Goal: Transaction & Acquisition: Purchase product/service

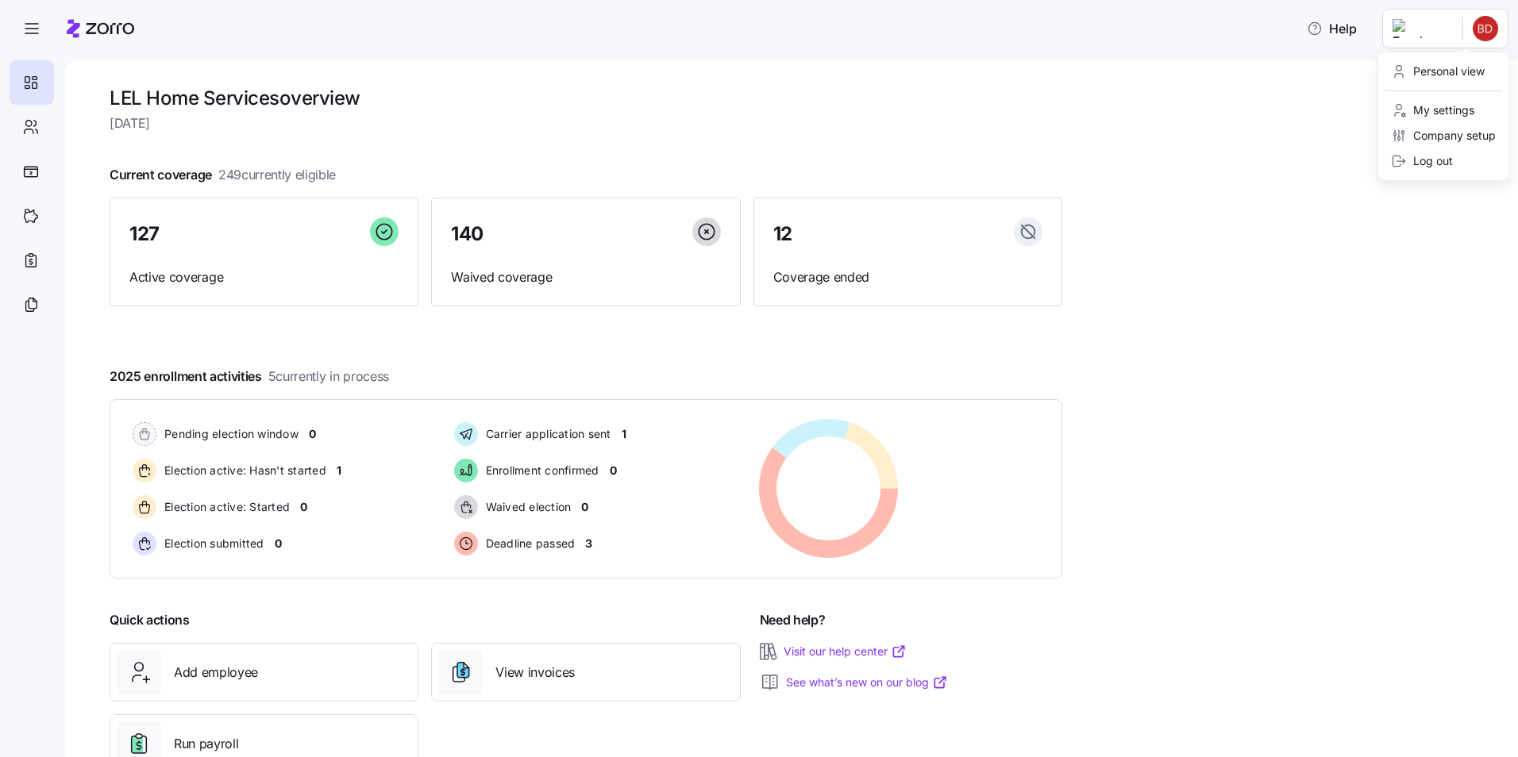
click at [815, 31] on html "Help LEL Home Services overview [DATE] Current coverage 249 currently eligible …" at bounding box center [759, 374] width 1518 height 748
click at [815, 71] on div "Personal view" at bounding box center [1438, 71] width 94 height 17
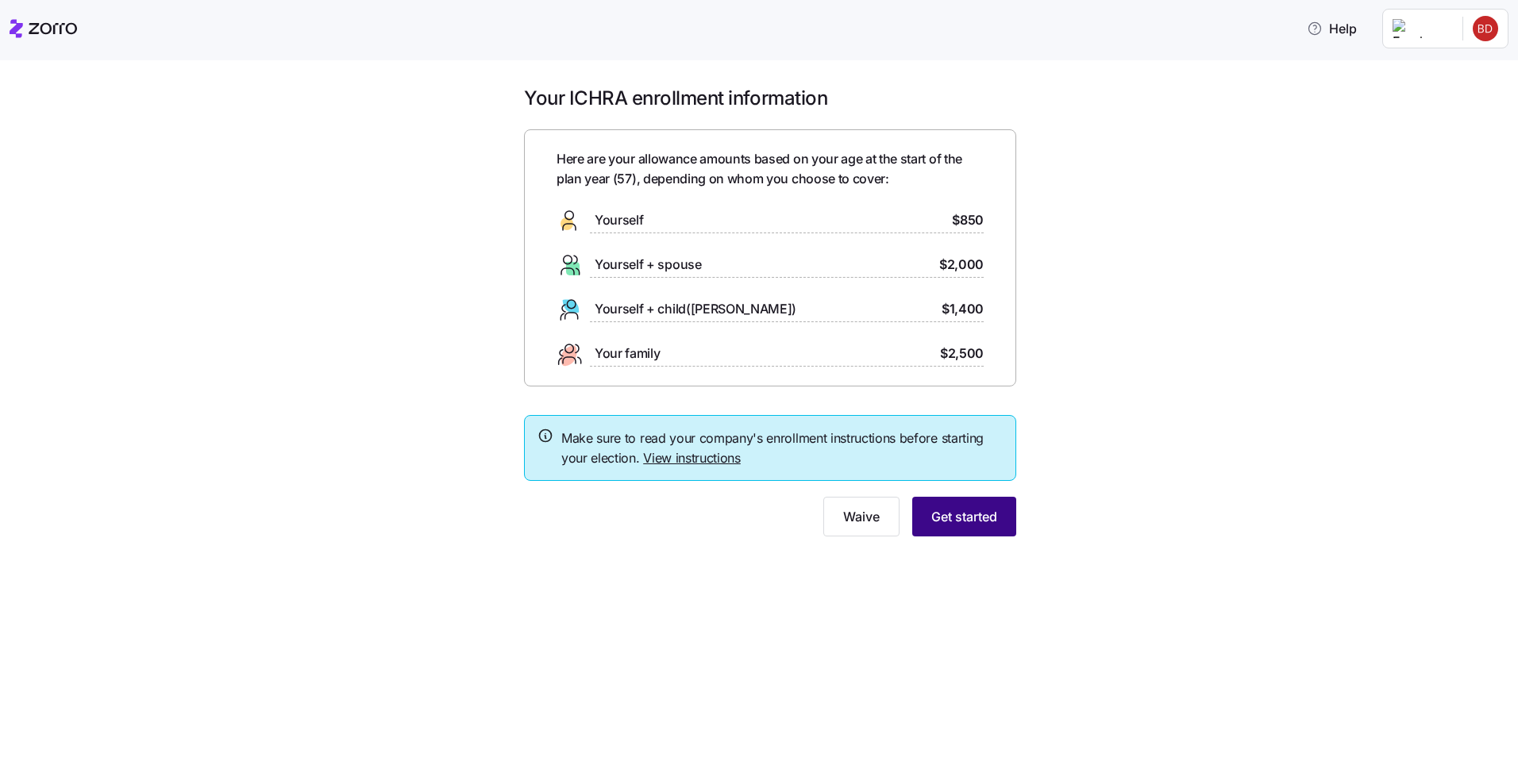
click at [815, 518] on span "Get started" at bounding box center [964, 516] width 66 height 19
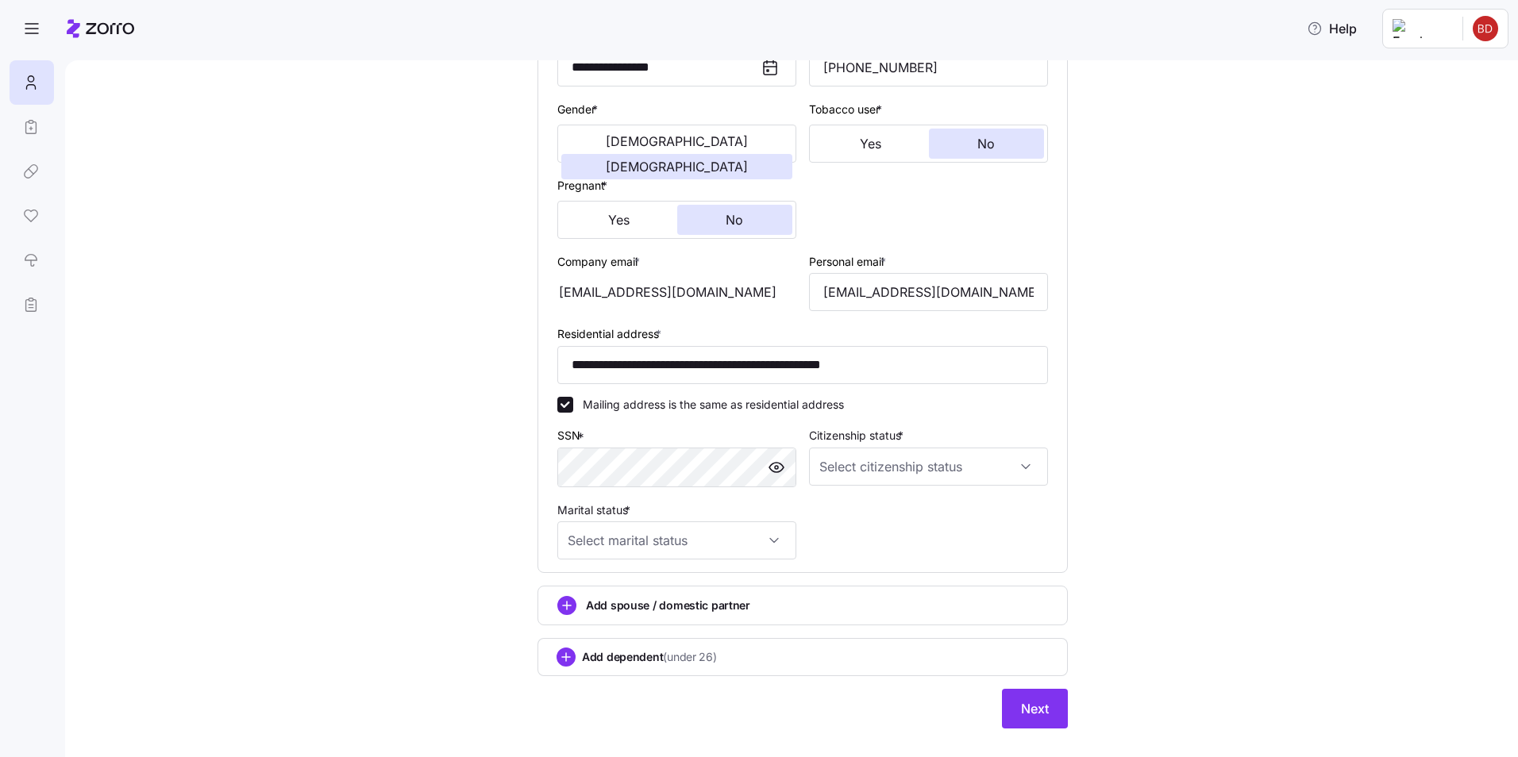
scroll to position [302, 0]
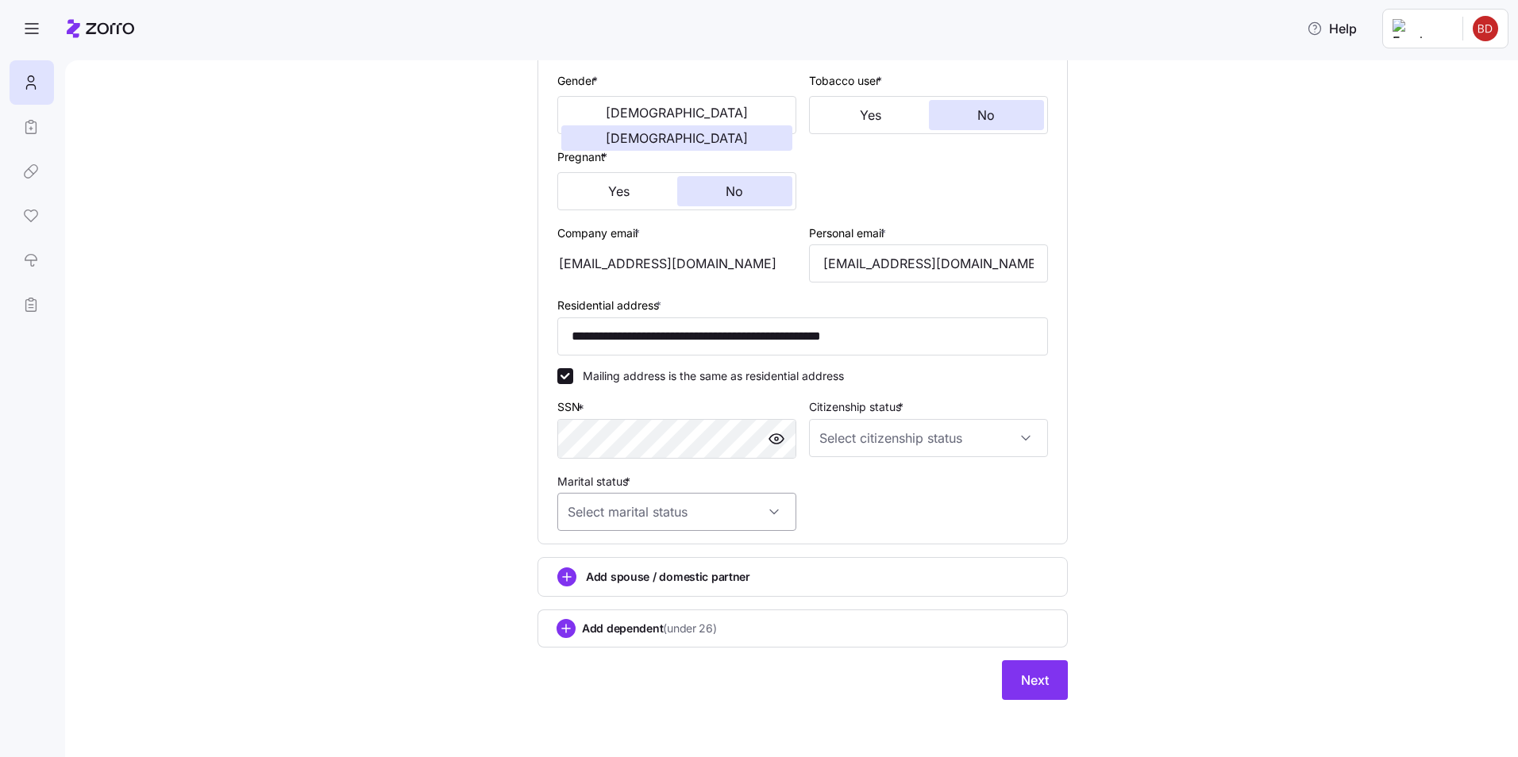
click at [768, 514] on input "Marital status *" at bounding box center [676, 512] width 239 height 38
click at [632, 559] on div "Single" at bounding box center [671, 560] width 226 height 33
type input "Single"
click at [815, 439] on input "Citizenship status *" at bounding box center [928, 438] width 239 height 38
click at [815, 491] on span "US citizen" at bounding box center [902, 486] width 161 height 17
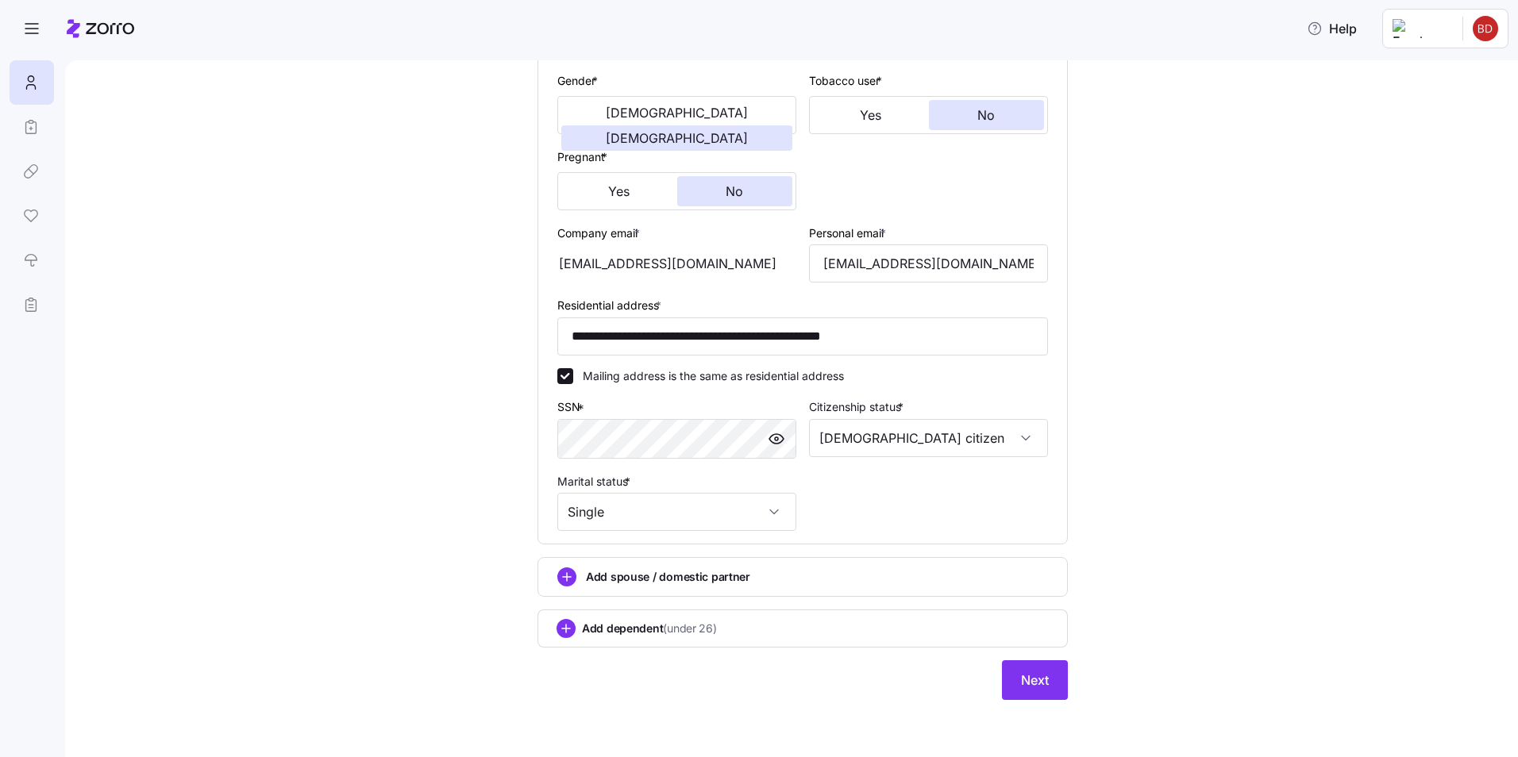
type input "US citizen"
click at [815, 637] on span "Next" at bounding box center [1035, 680] width 28 height 19
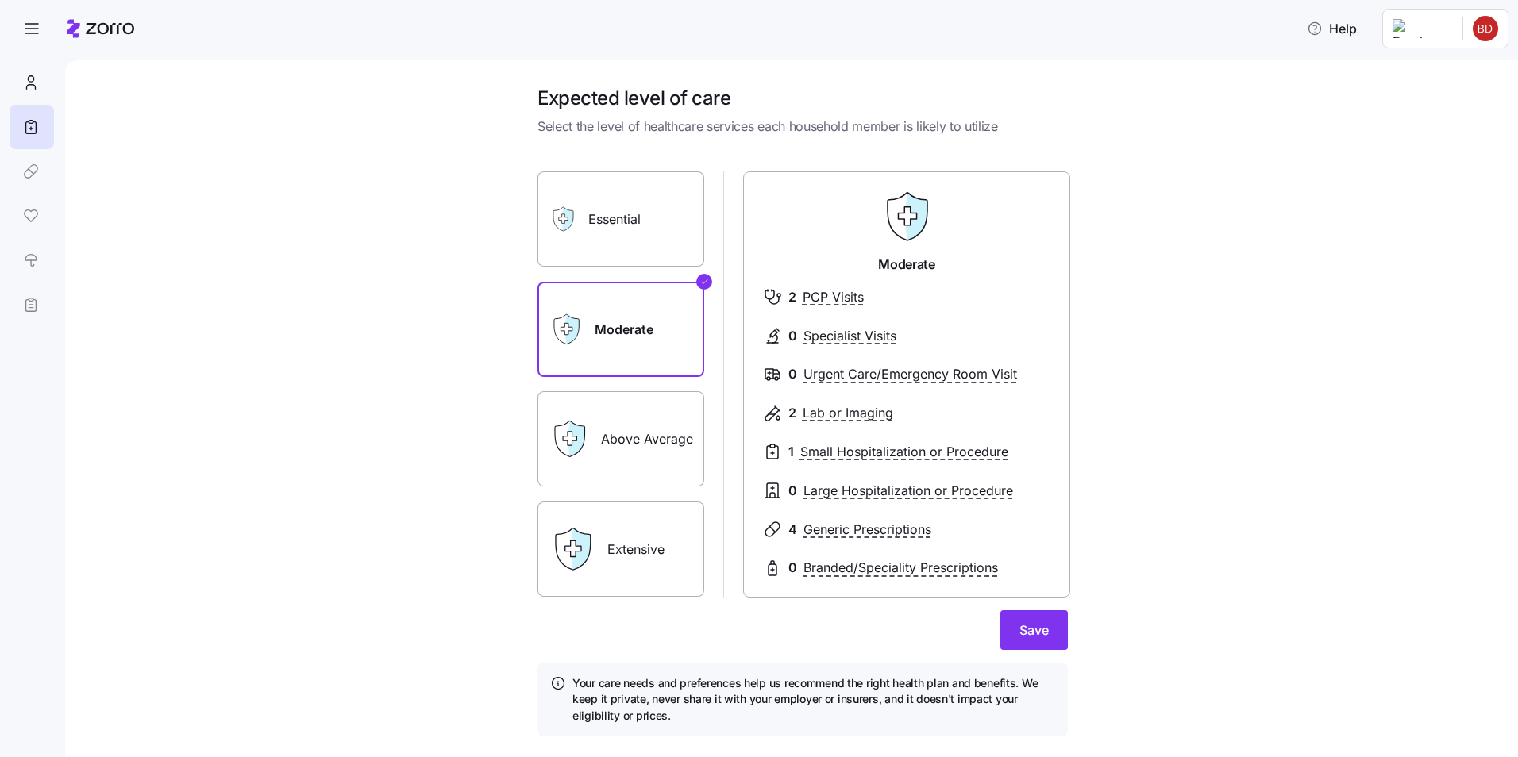
click at [635, 454] on label "Above Average" at bounding box center [620, 438] width 167 height 95
click at [0, 0] on input "Above Average" at bounding box center [0, 0] width 0 height 0
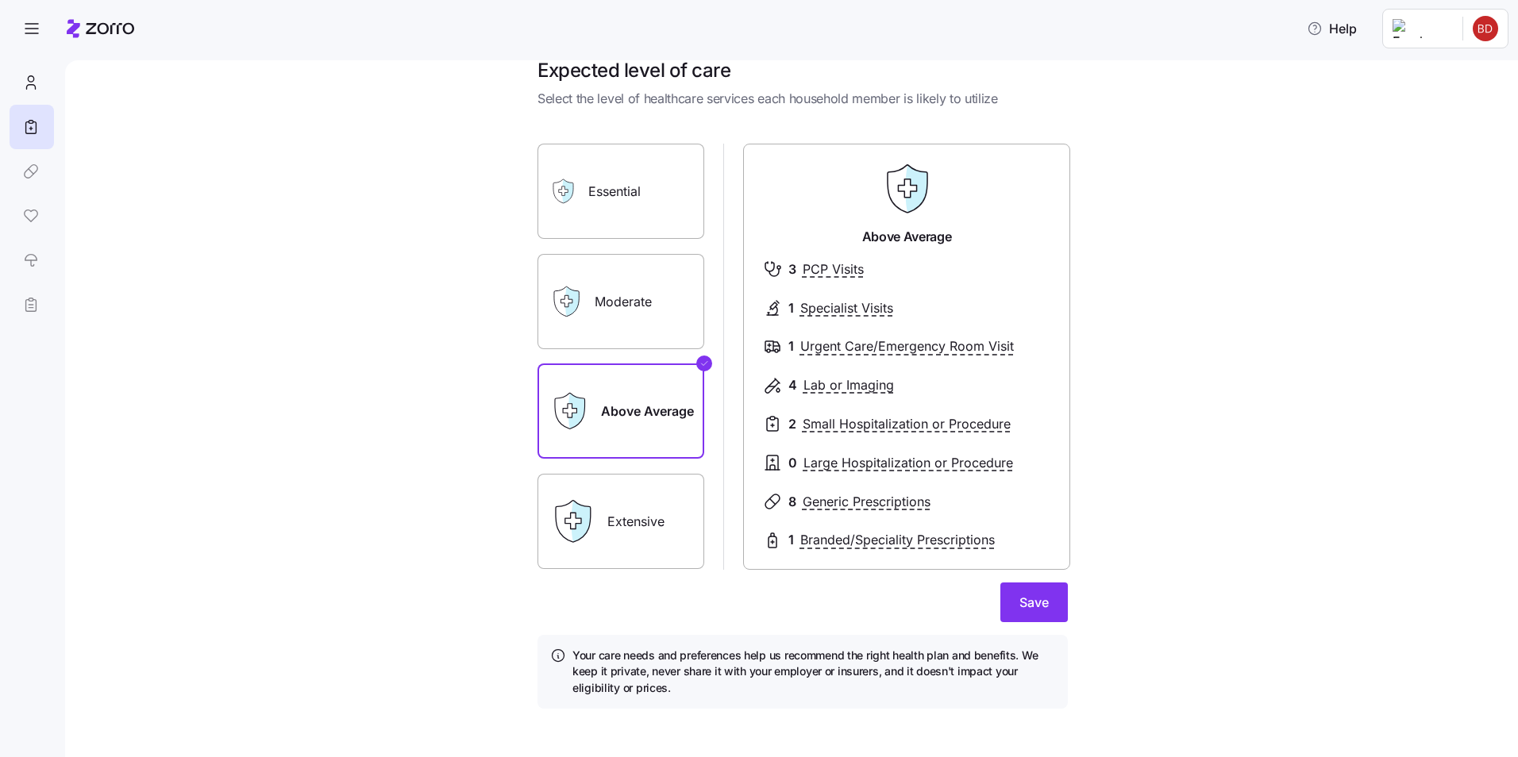
scroll to position [37, 0]
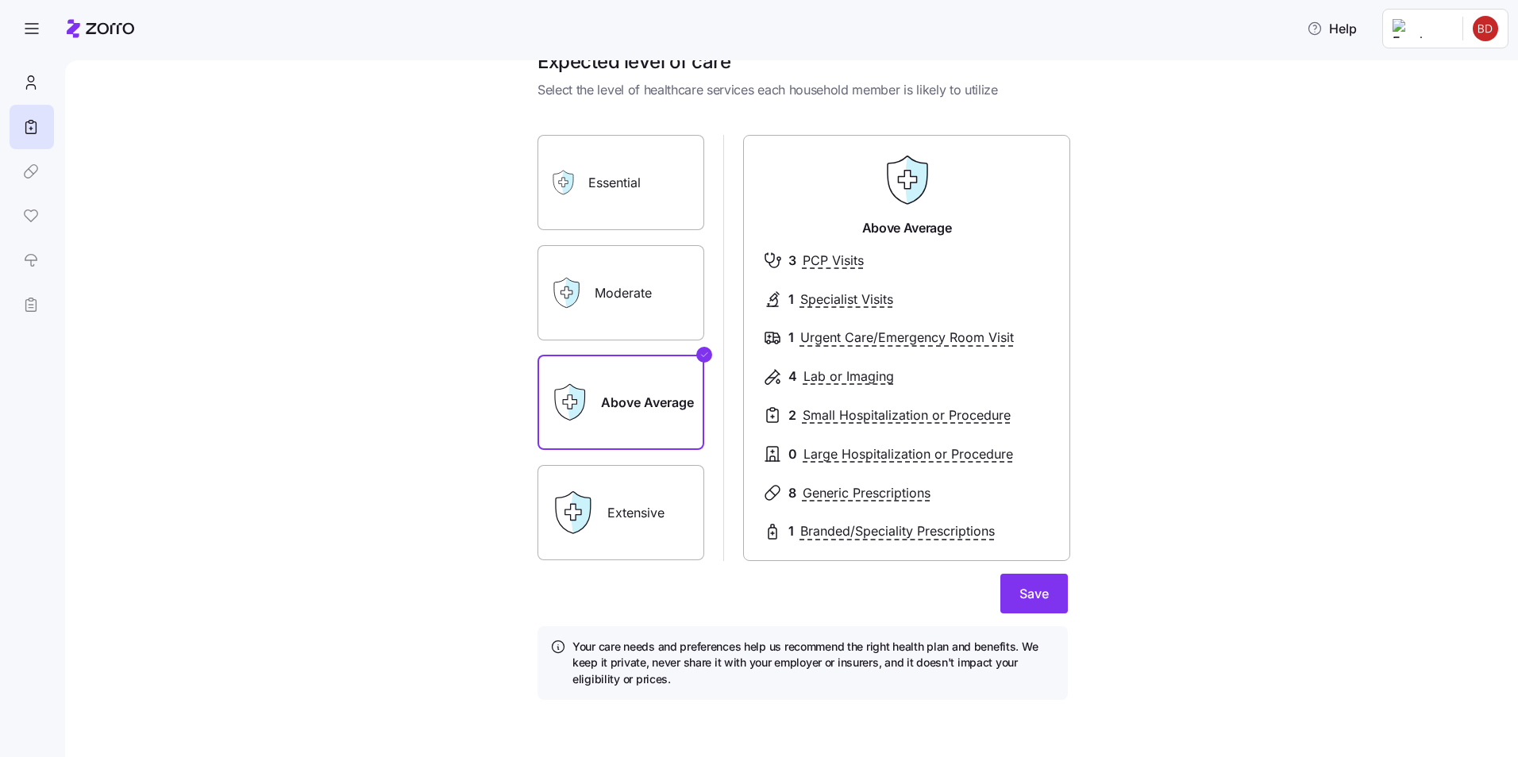
click at [630, 290] on label "Moderate" at bounding box center [620, 292] width 167 height 95
click at [0, 0] on input "Moderate" at bounding box center [0, 0] width 0 height 0
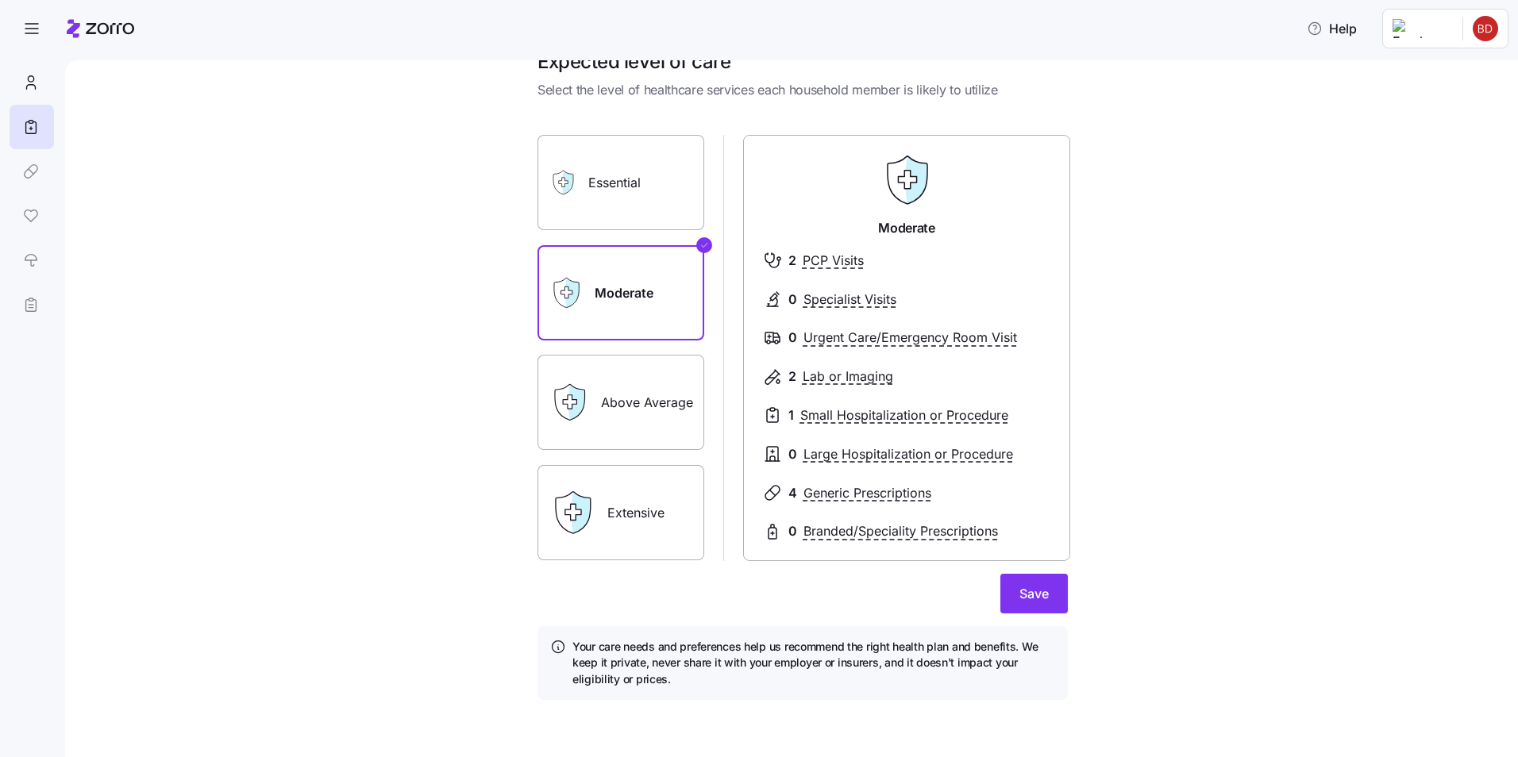
click at [607, 394] on label "Above Average" at bounding box center [620, 402] width 167 height 95
click at [0, 0] on input "Above Average" at bounding box center [0, 0] width 0 height 0
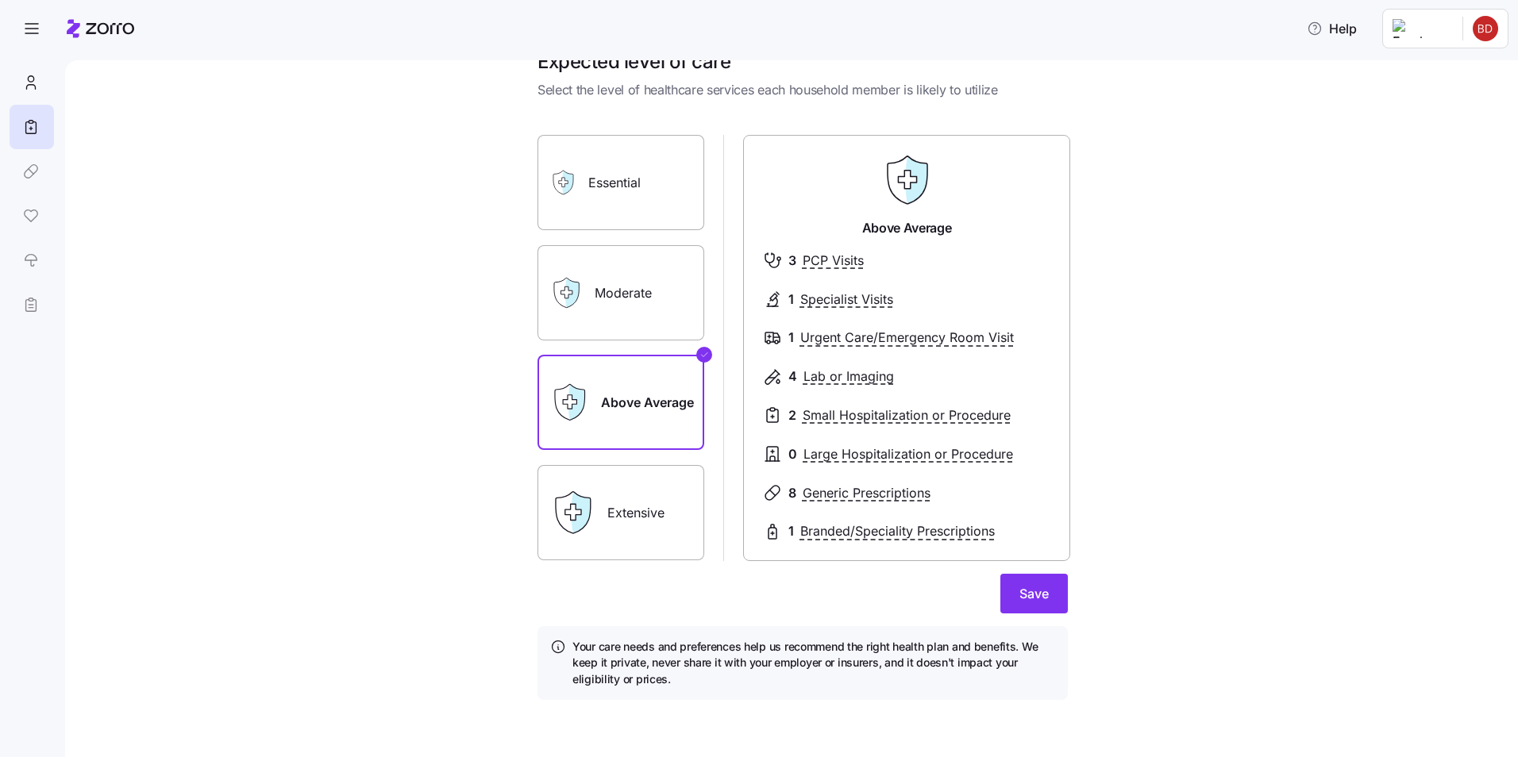
click at [617, 521] on label "Extensive" at bounding box center [620, 512] width 167 height 95
click at [0, 0] on input "Extensive" at bounding box center [0, 0] width 0 height 0
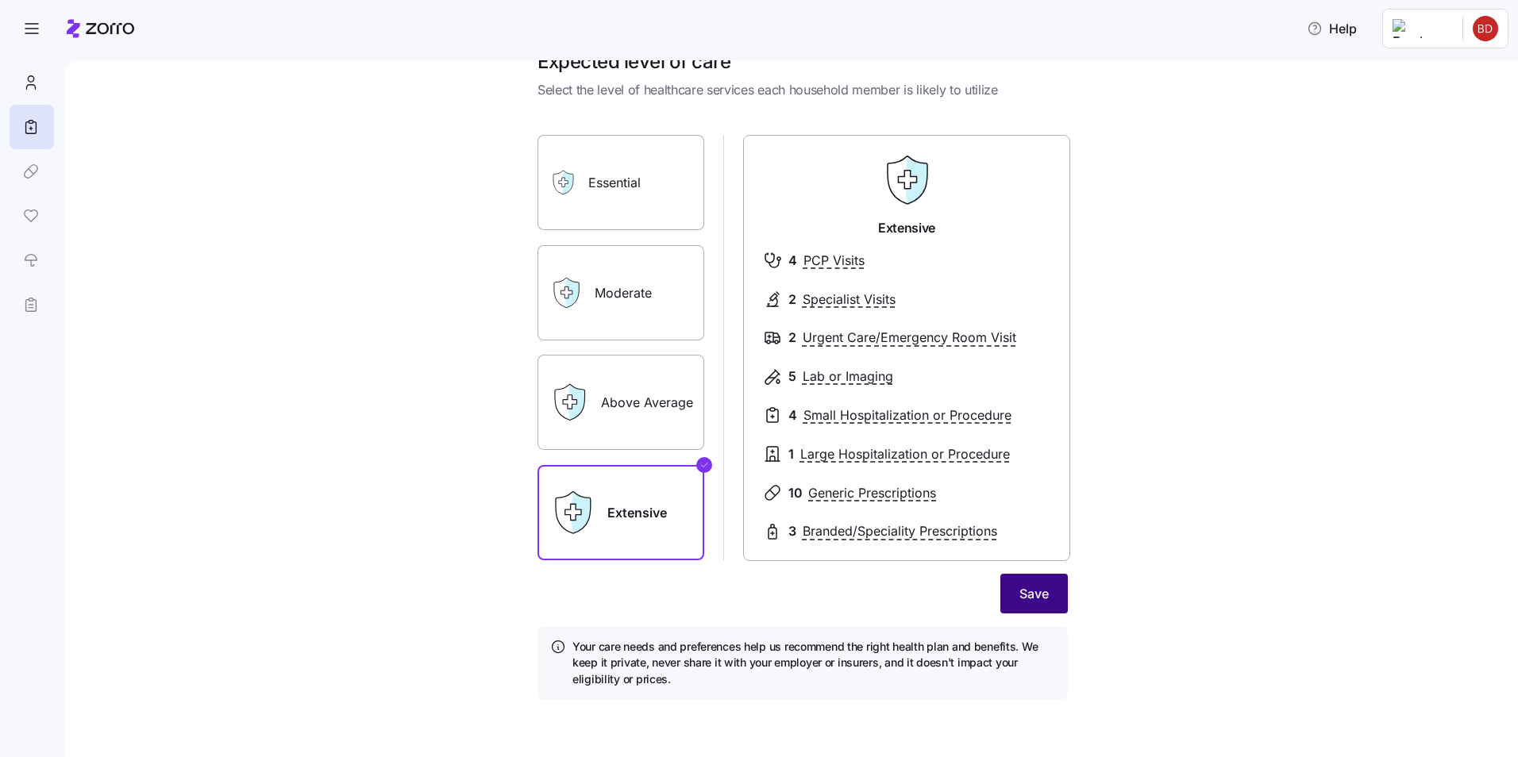
click at [815, 595] on span "Save" at bounding box center [1033, 593] width 29 height 19
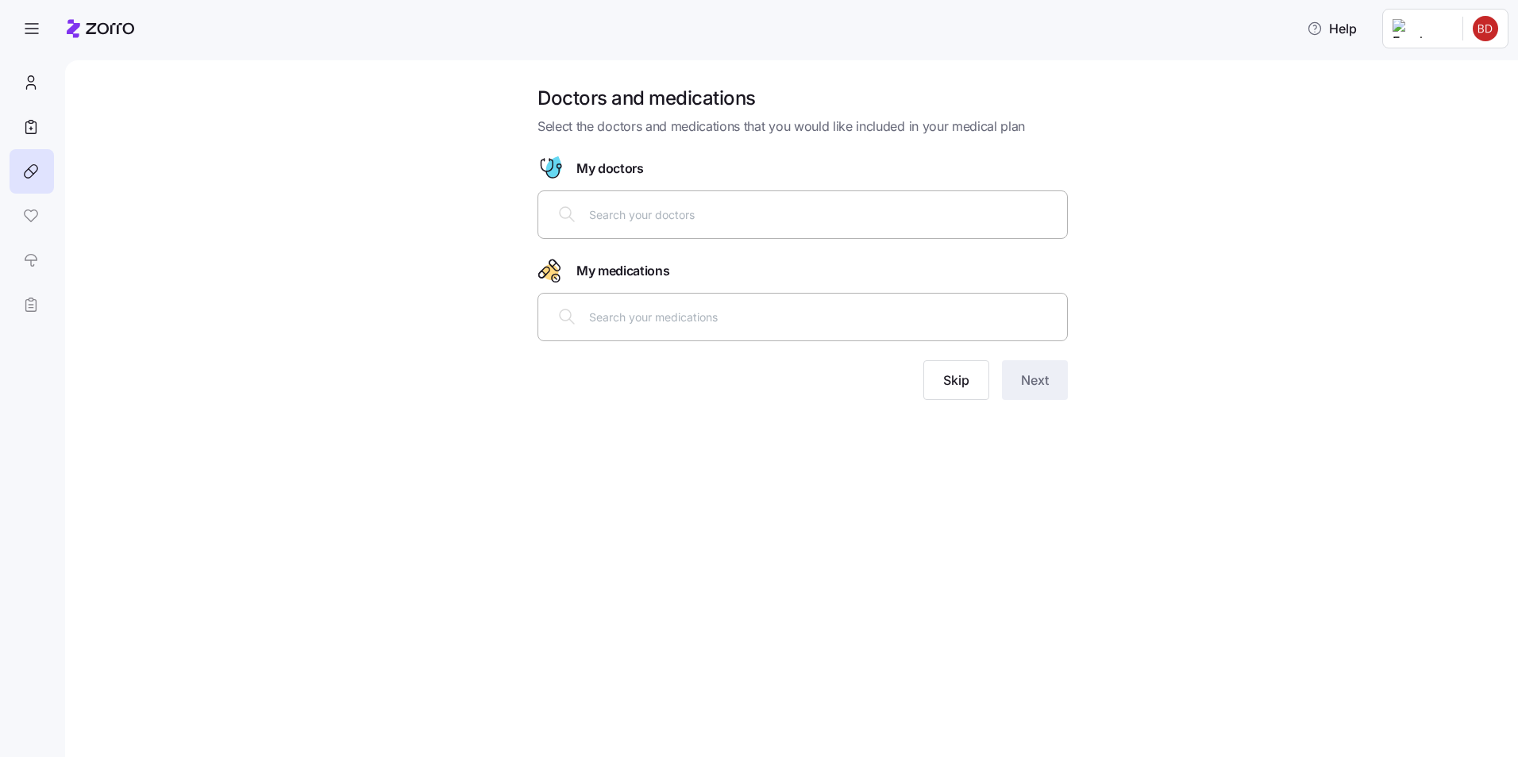
click at [653, 219] on input "text" at bounding box center [823, 214] width 468 height 17
click at [815, 389] on span "Skip" at bounding box center [956, 380] width 26 height 19
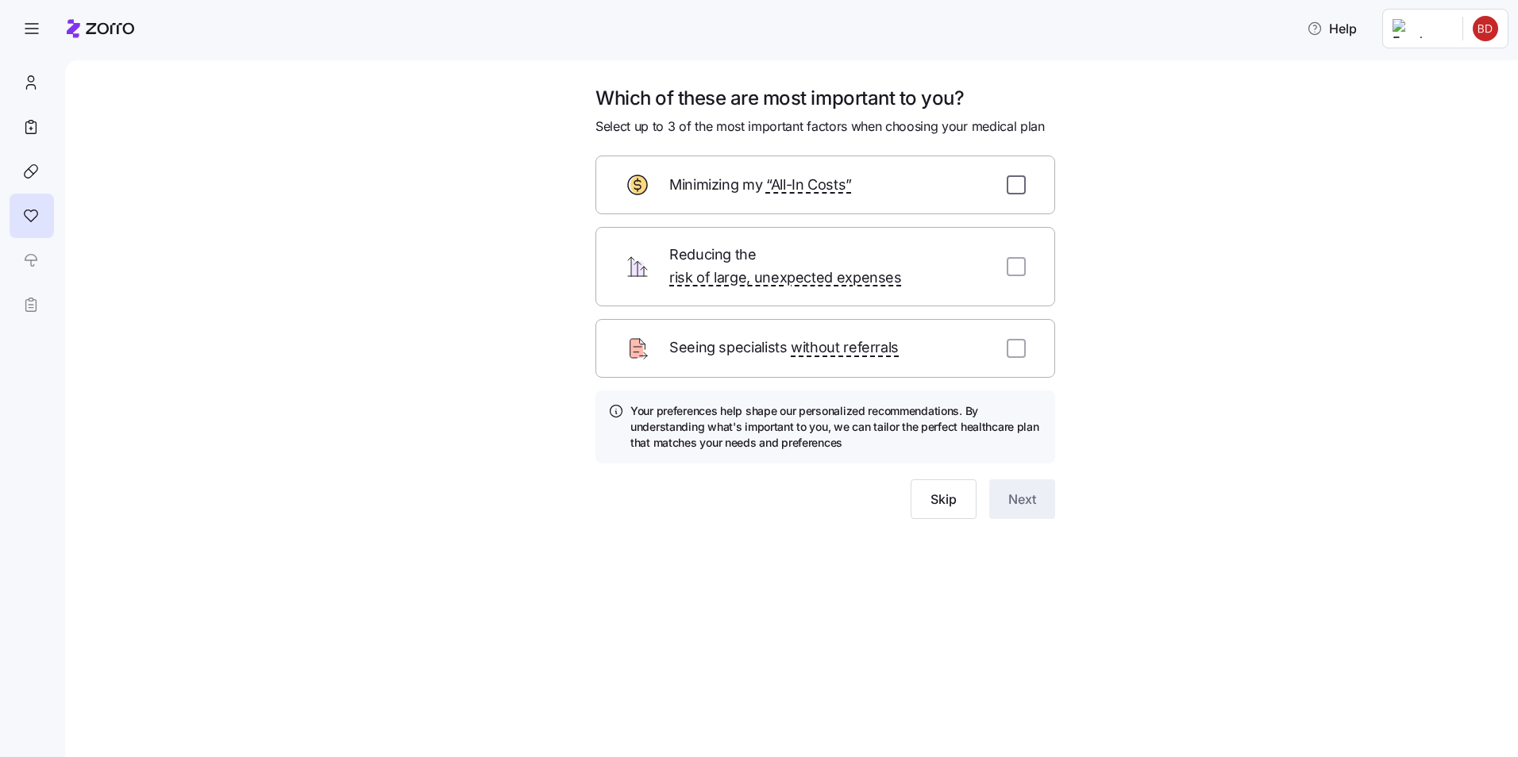
click at [815, 191] on input "checkbox" at bounding box center [1016, 184] width 19 height 19
checkbox input "true"
click at [815, 257] on input "checkbox" at bounding box center [1016, 266] width 19 height 19
checkbox input "true"
click at [815, 339] on input "checkbox" at bounding box center [1016, 348] width 19 height 19
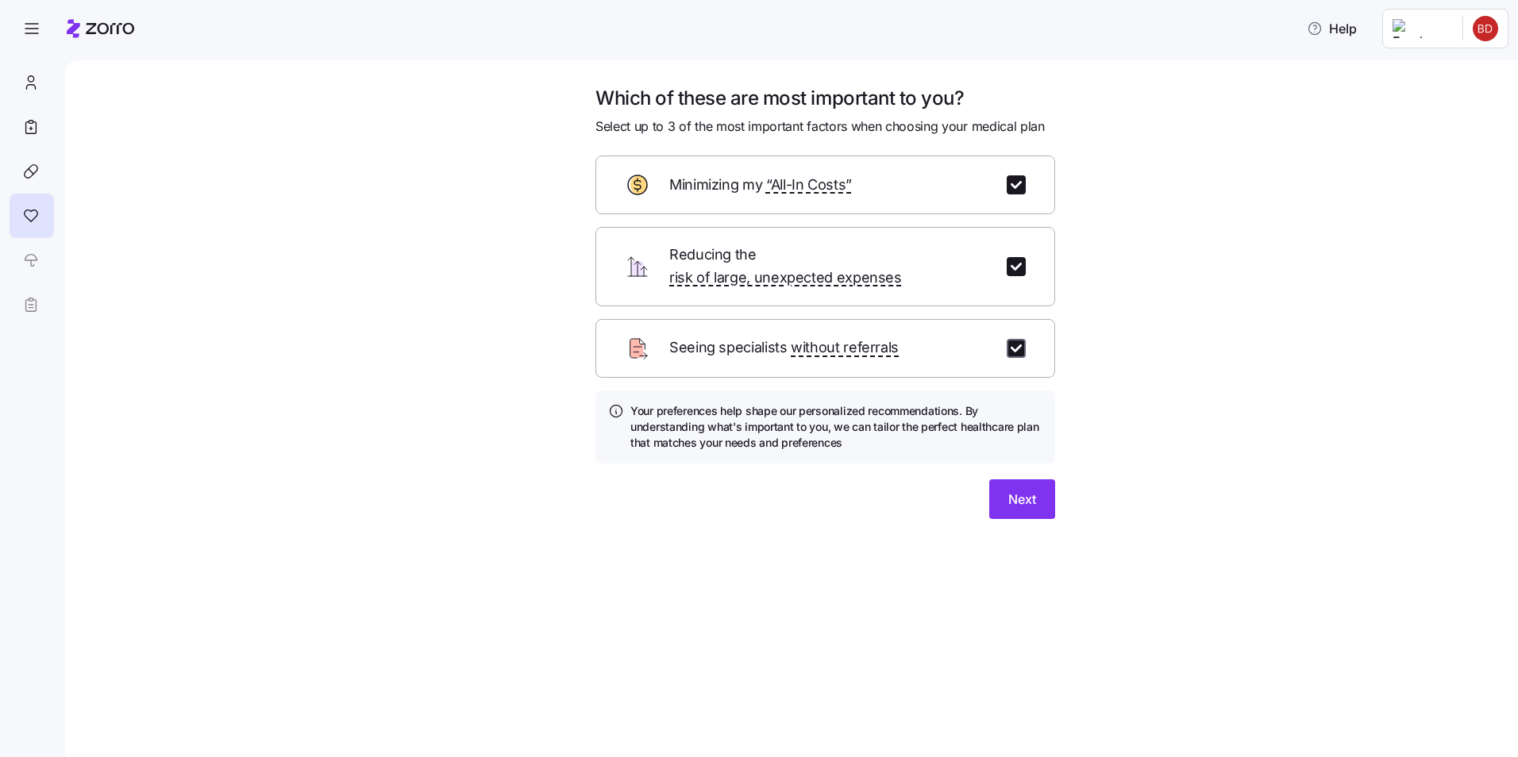
checkbox input "true"
click at [815, 497] on button "Next" at bounding box center [1022, 499] width 66 height 40
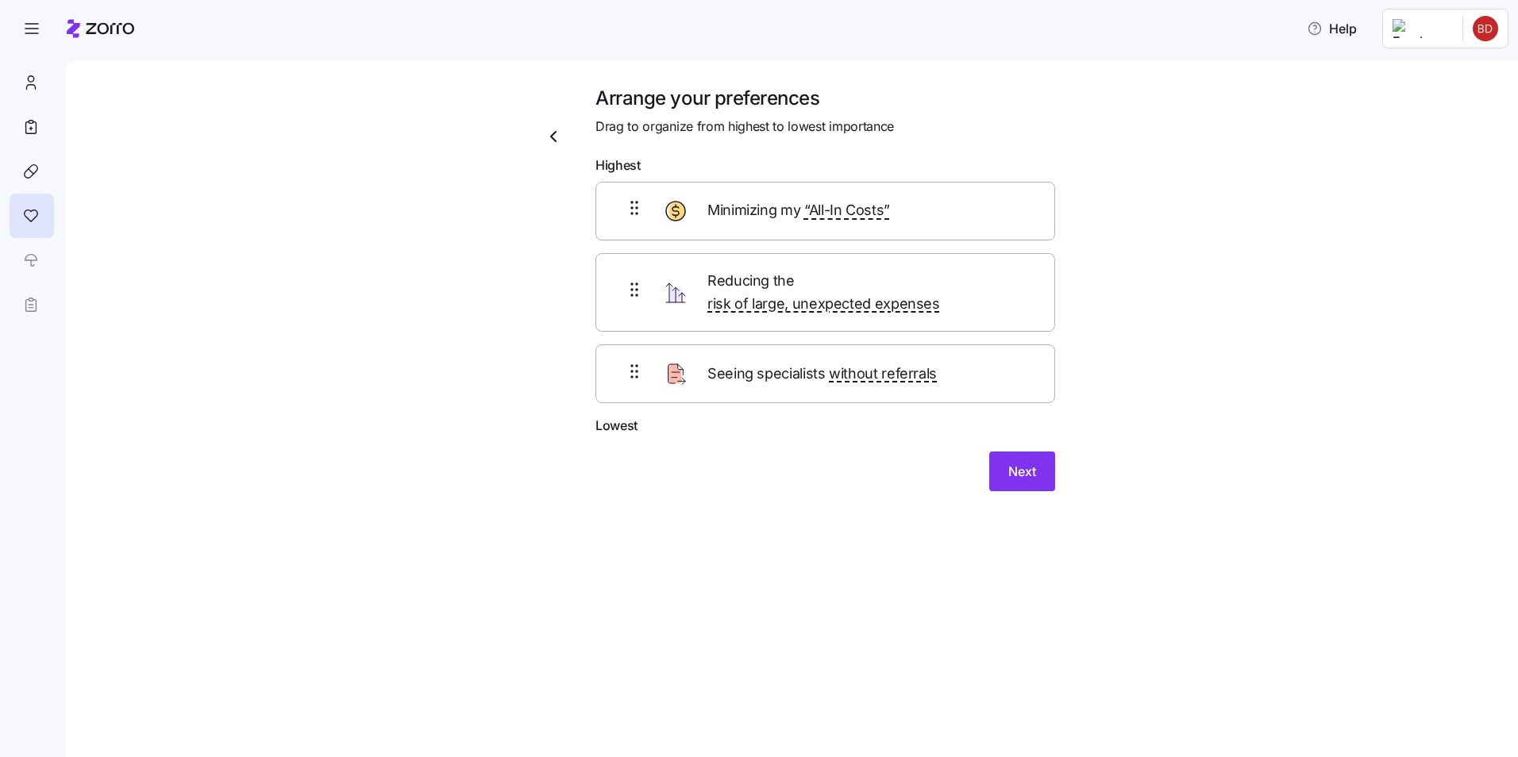
click at [633, 214] on icon at bounding box center [634, 207] width 19 height 19
click at [815, 462] on span "Next" at bounding box center [1022, 471] width 28 height 19
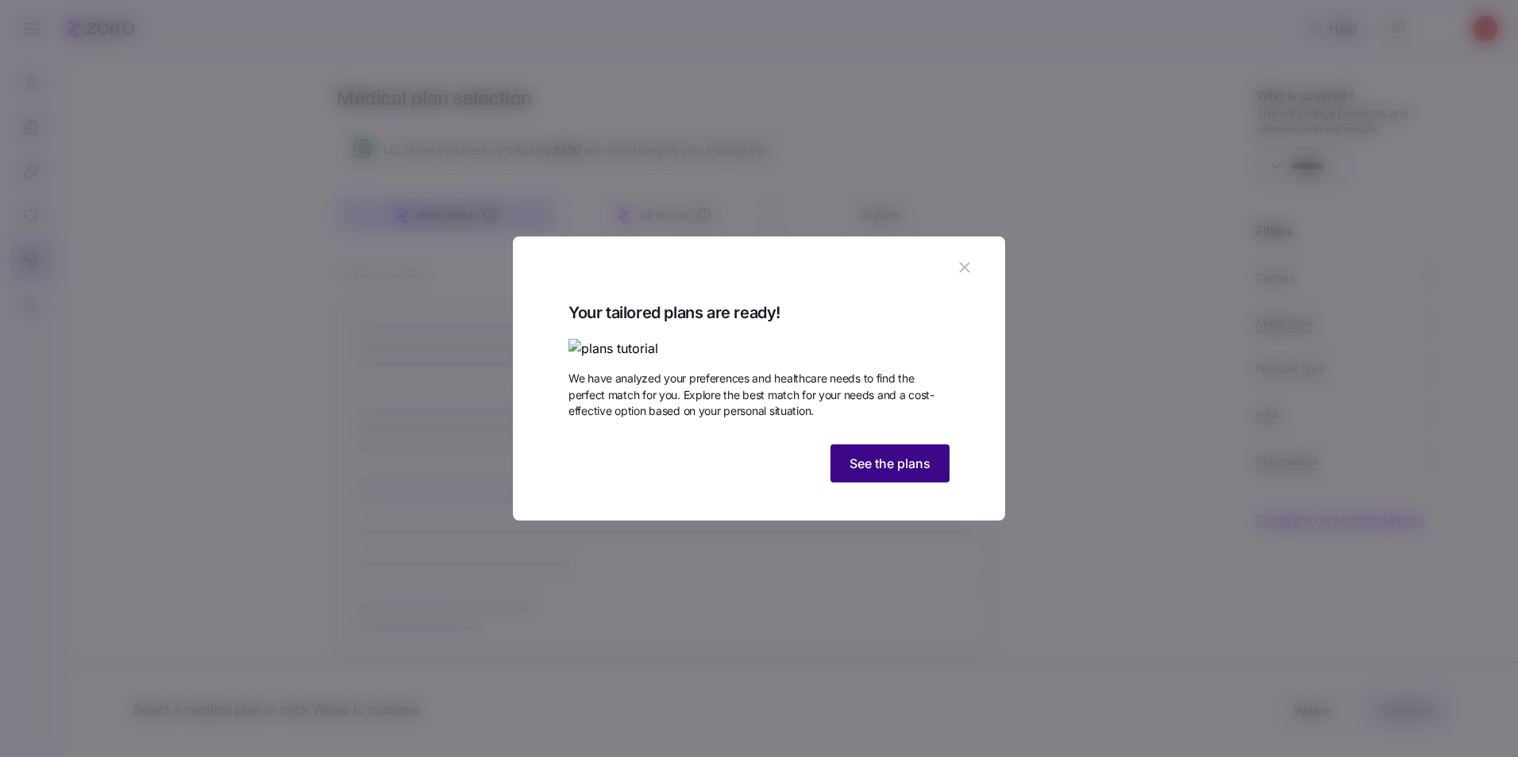
click at [815, 473] on span "See the plans" at bounding box center [889, 463] width 81 height 19
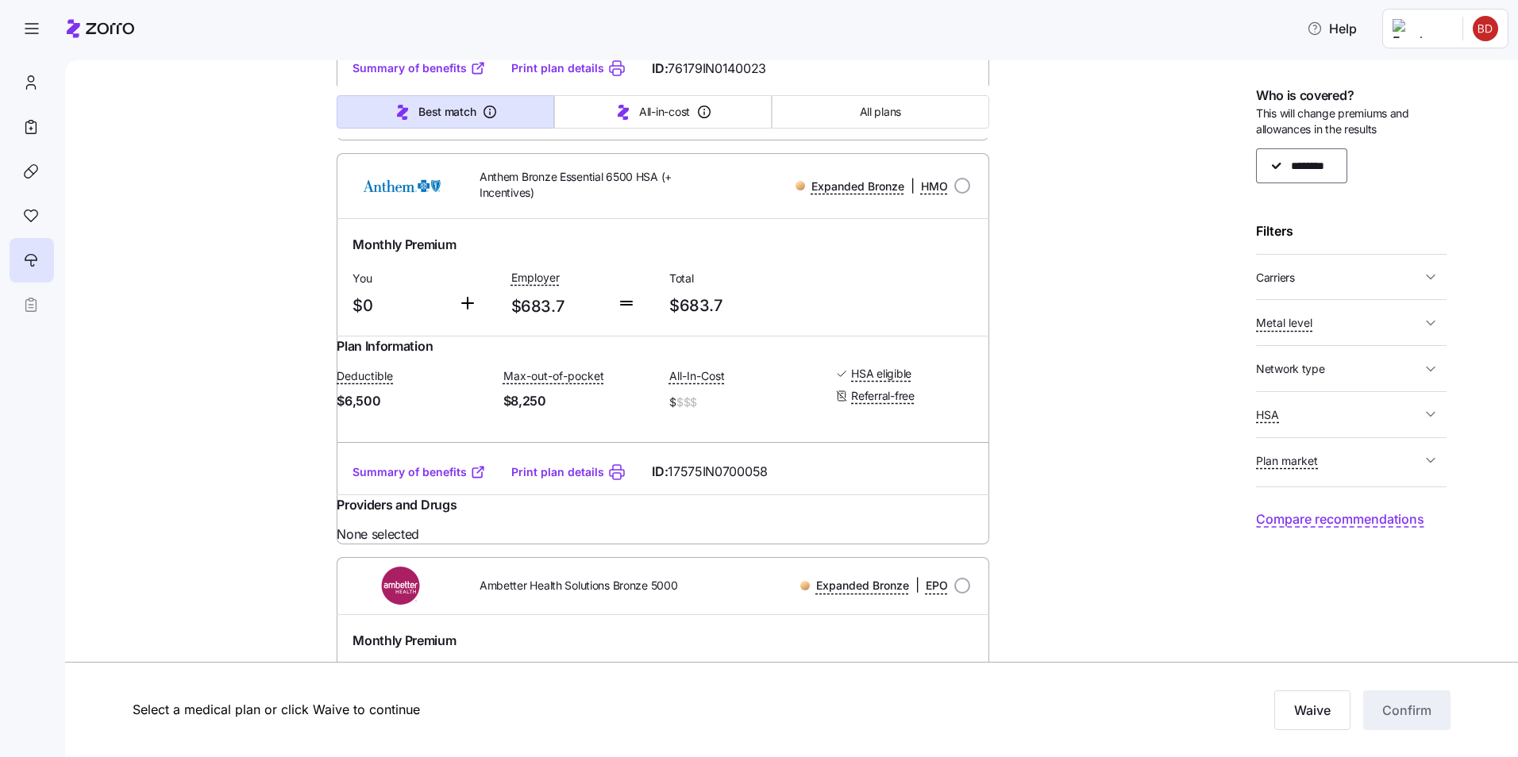
scroll to position [3159, 0]
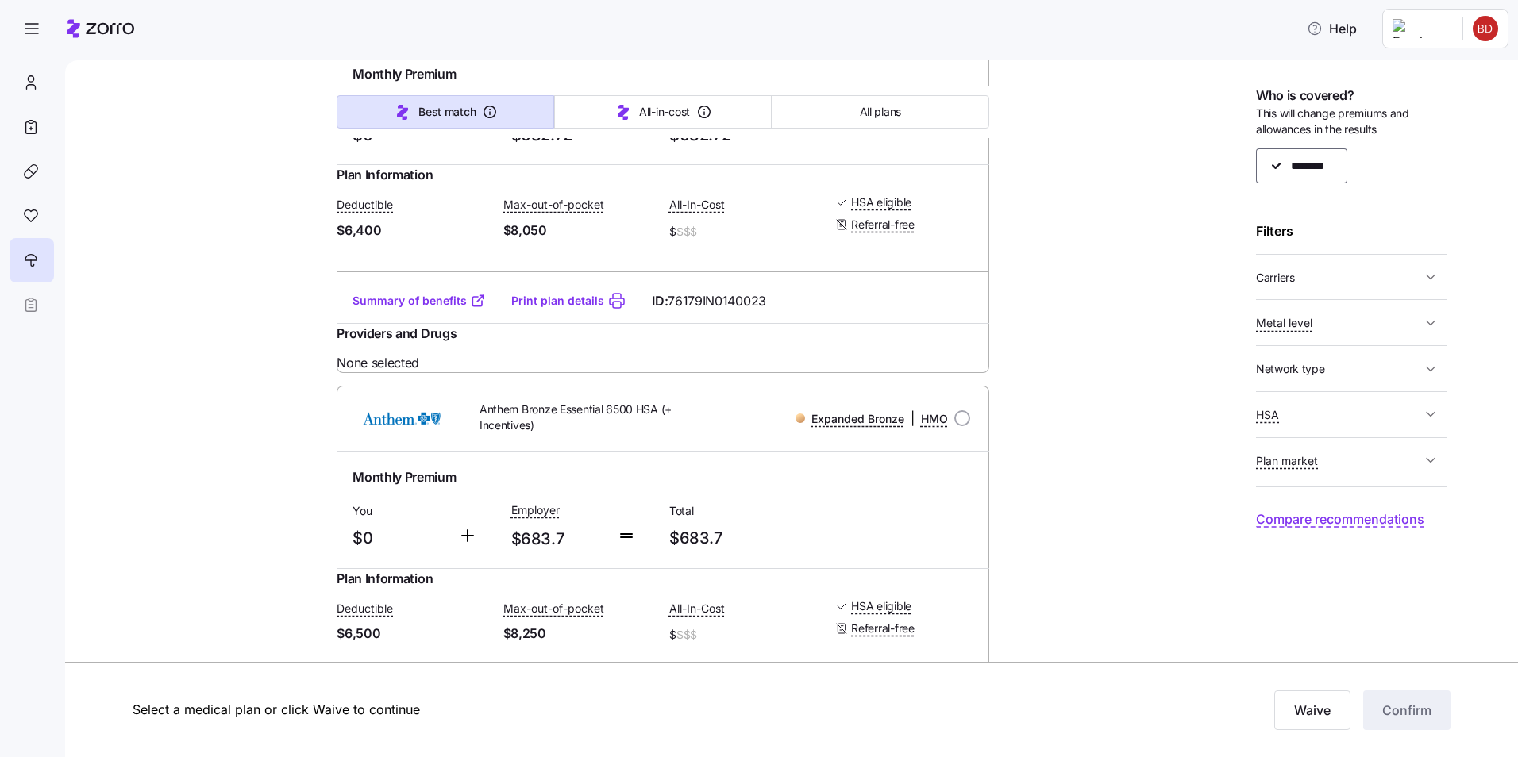
click at [815, 27] on html "Help Medical plan selection LEL Home Services is contributing $850 per month to…" at bounding box center [759, 374] width 1518 height 748
click at [815, 71] on div "Admin view" at bounding box center [1432, 71] width 83 height 17
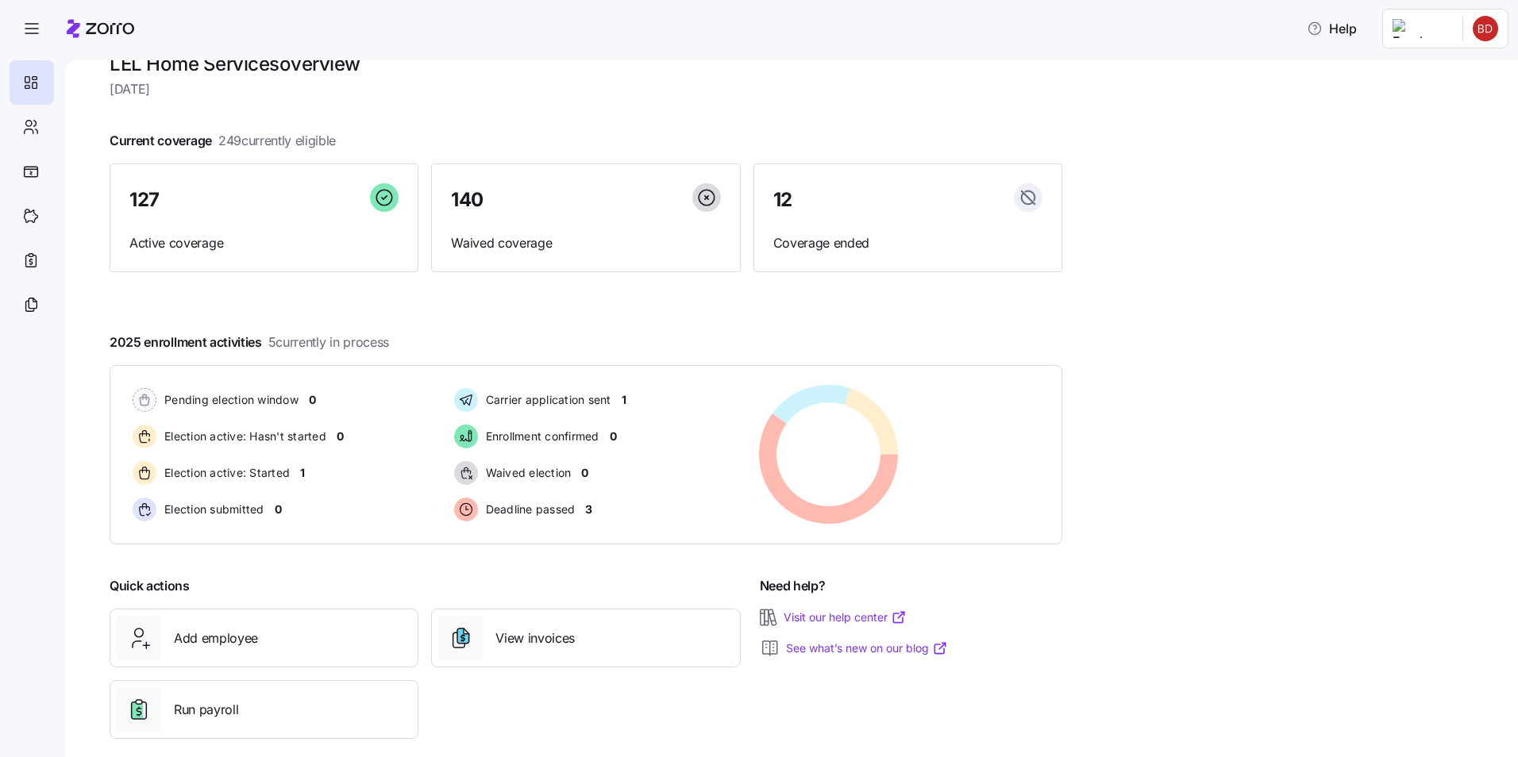
scroll to position [54, 0]
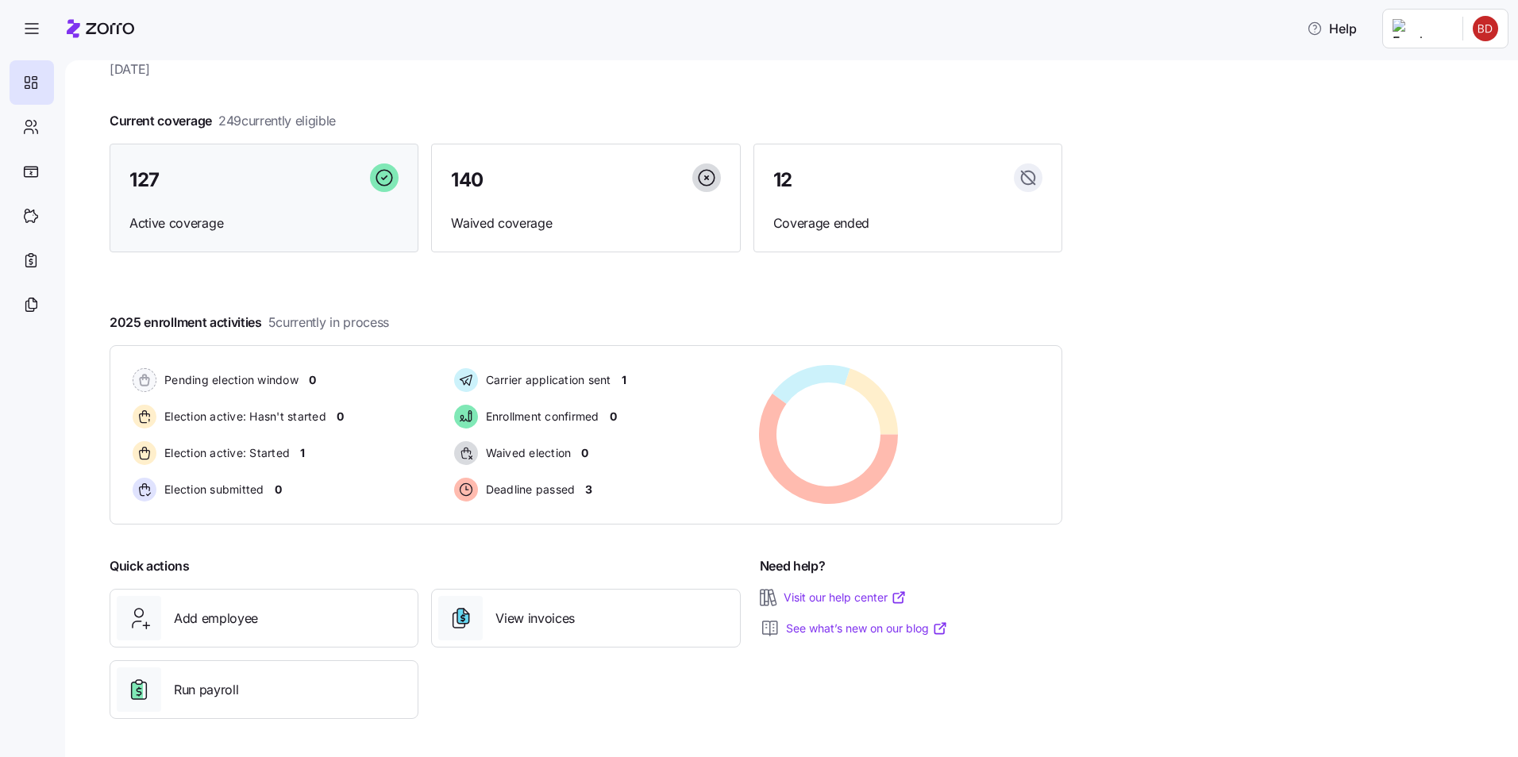
click at [189, 196] on div "127" at bounding box center [263, 181] width 269 height 34
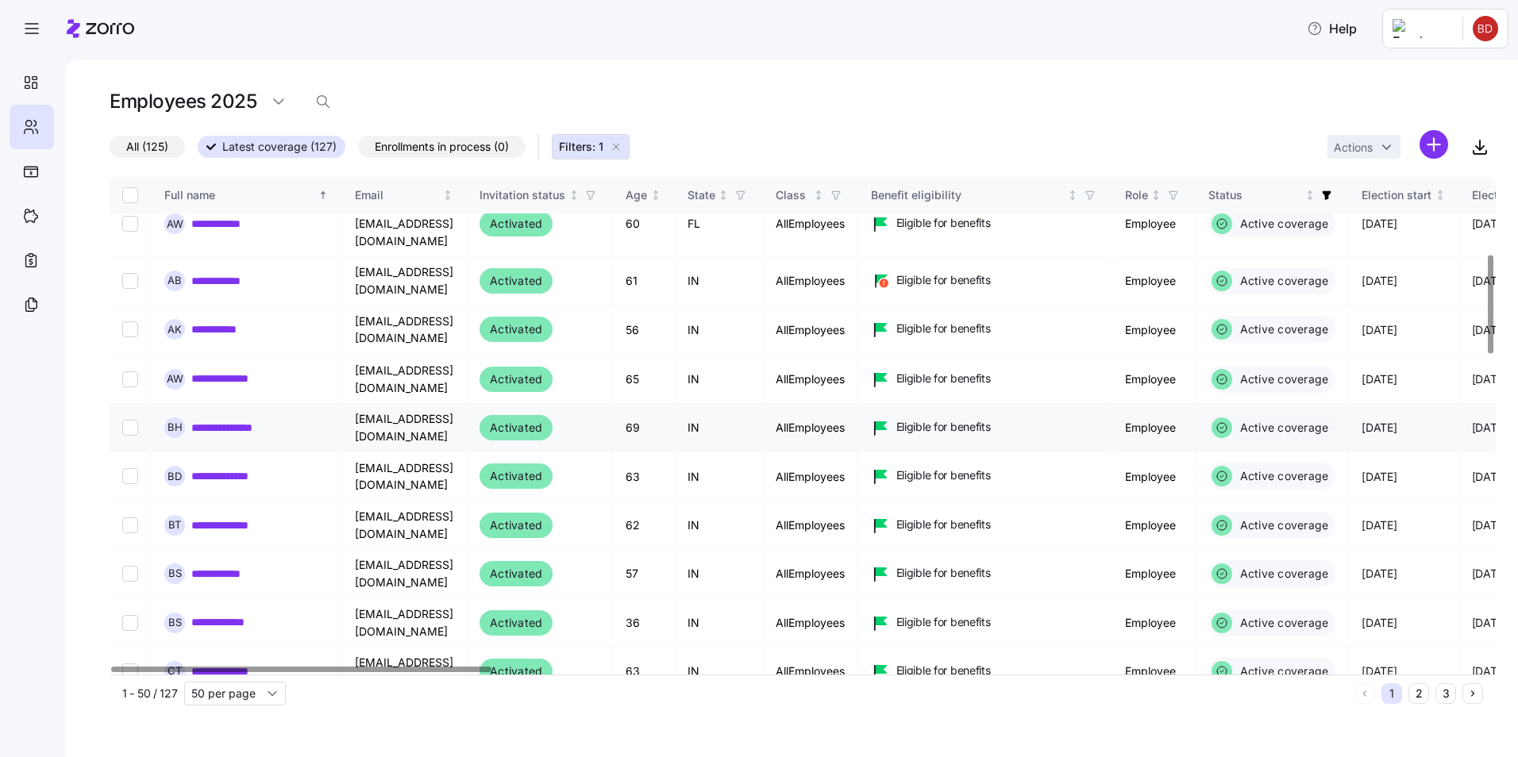
scroll to position [397, 0]
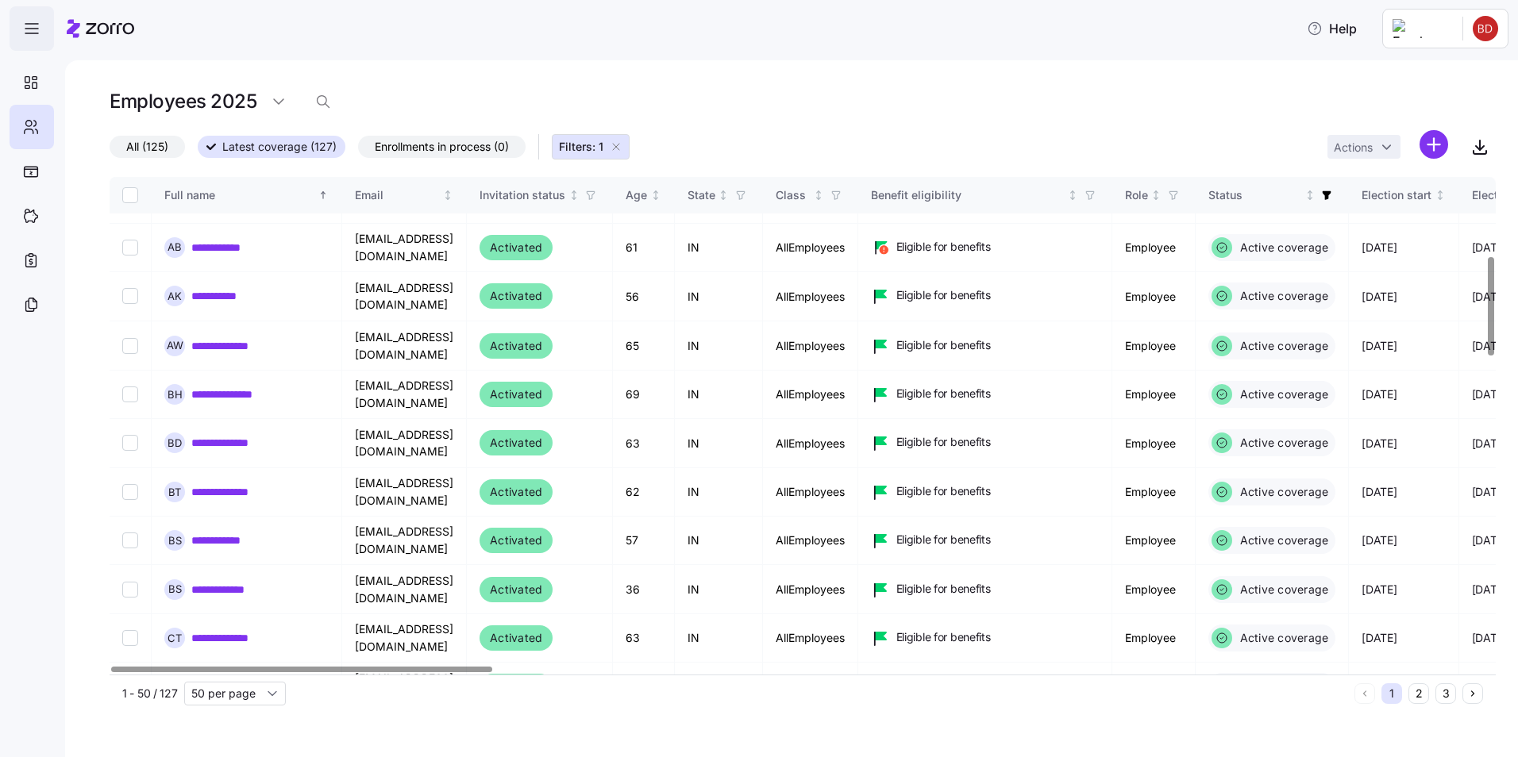
drag, startPoint x: 33, startPoint y: 36, endPoint x: 25, endPoint y: 31, distance: 9.3
click at [33, 36] on icon "button" at bounding box center [31, 28] width 19 height 19
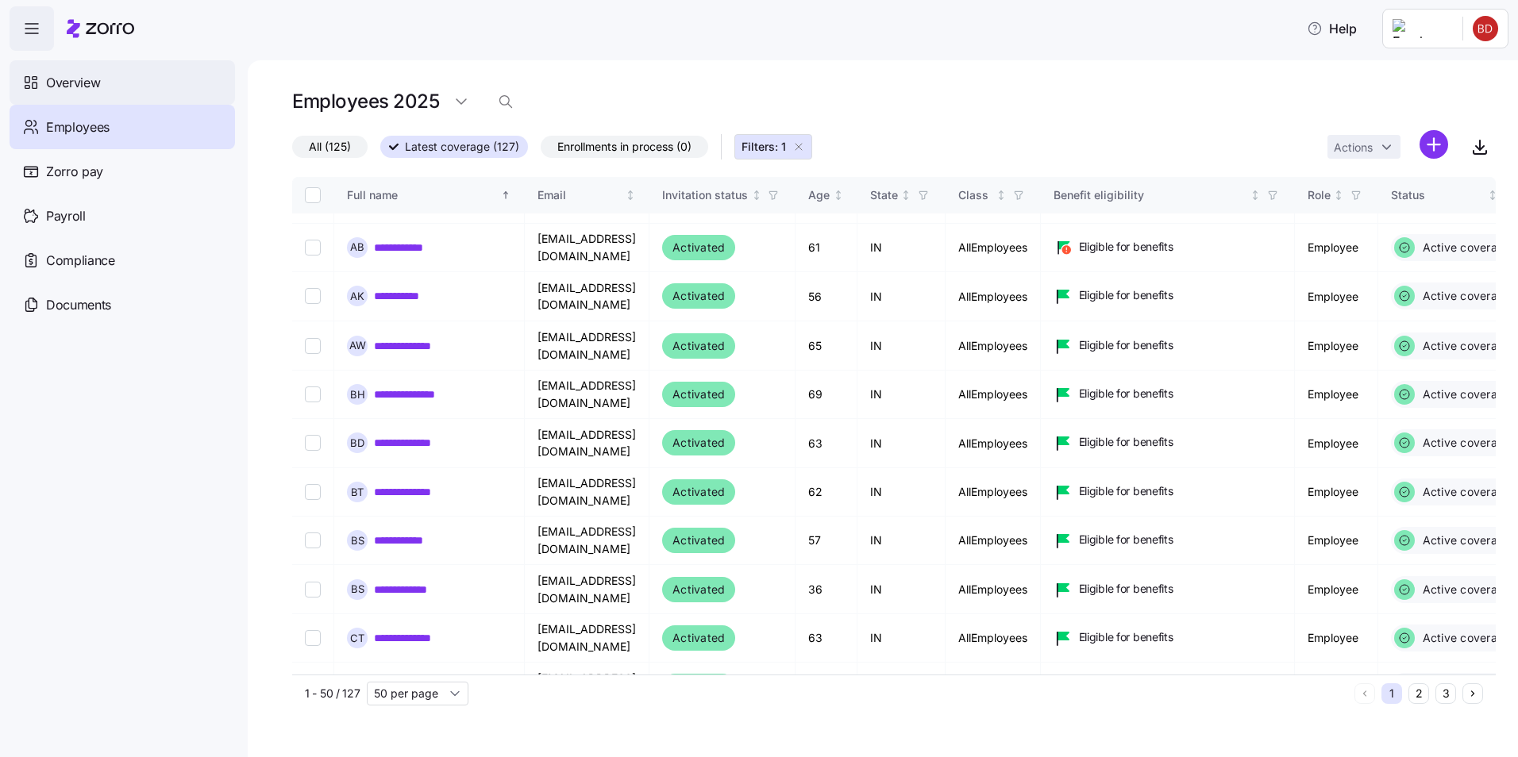
drag, startPoint x: 80, startPoint y: 84, endPoint x: 69, endPoint y: 87, distance: 11.6
click at [80, 84] on span "Overview" at bounding box center [73, 83] width 54 height 20
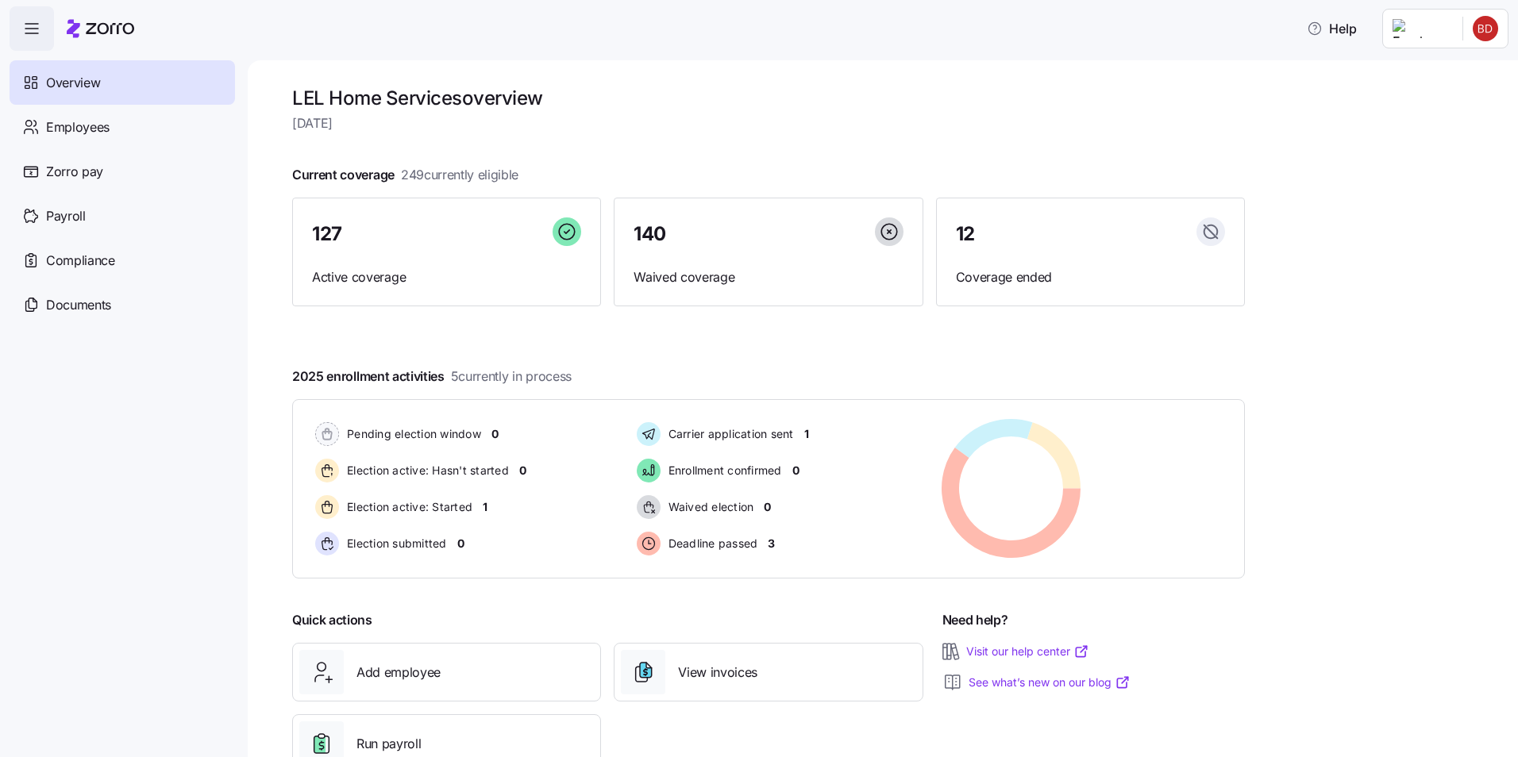
scroll to position [54, 0]
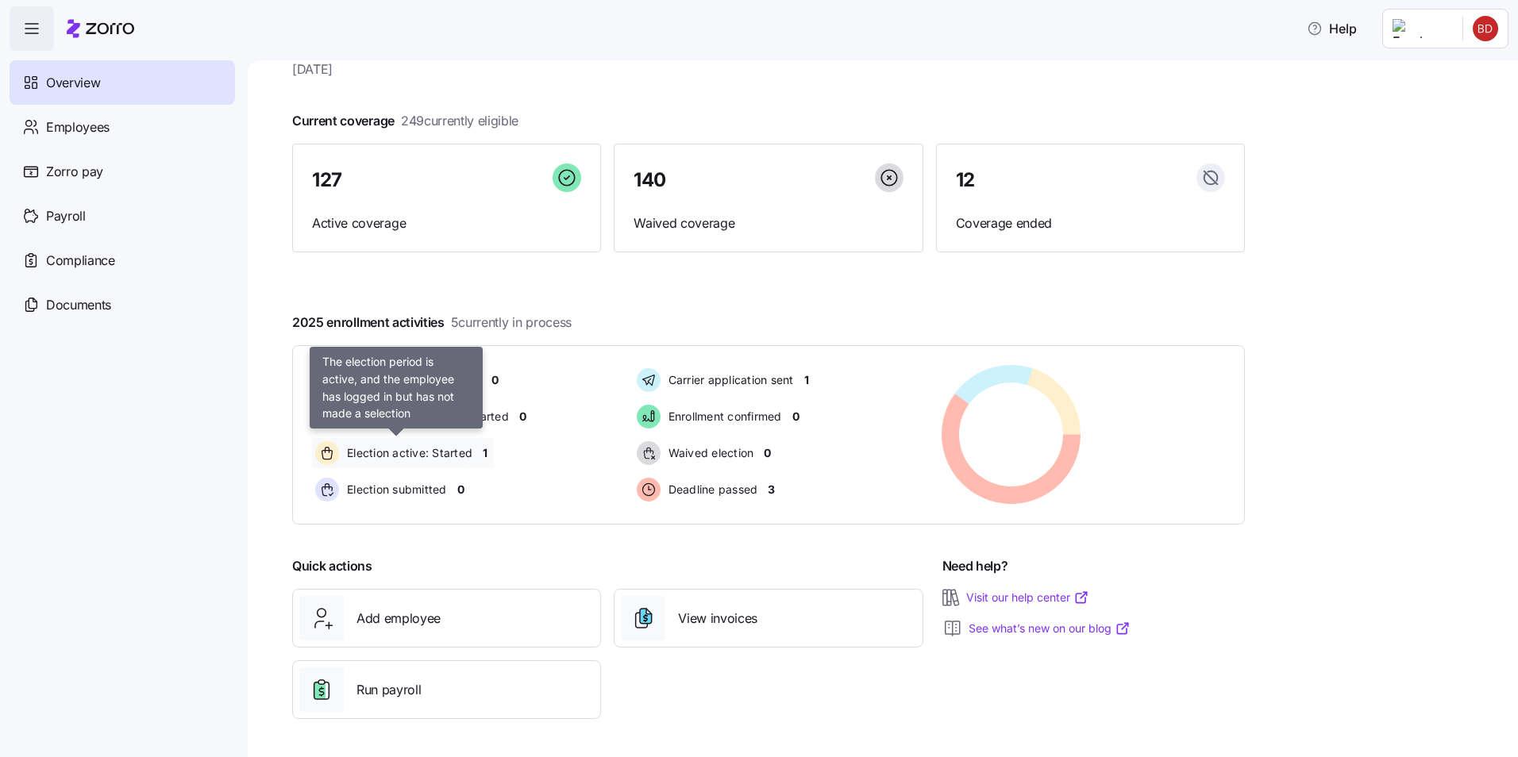
click at [407, 456] on span "Election active: Started" at bounding box center [407, 453] width 130 height 16
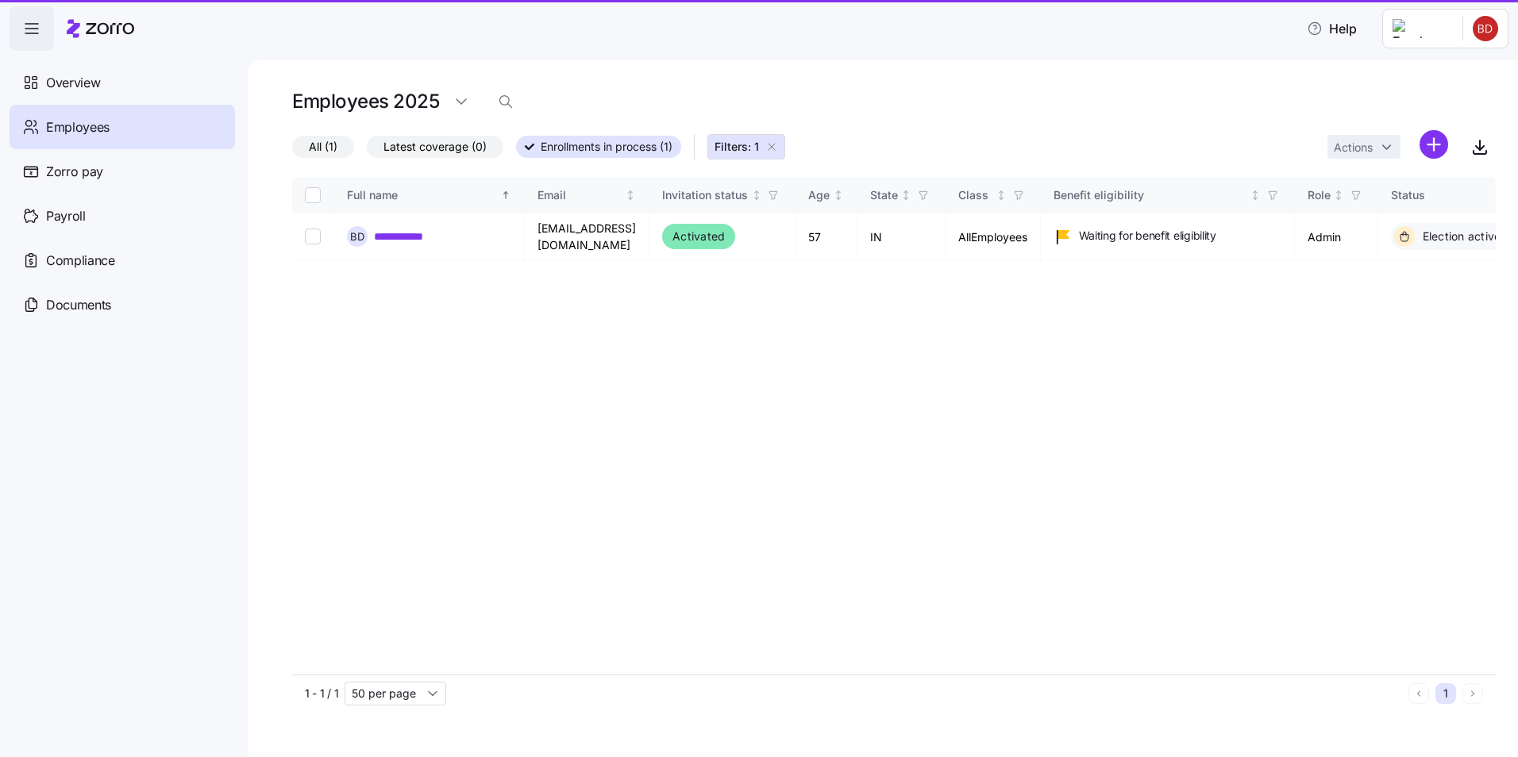
click at [437, 453] on div "**********" at bounding box center [893, 426] width 1203 height 498
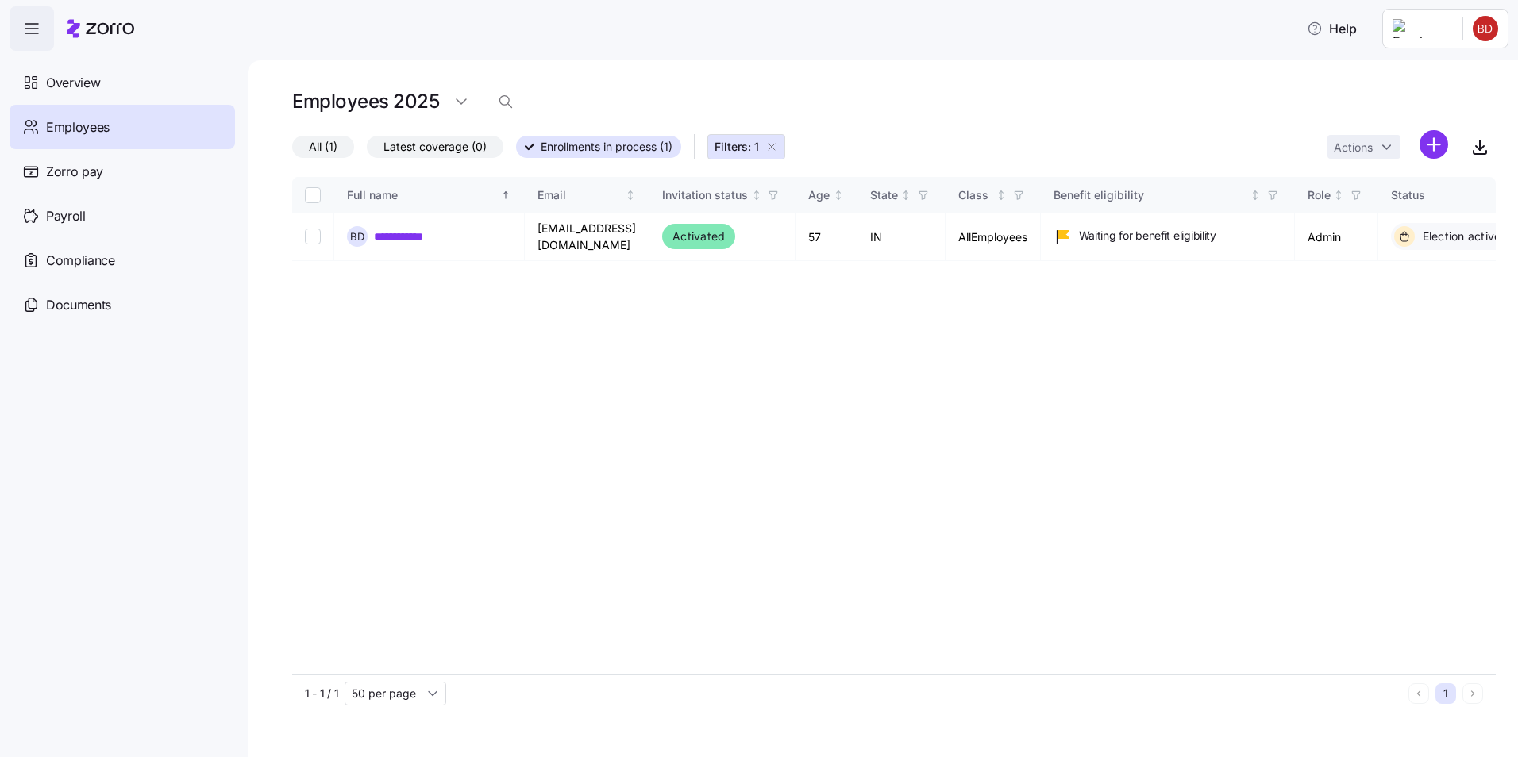
click at [732, 495] on div "**********" at bounding box center [893, 426] width 1203 height 498
click at [652, 491] on div "**********" at bounding box center [893, 426] width 1203 height 498
drag, startPoint x: 455, startPoint y: 675, endPoint x: 632, endPoint y: 656, distance: 178.0
click at [632, 637] on div "**********" at bounding box center [893, 444] width 1203 height 535
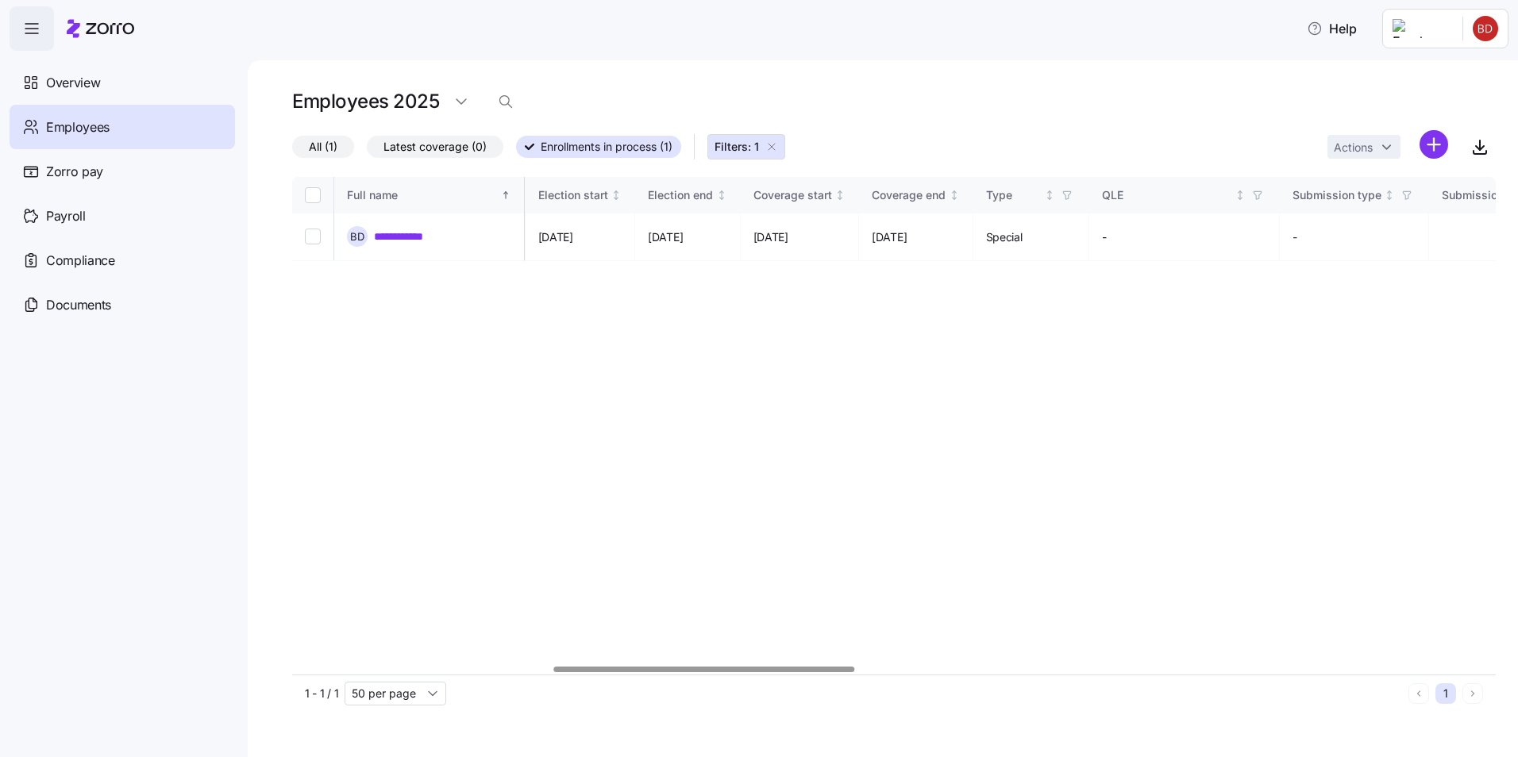
scroll to position [0, 1040]
click at [408, 233] on link "**********" at bounding box center [407, 237] width 67 height 16
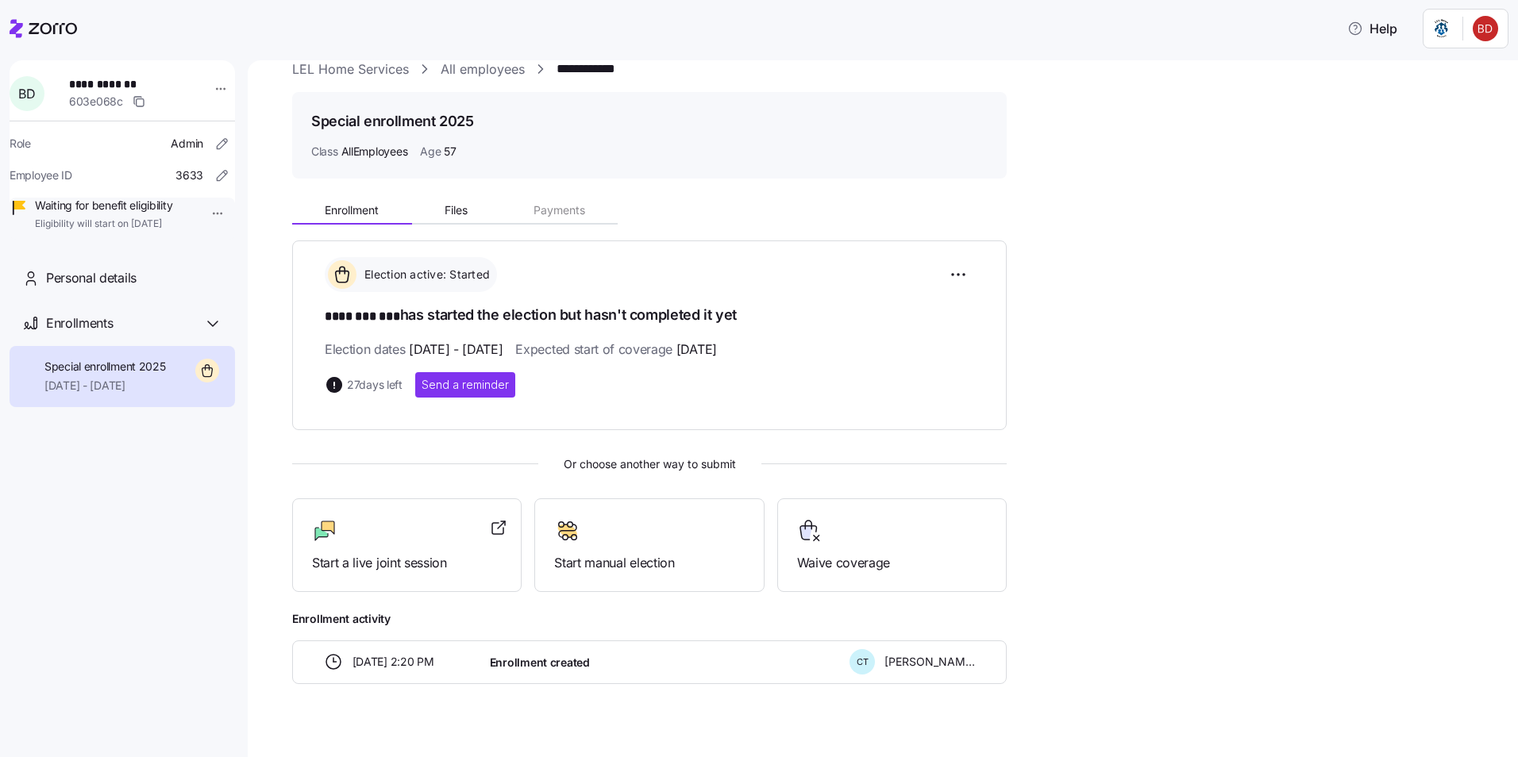
scroll to position [47, 0]
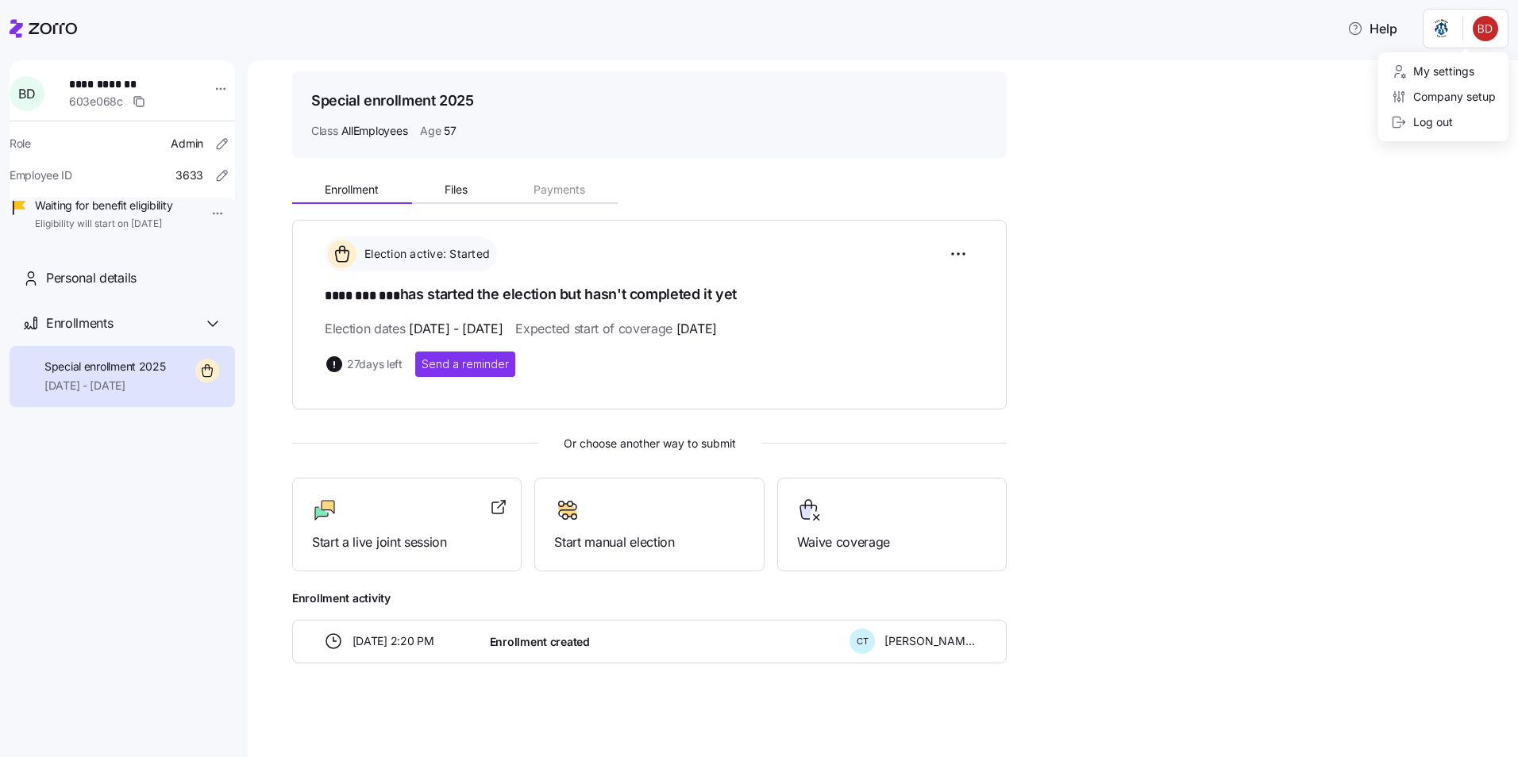
click at [815, 26] on html "**********" at bounding box center [759, 374] width 1518 height 748
click at [815, 72] on div "My settings" at bounding box center [1432, 71] width 83 height 17
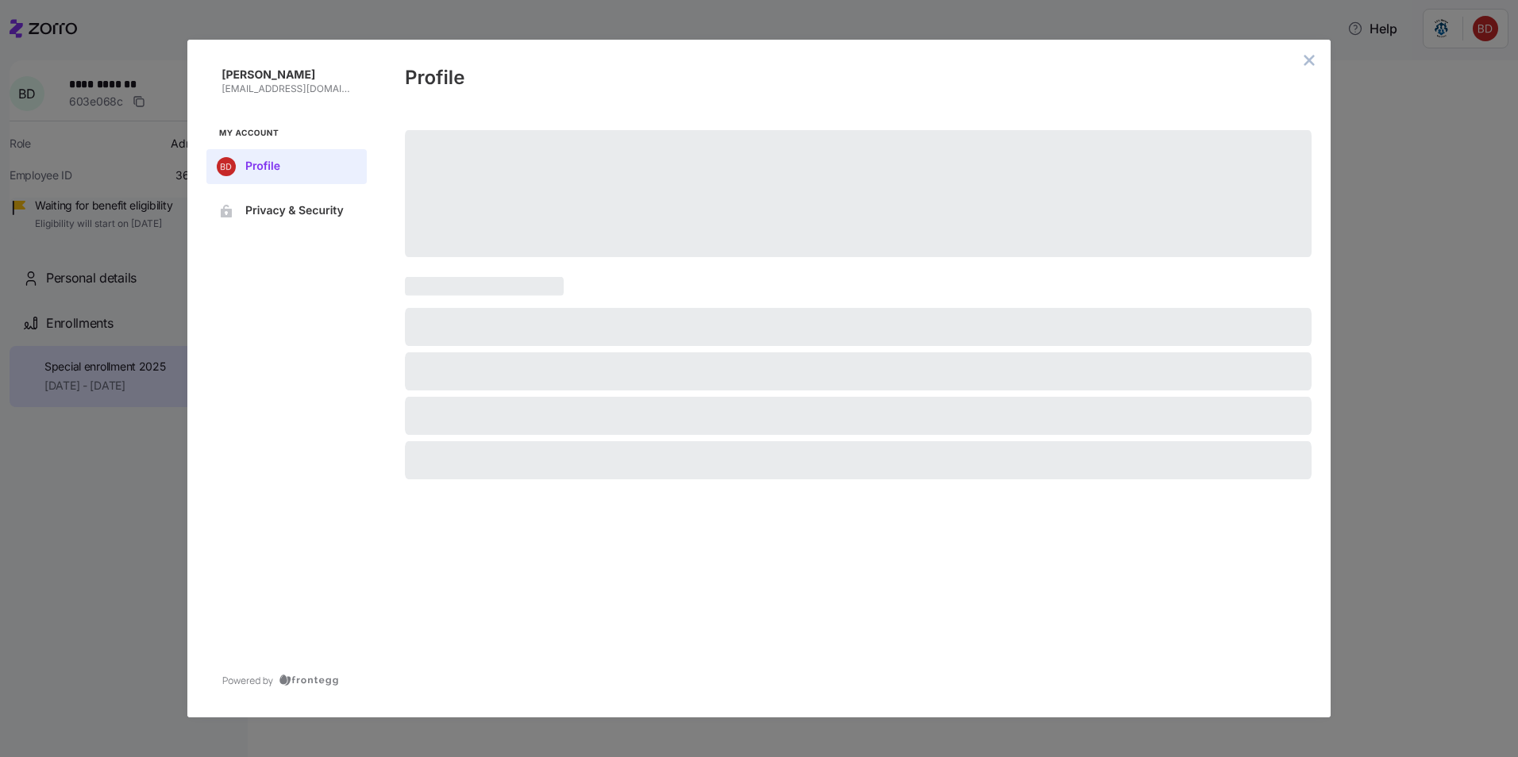
click at [815, 252] on span at bounding box center [858, 193] width 907 height 127
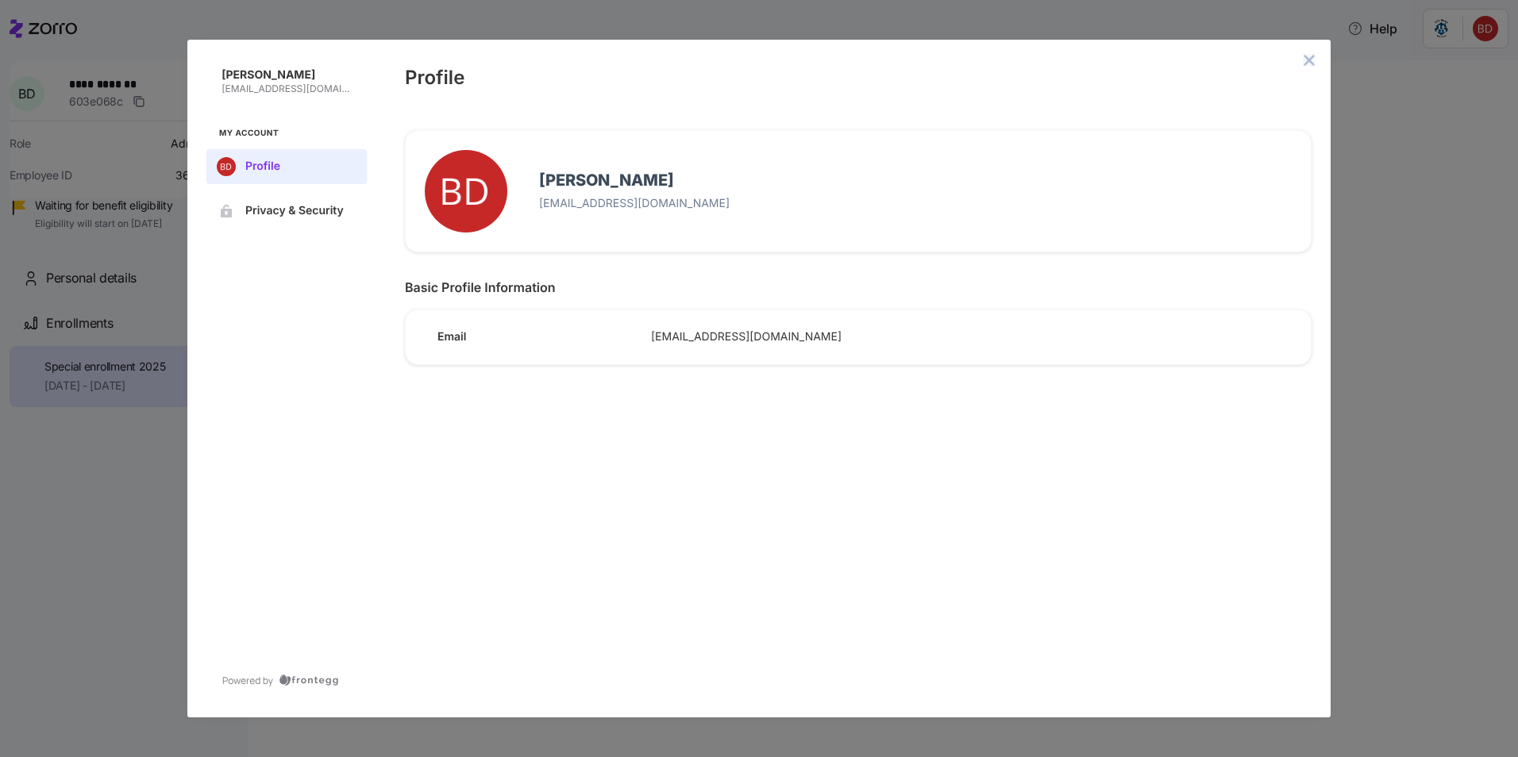
click at [815, 60] on icon "close admin-box" at bounding box center [1309, 60] width 13 height 13
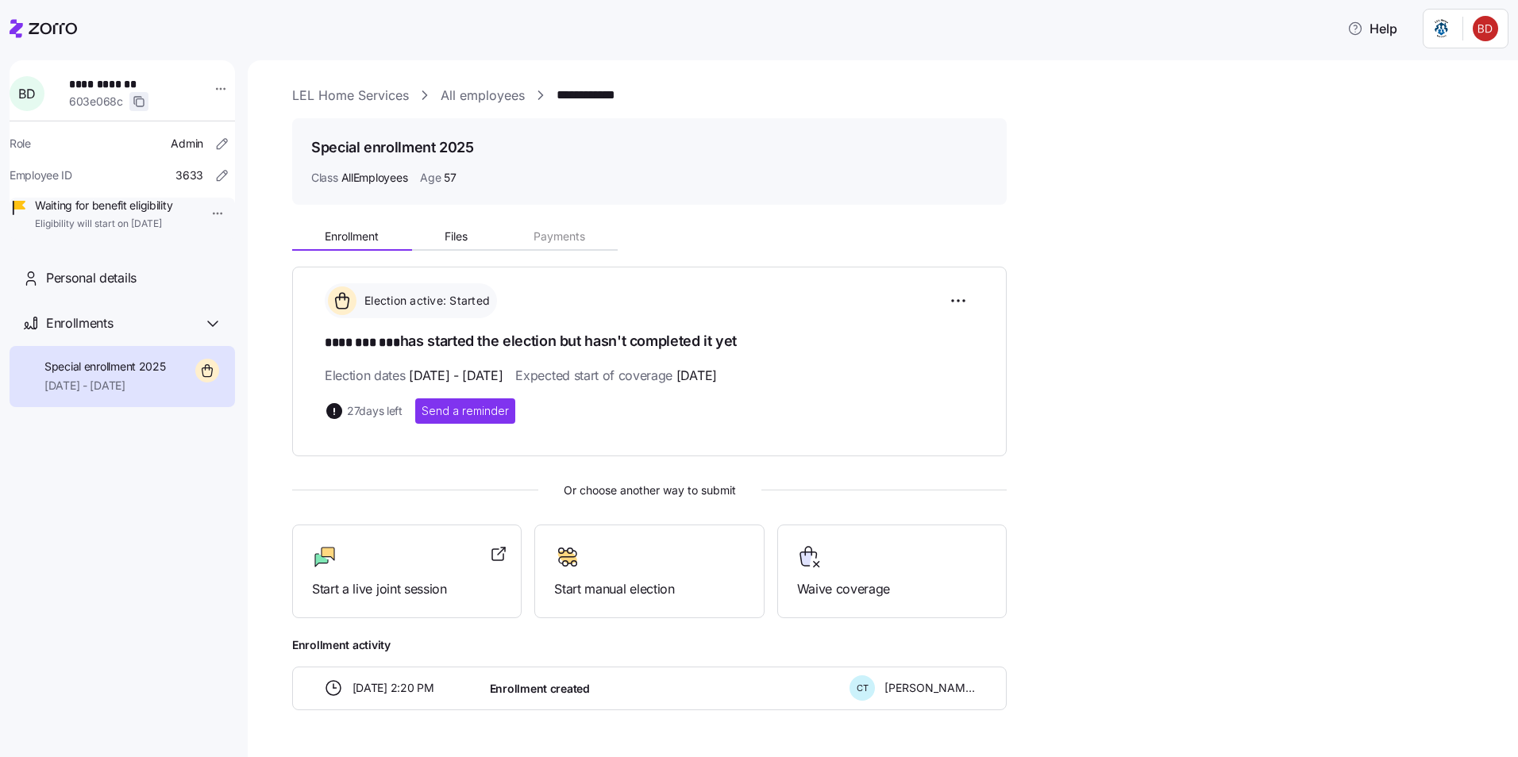
click at [143, 101] on icon "button" at bounding box center [139, 101] width 13 height 13
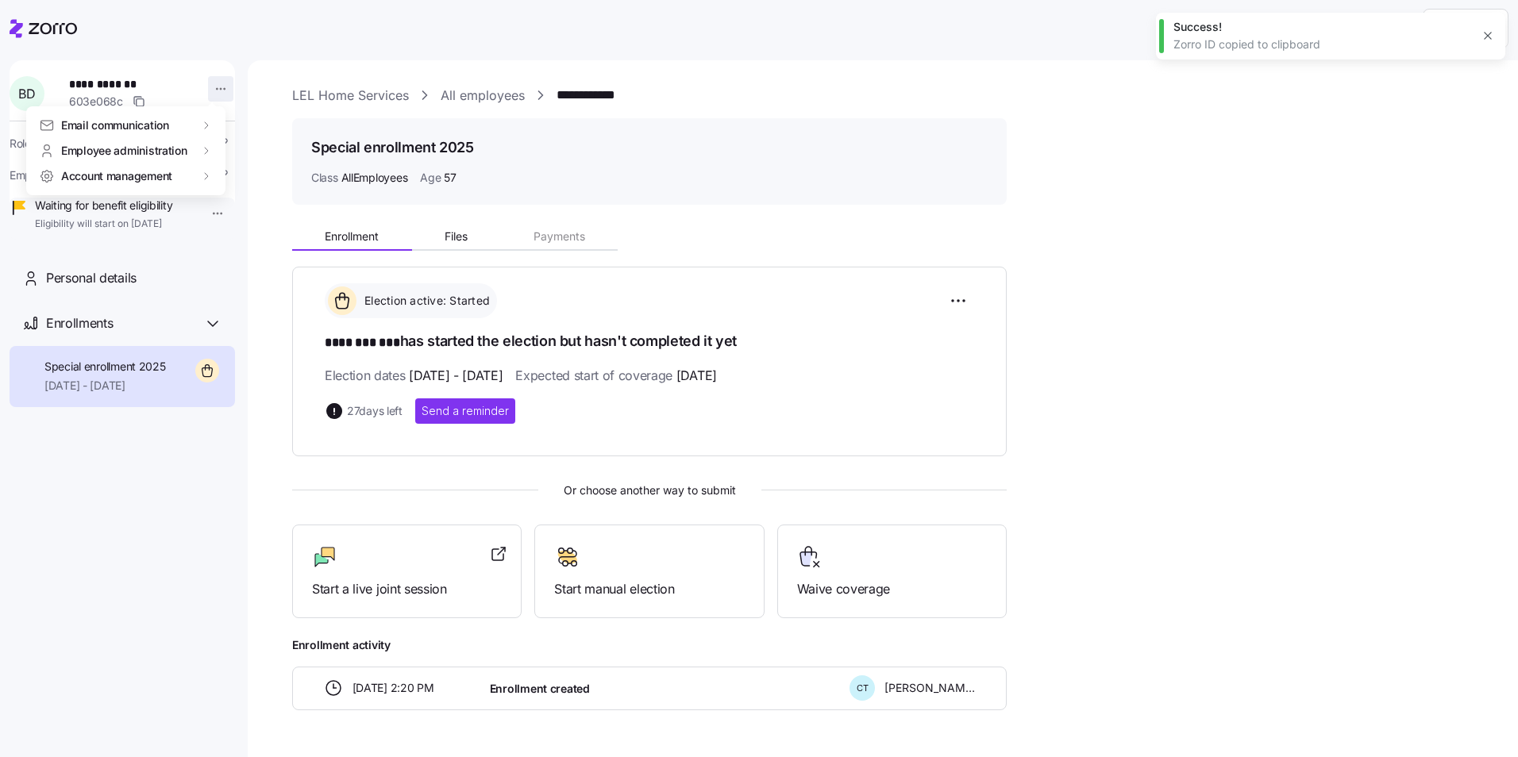
click at [210, 85] on html "**********" at bounding box center [759, 374] width 1518 height 748
click at [452, 233] on html "**********" at bounding box center [759, 374] width 1518 height 748
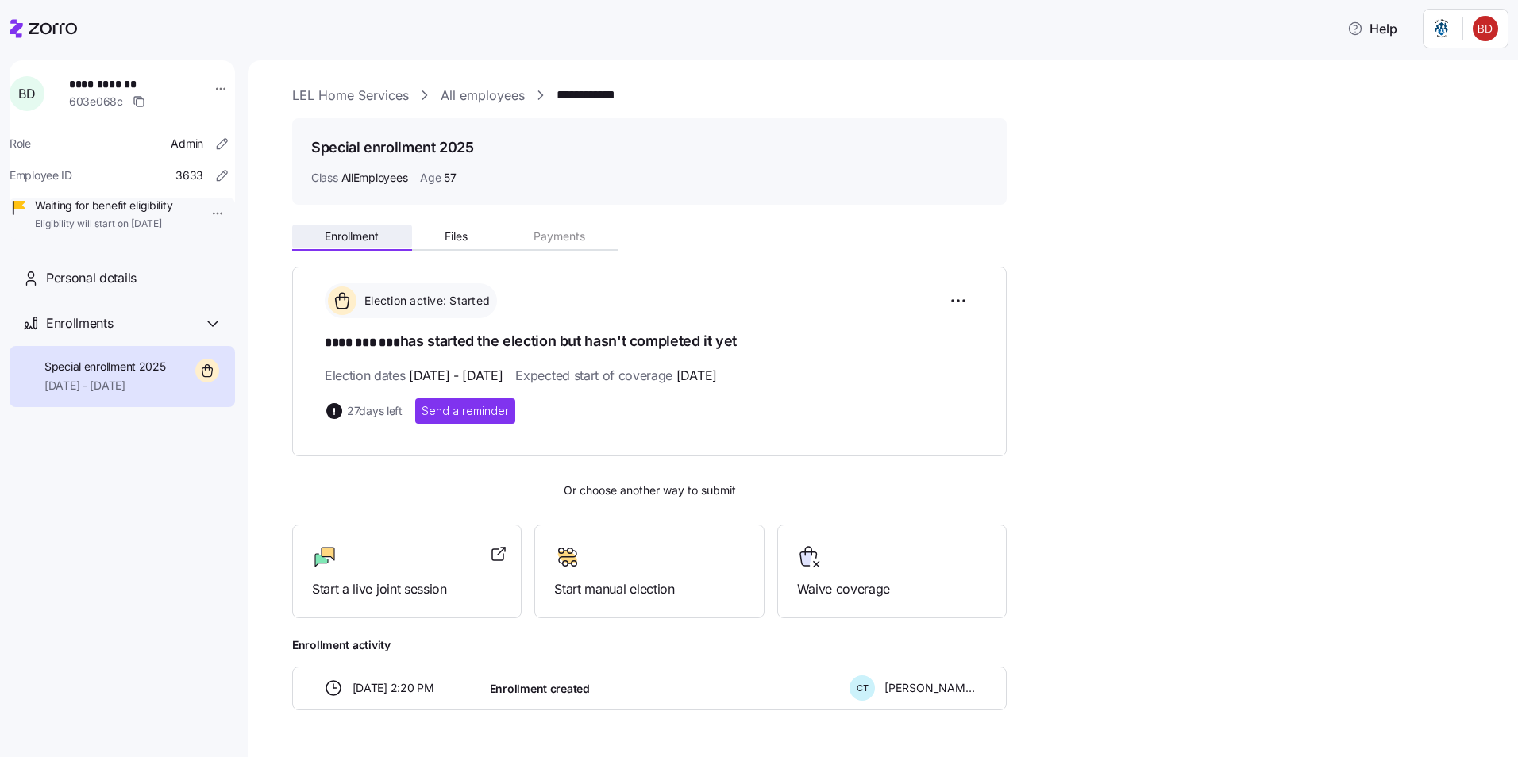
click at [368, 241] on span "Enrollment" at bounding box center [352, 236] width 54 height 11
click at [152, 288] on div "Personal details" at bounding box center [134, 278] width 176 height 20
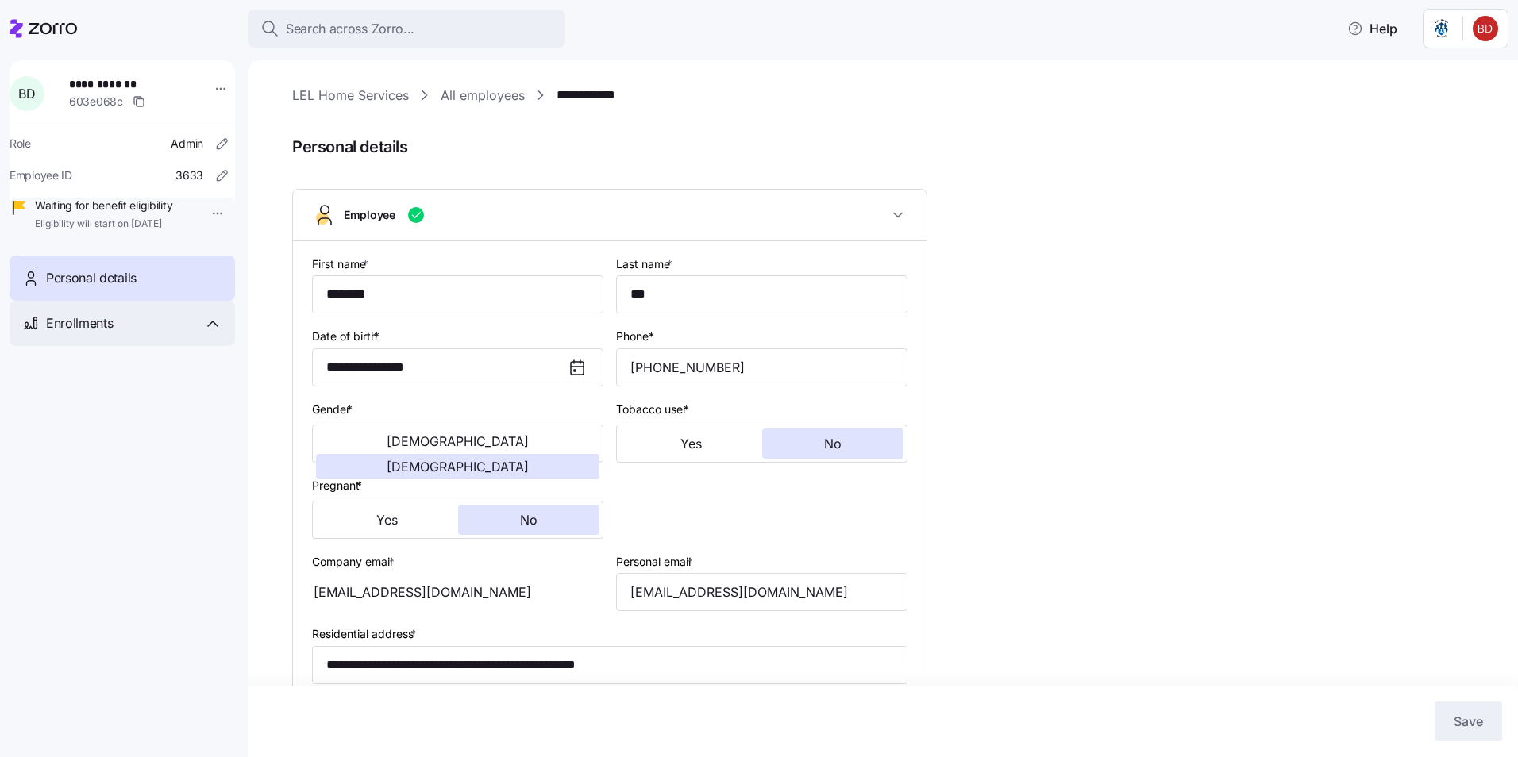
type input "AllEmployees"
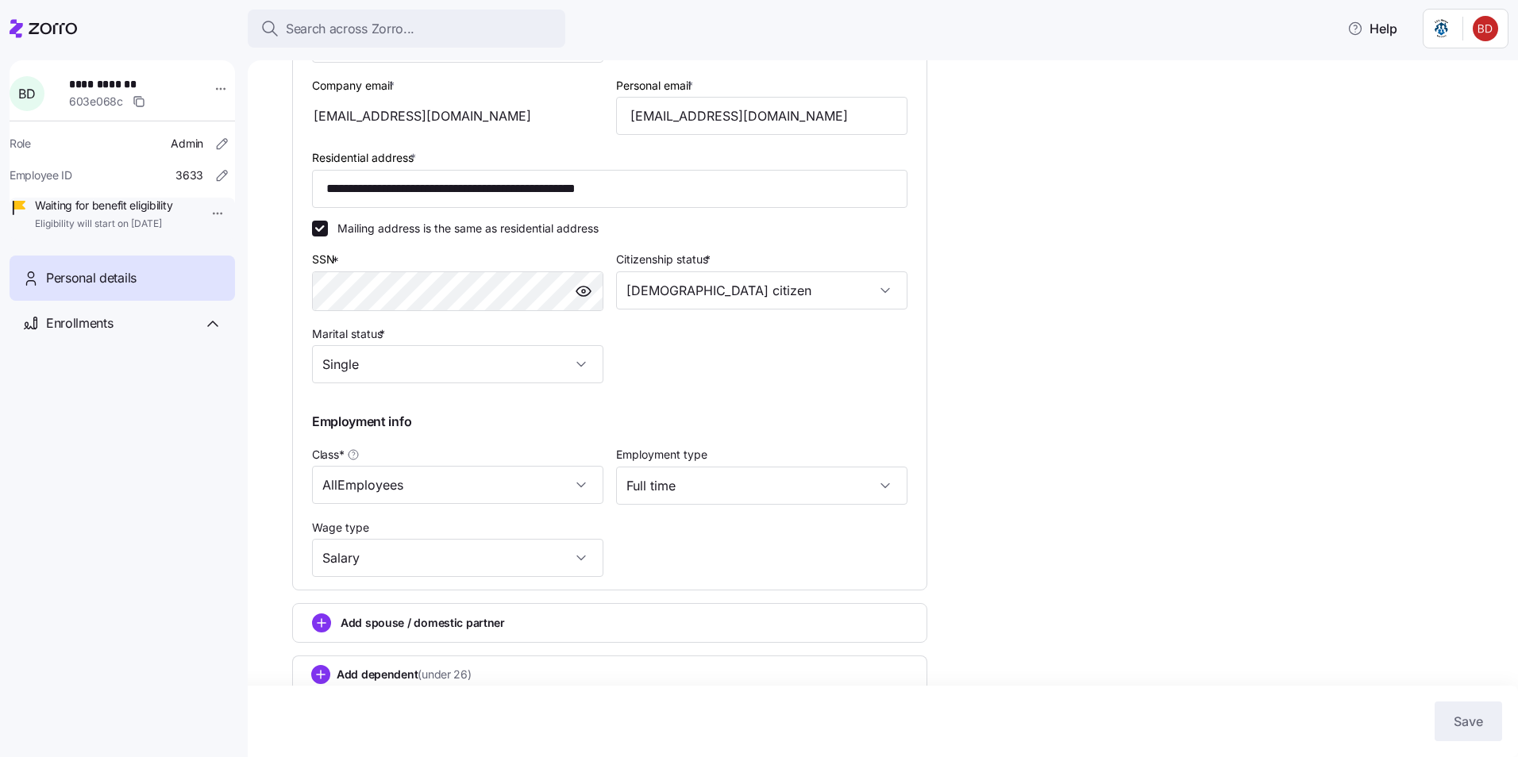
scroll to position [495, 0]
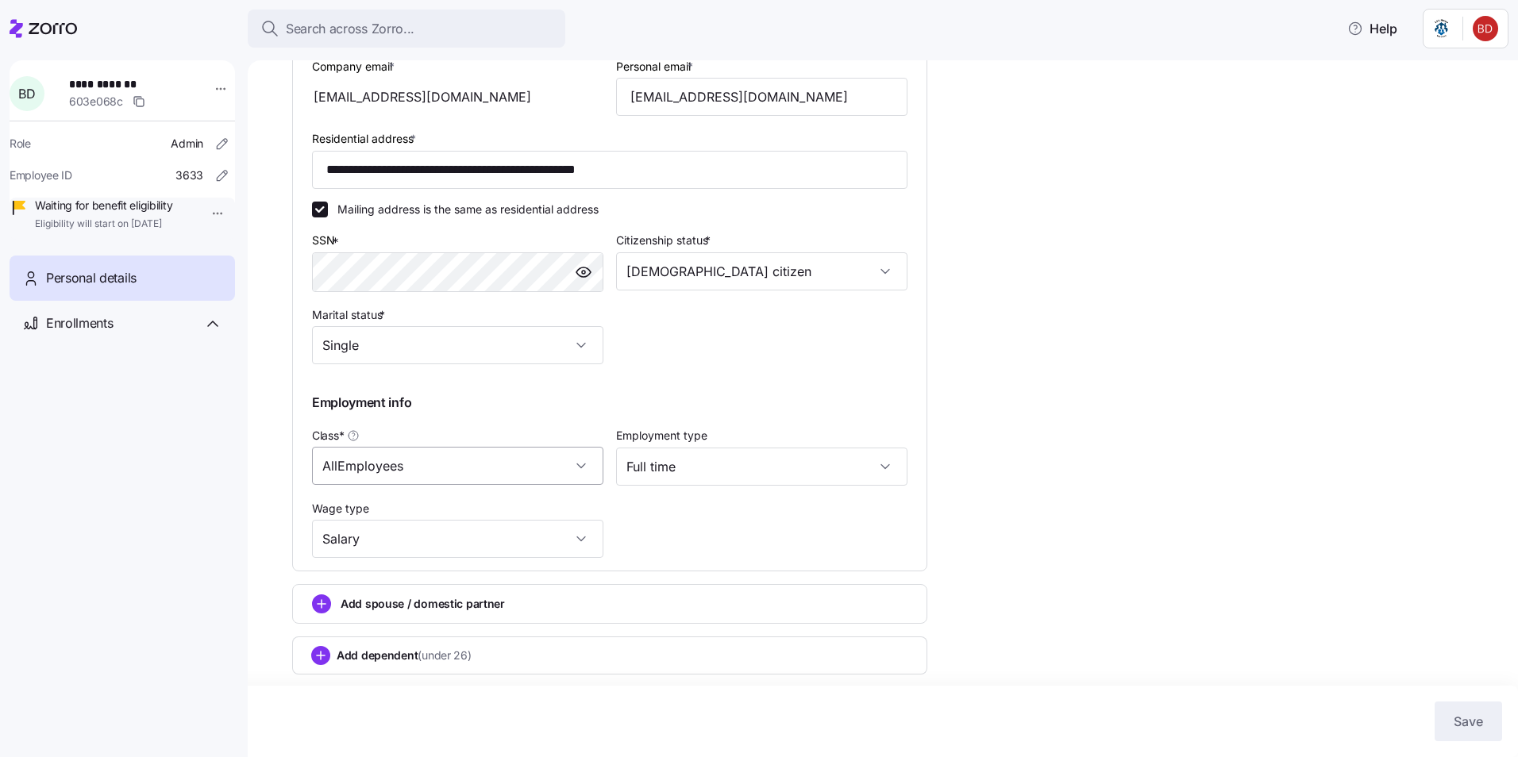
click at [581, 467] on input "AllEmployees" at bounding box center [457, 466] width 291 height 38
click at [581, 469] on div "AllEmployees" at bounding box center [457, 466] width 291 height 38
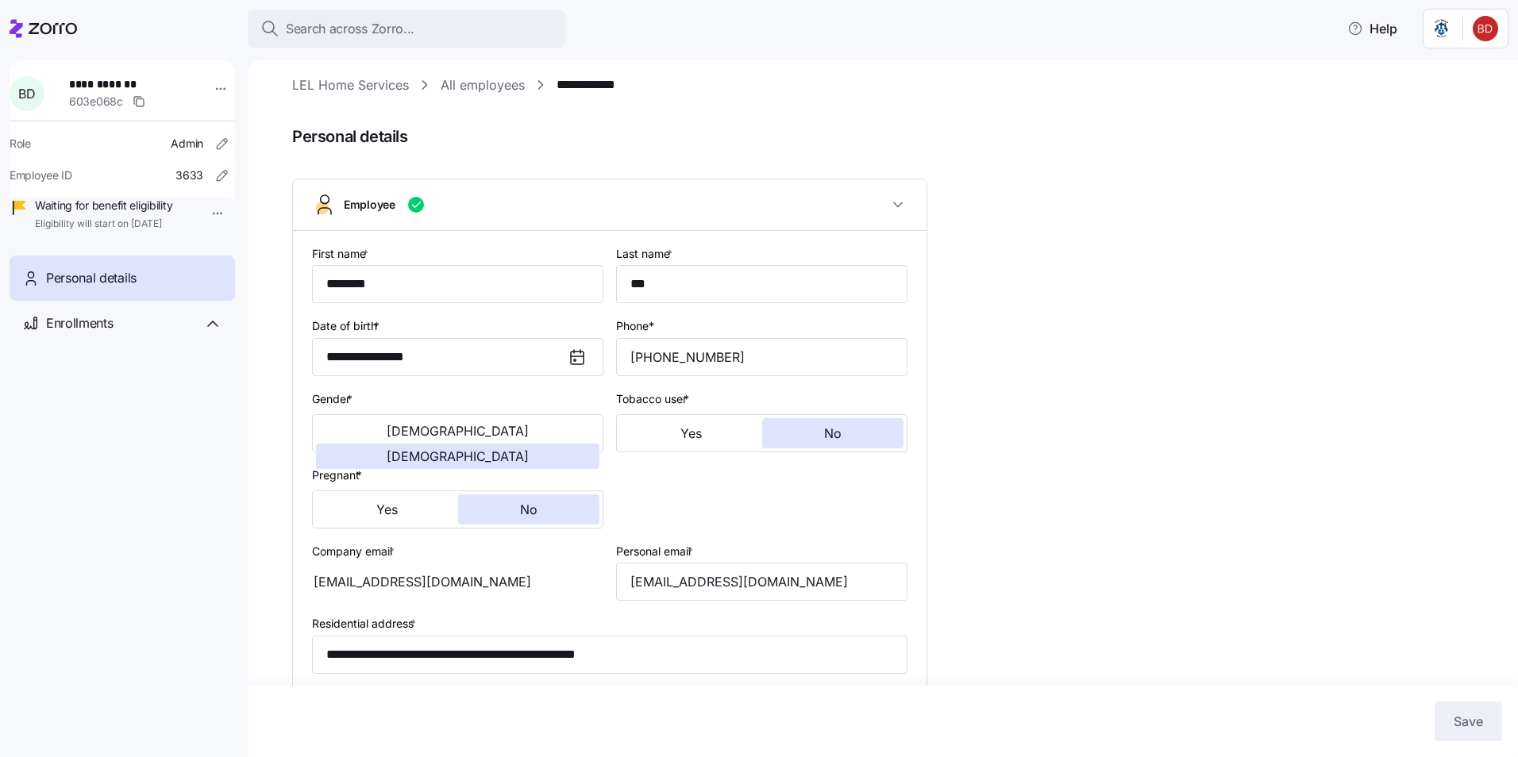
scroll to position [0, 0]
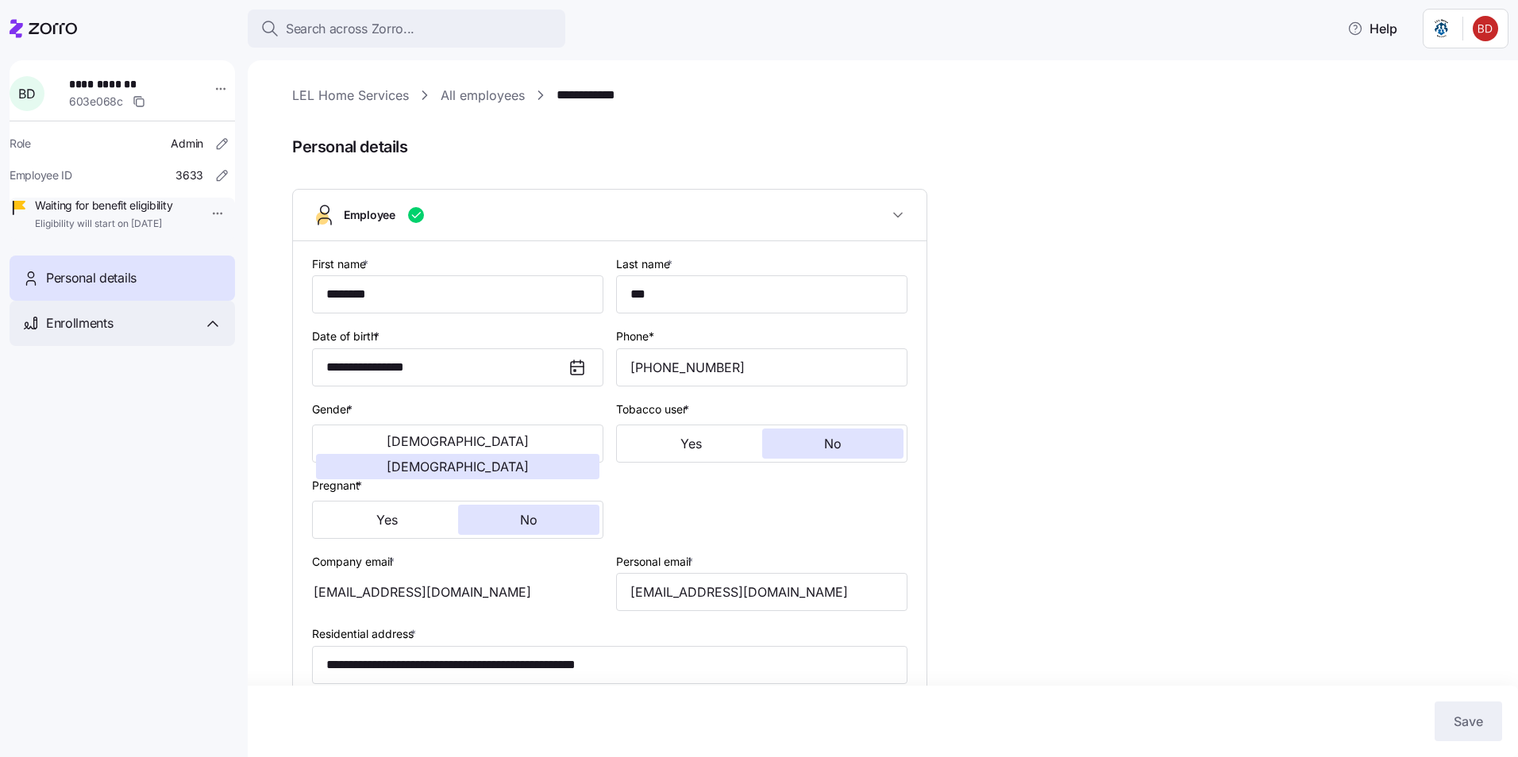
click at [109, 333] on span "Enrollments" at bounding box center [79, 324] width 67 height 20
click at [207, 333] on icon at bounding box center [212, 323] width 19 height 19
type input "AllEmployees"
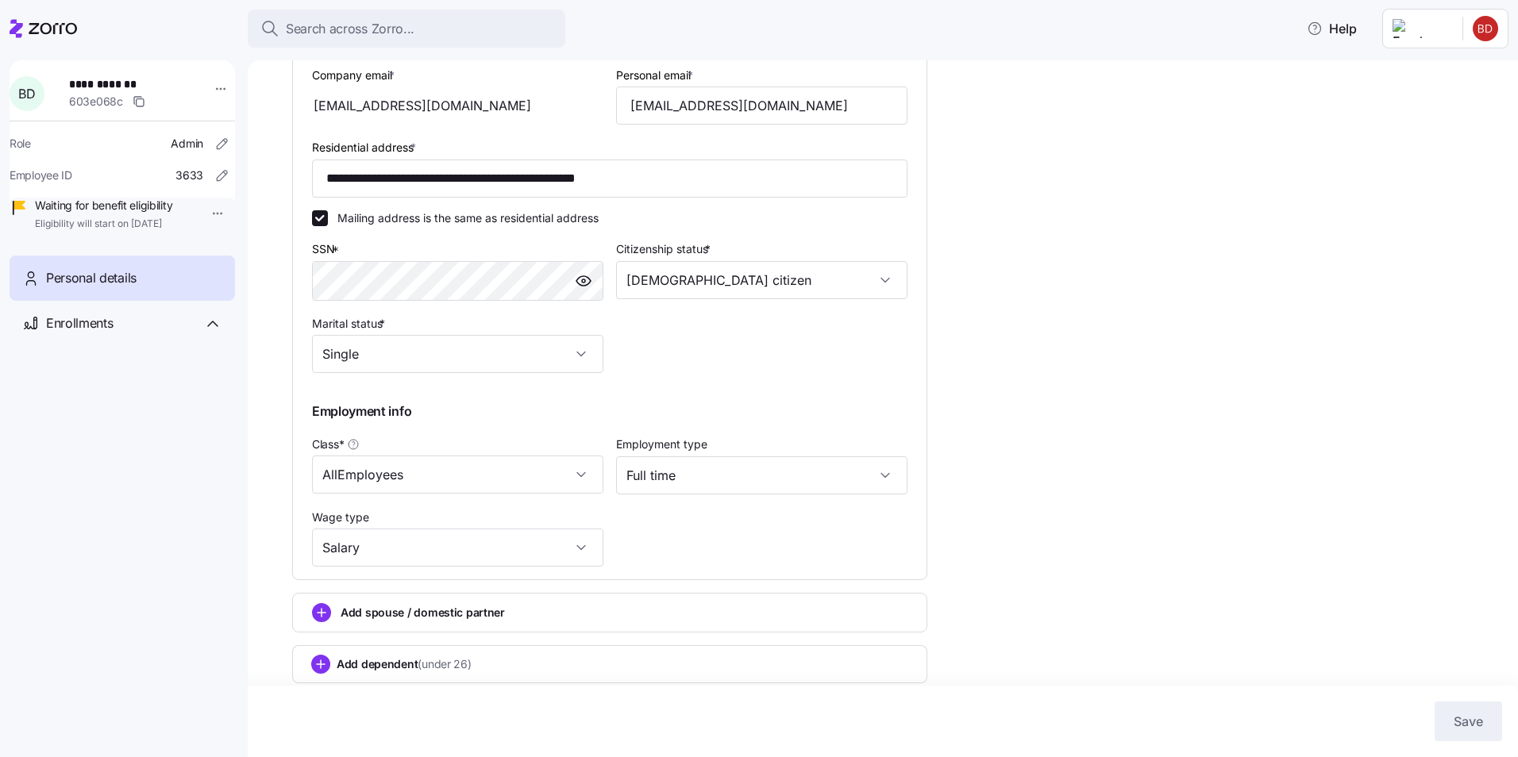
scroll to position [495, 0]
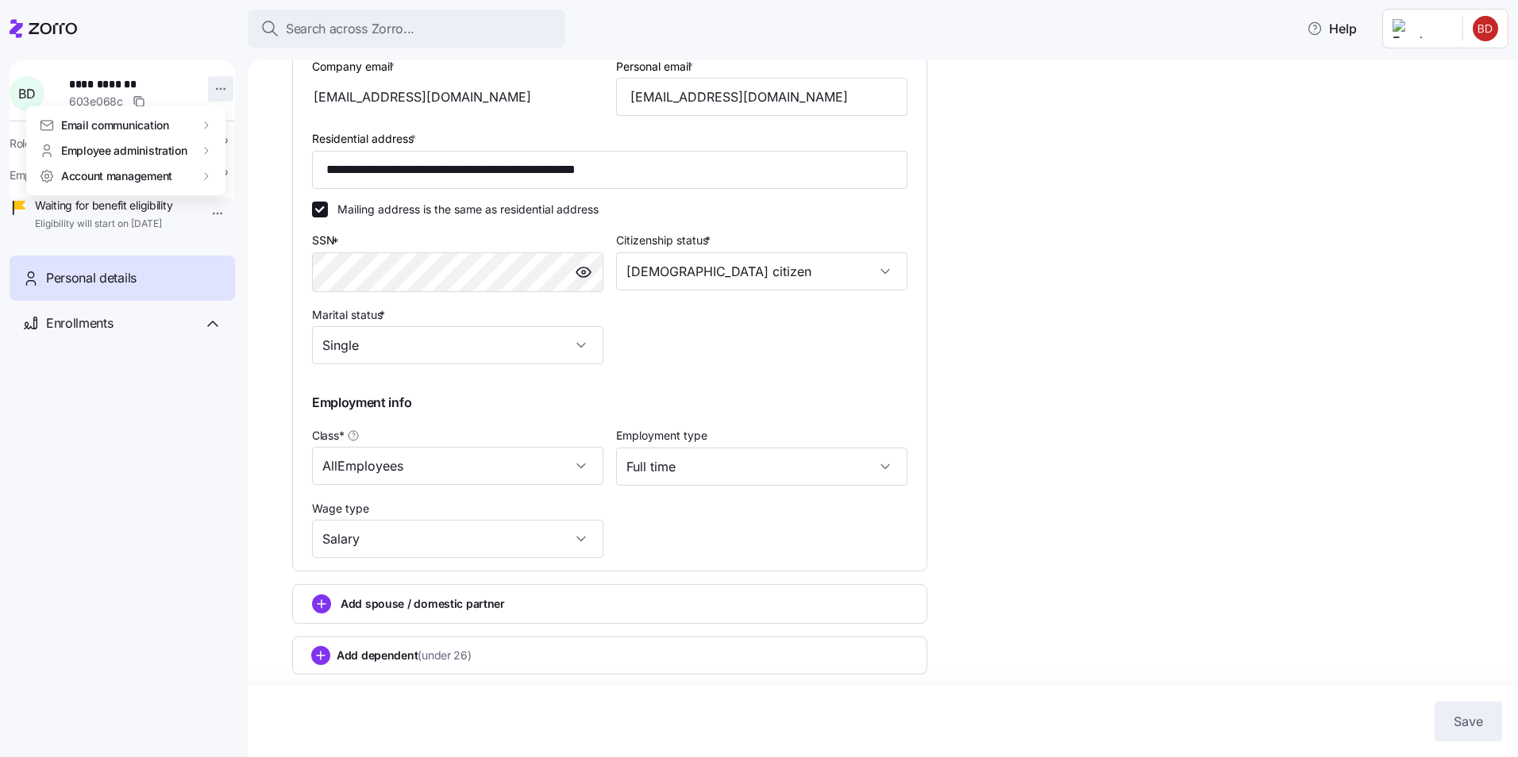
click at [210, 94] on html "**********" at bounding box center [759, 374] width 1518 height 748
click at [141, 224] on html "**********" at bounding box center [759, 374] width 1518 height 748
click at [198, 333] on div "Enrollments" at bounding box center [134, 324] width 176 height 20
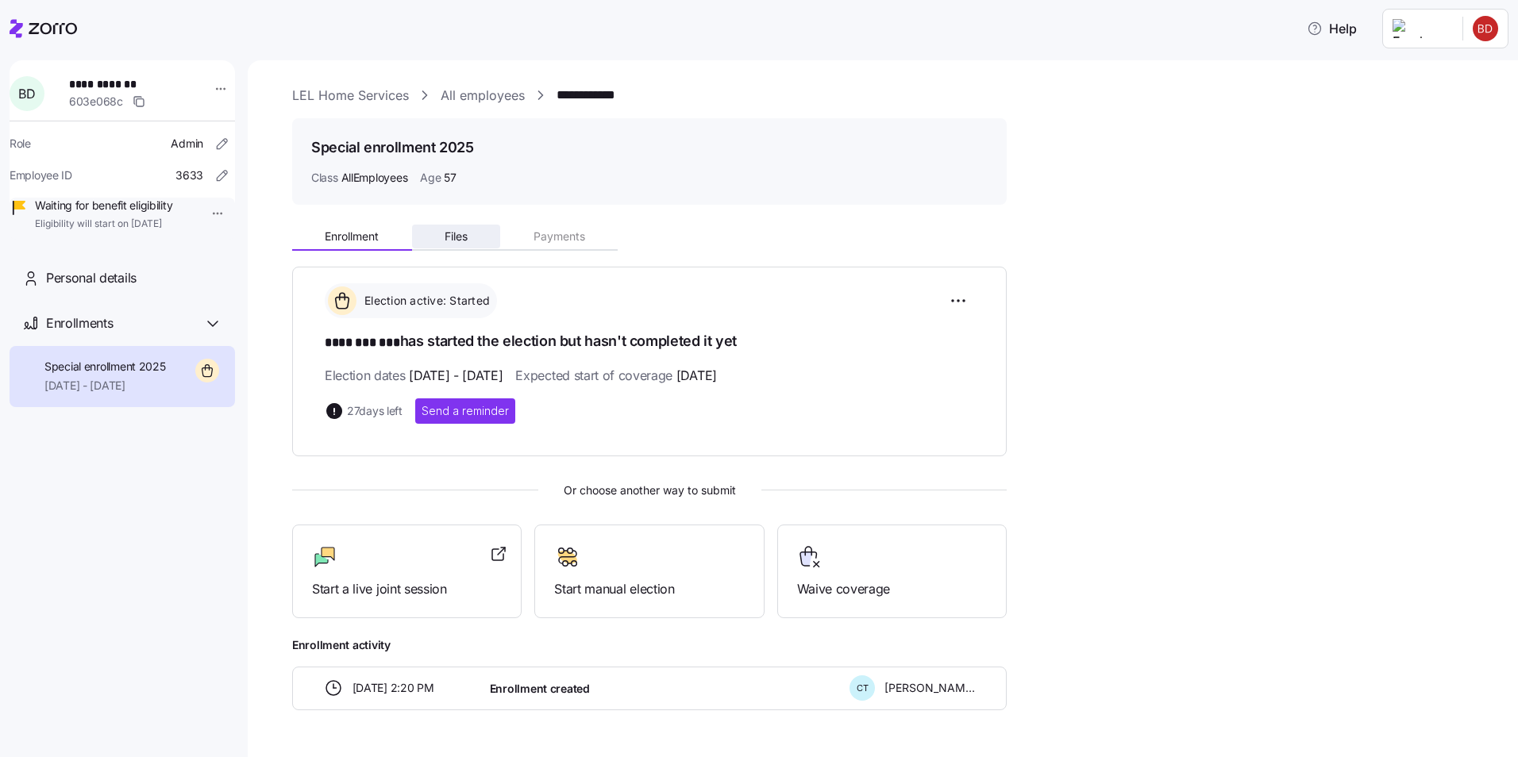
click at [452, 231] on span "Files" at bounding box center [456, 236] width 23 height 11
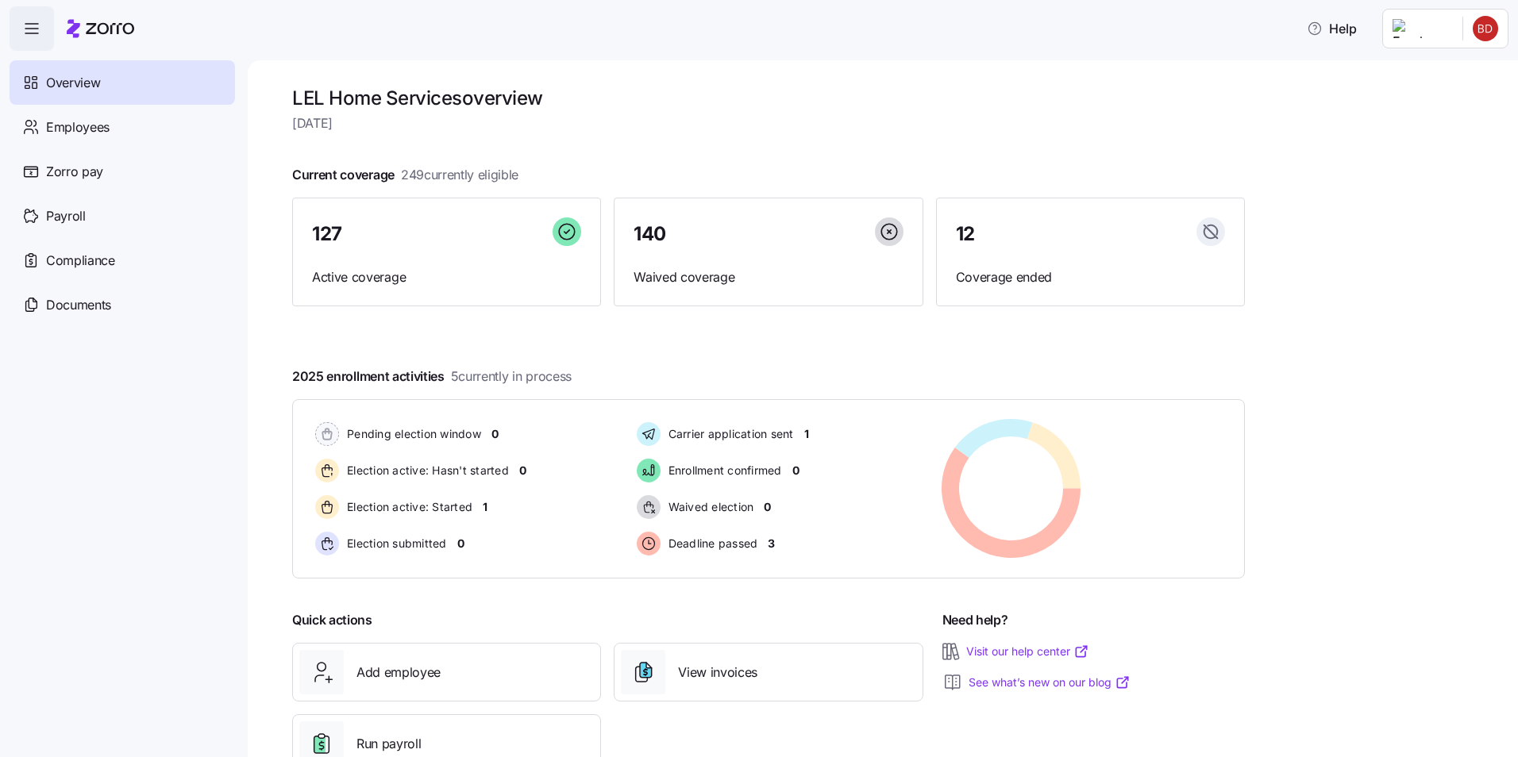
click at [1487, 29] on html "Help Overview Employees Zorro pay Payroll Compliance Documents LEL Home Service…" at bounding box center [759, 374] width 1518 height 748
click at [1472, 76] on div "Personal view" at bounding box center [1438, 71] width 94 height 17
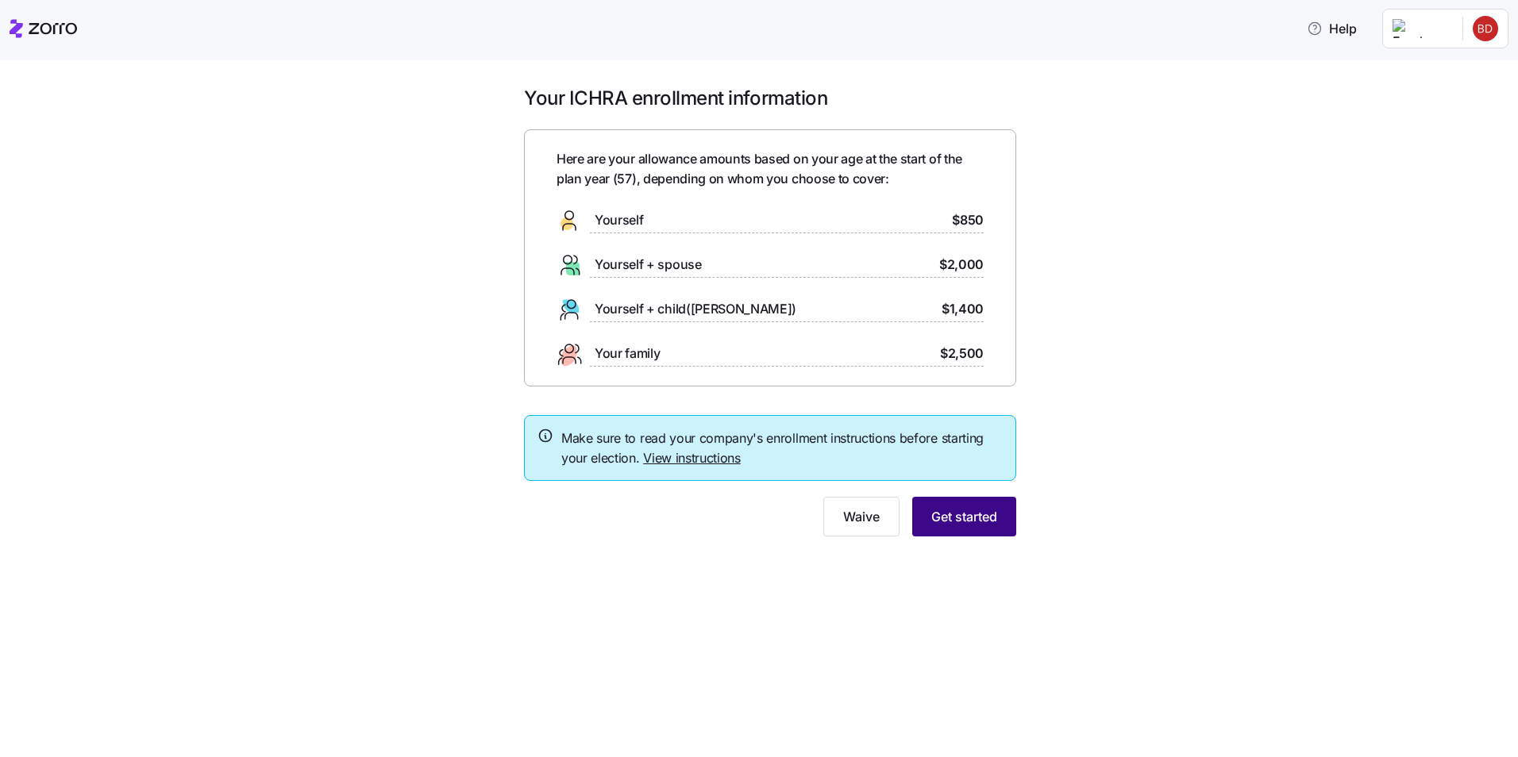
click at [964, 525] on span "Get started" at bounding box center [964, 516] width 66 height 19
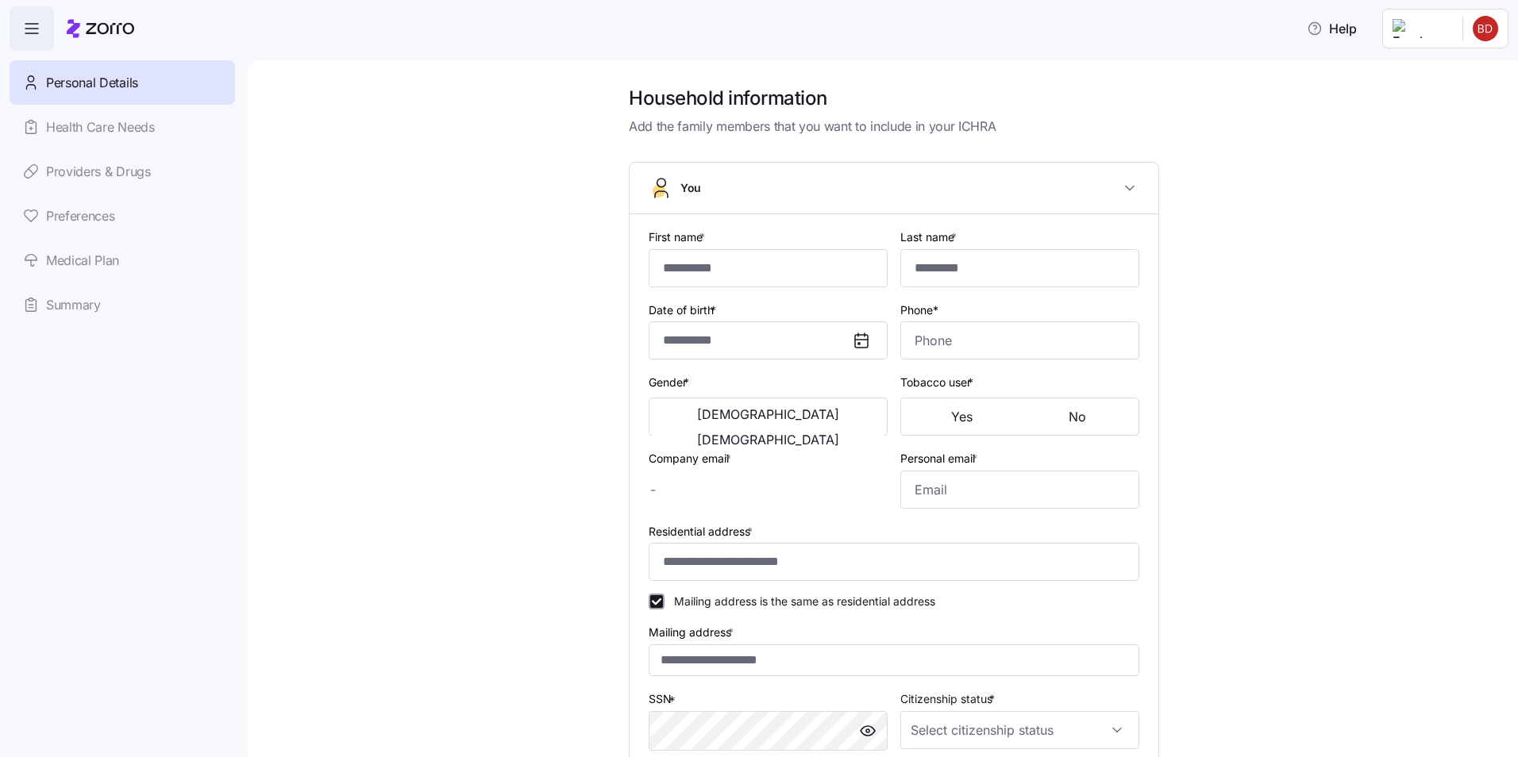
type input "********"
type input "***"
type input "bdye@lelhs.com"
type input "beadye67@gmail.com"
type input "**********"
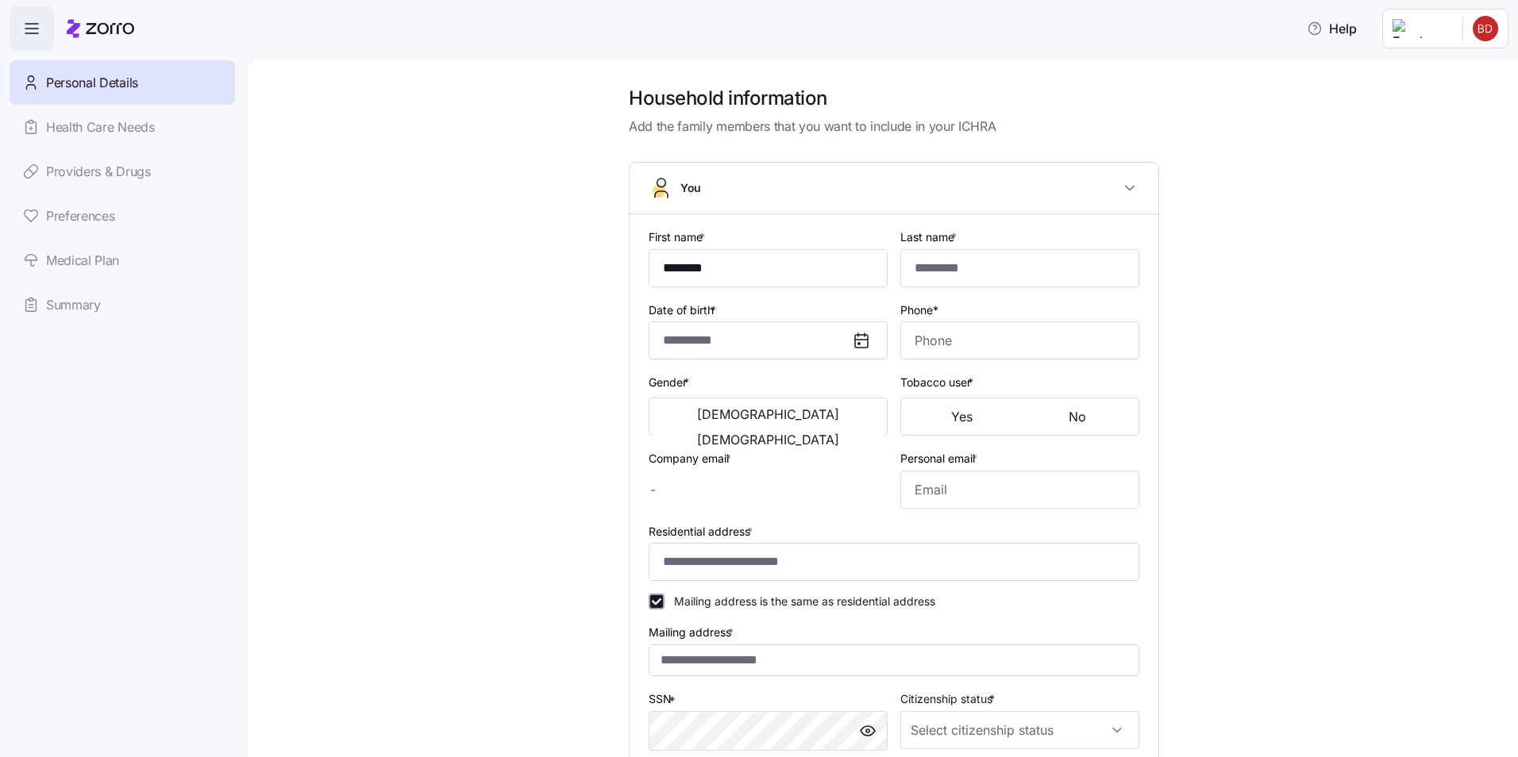
checkbox input "true"
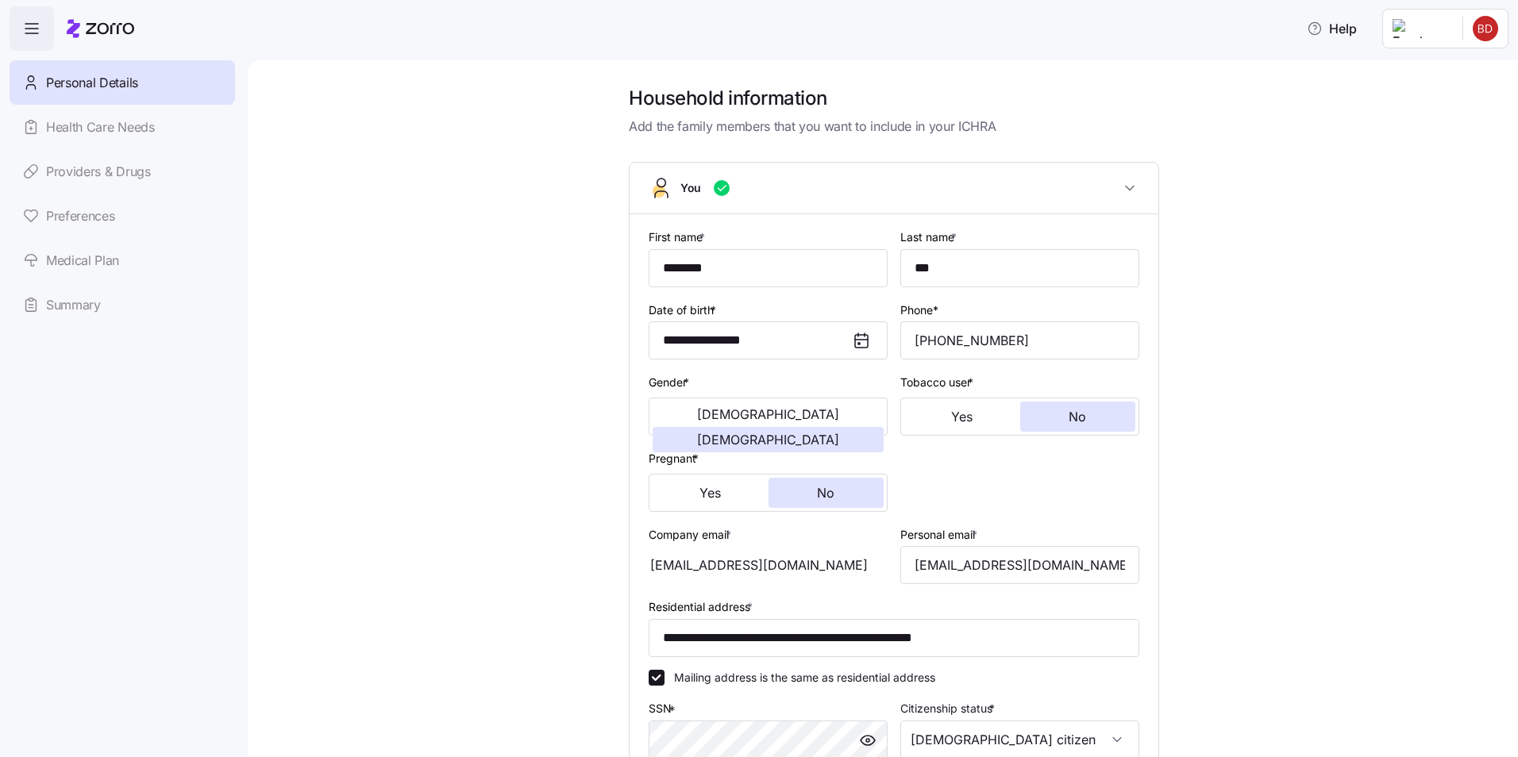
type input "**********"
type input "(317) 720-4727"
type input "US citizen"
type input "Single"
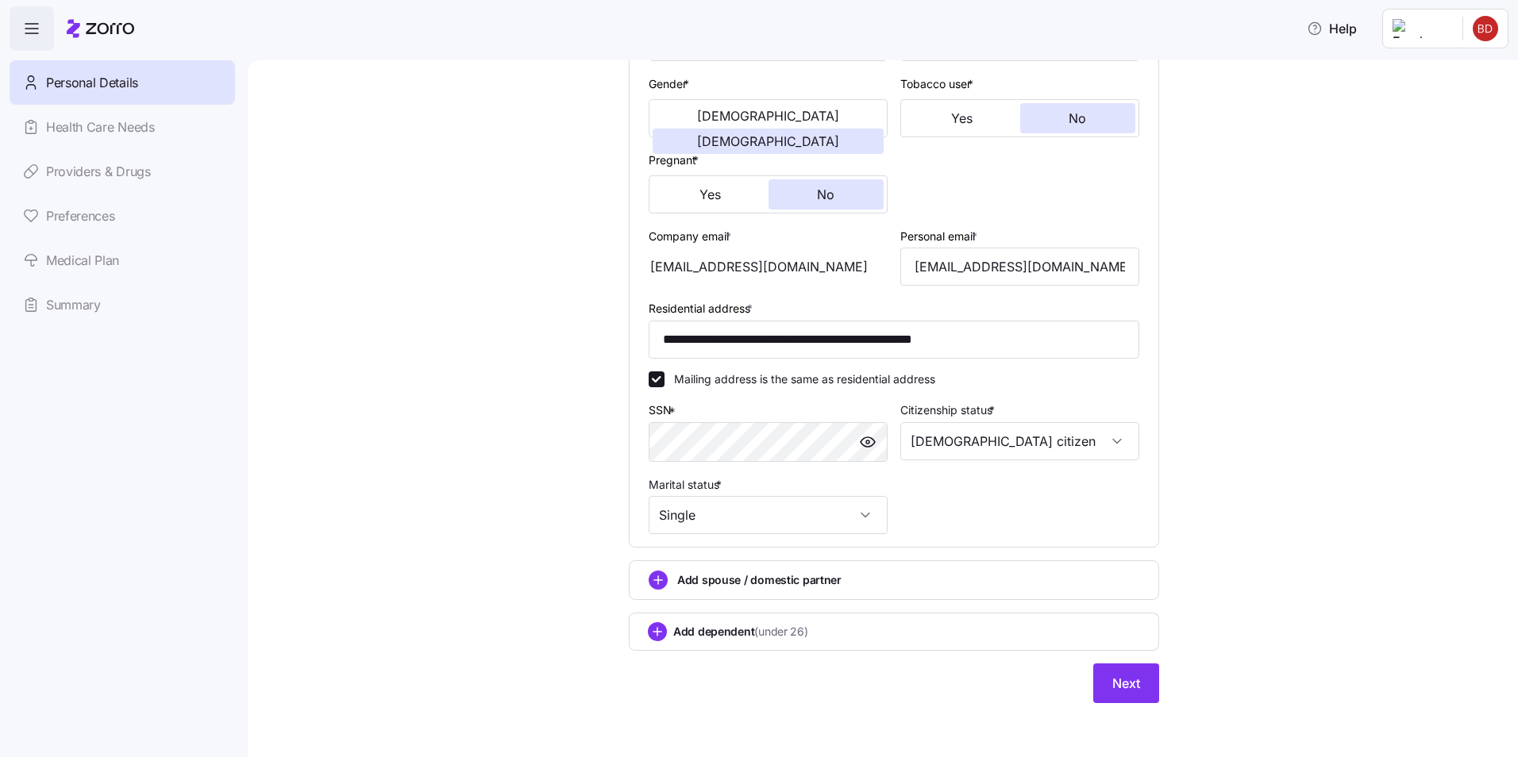
scroll to position [302, 0]
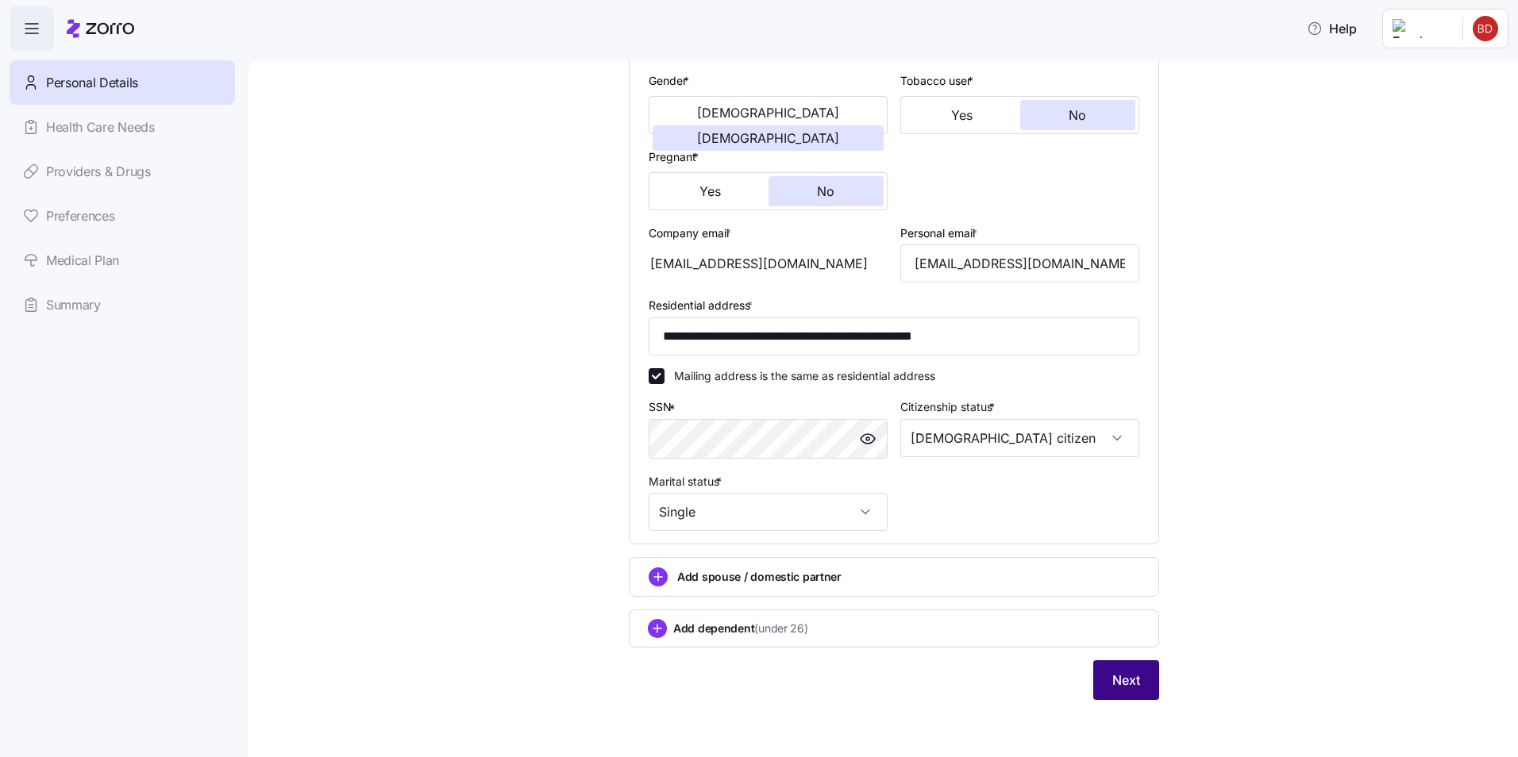
click at [1118, 684] on span "Next" at bounding box center [1126, 680] width 28 height 19
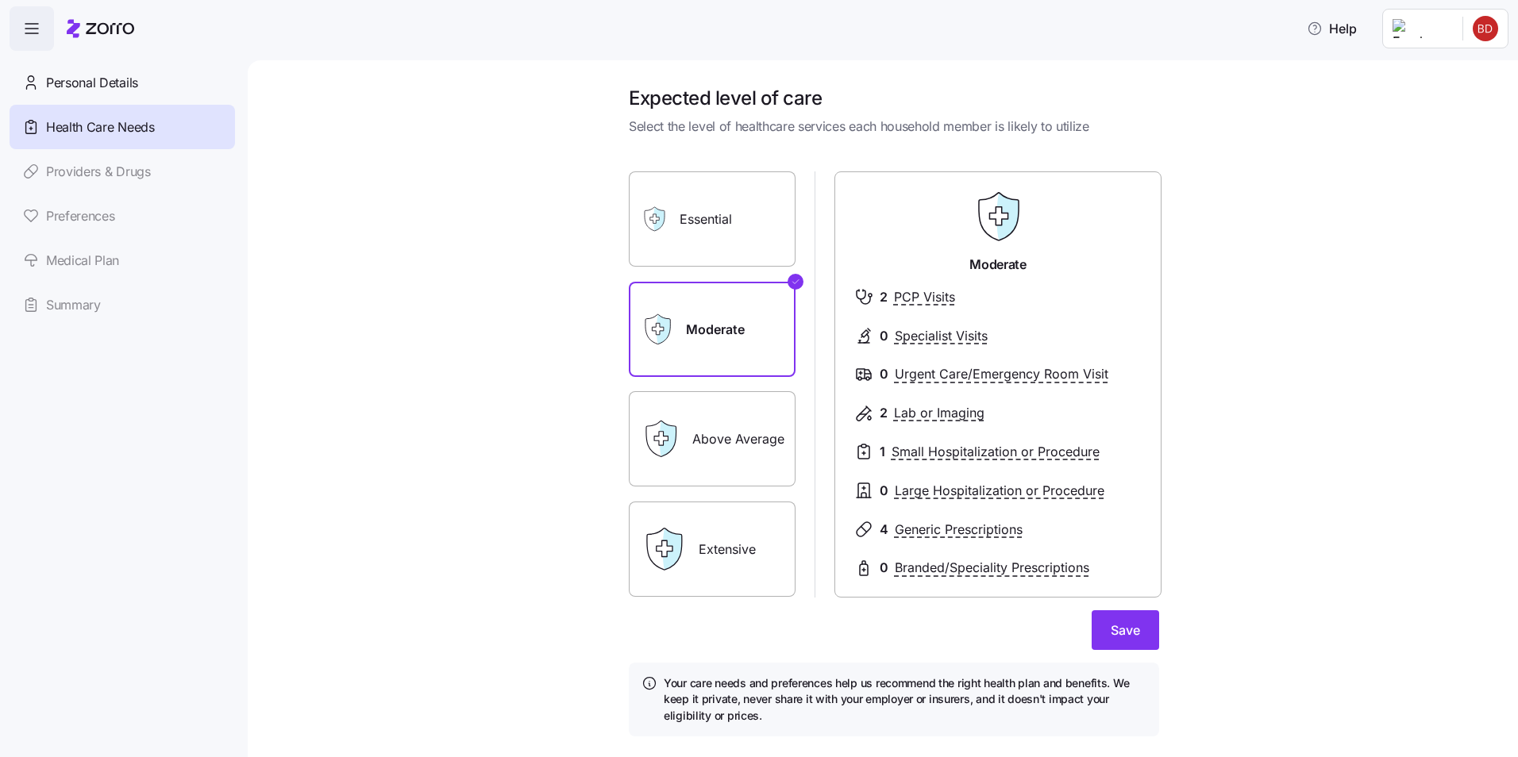
click at [714, 425] on label "Above Average" at bounding box center [712, 438] width 167 height 95
click at [0, 0] on input "Above Average" at bounding box center [0, 0] width 0 height 0
click at [726, 548] on label "Extensive" at bounding box center [712, 549] width 167 height 95
click at [0, 0] on input "Extensive" at bounding box center [0, 0] width 0 height 0
click at [742, 449] on label "Above Average" at bounding box center [712, 438] width 167 height 95
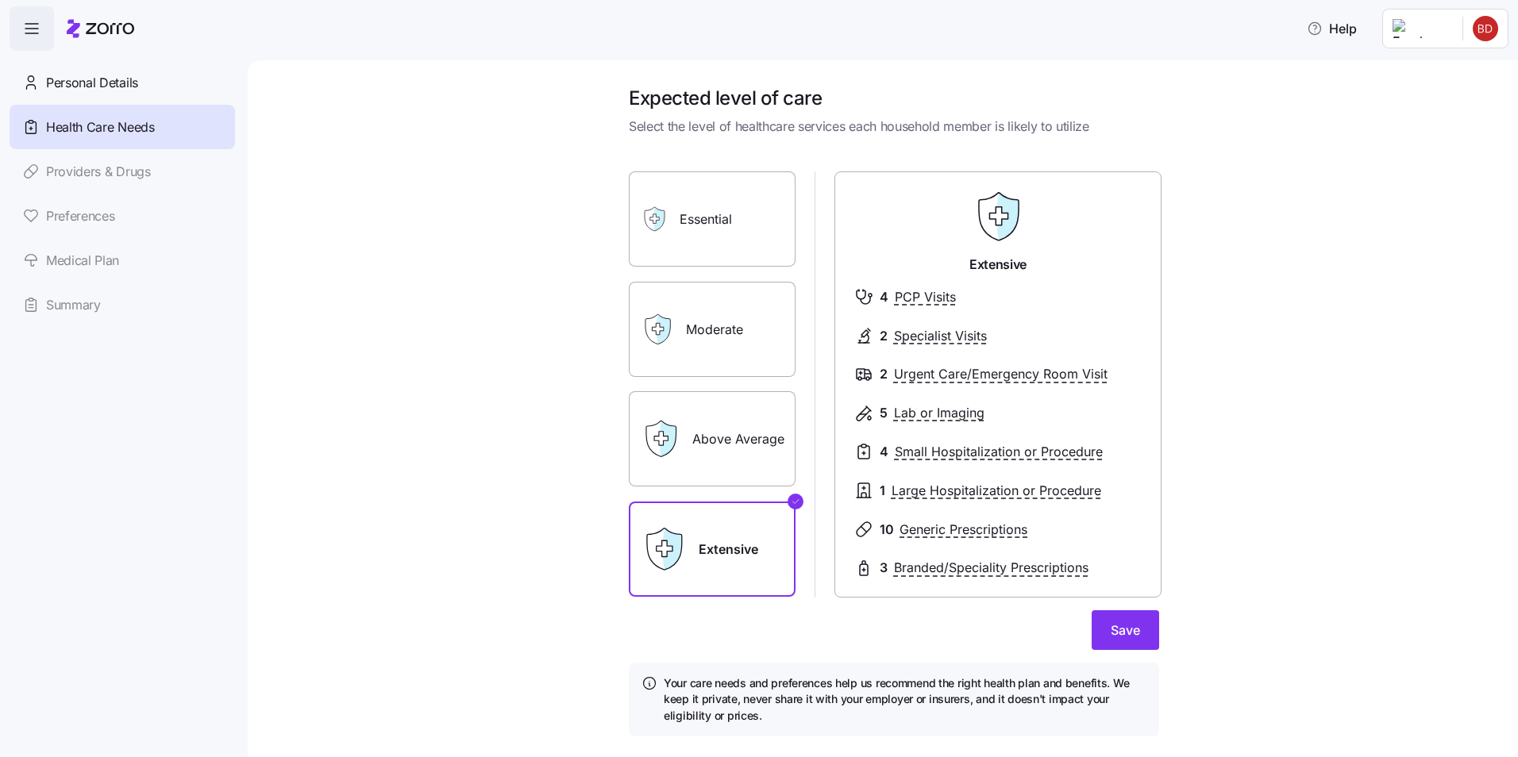
click at [0, 0] on input "Above Average" at bounding box center [0, 0] width 0 height 0
click at [730, 549] on label "Extensive" at bounding box center [712, 549] width 167 height 95
click at [0, 0] on input "Extensive" at bounding box center [0, 0] width 0 height 0
click at [1134, 633] on button "Save" at bounding box center [1125, 630] width 67 height 40
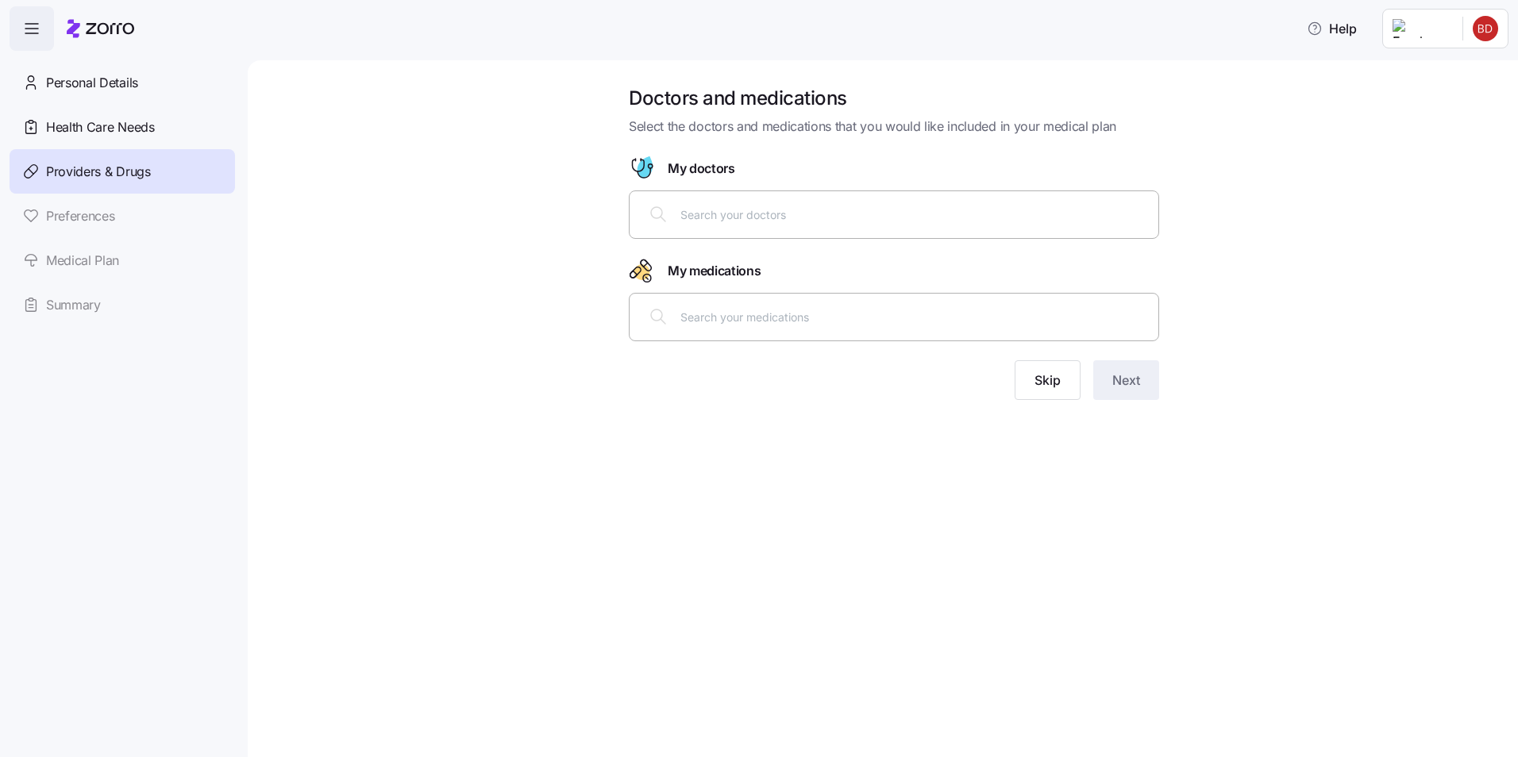
click at [779, 229] on div at bounding box center [894, 214] width 510 height 38
type input "Amanda Goldstein"
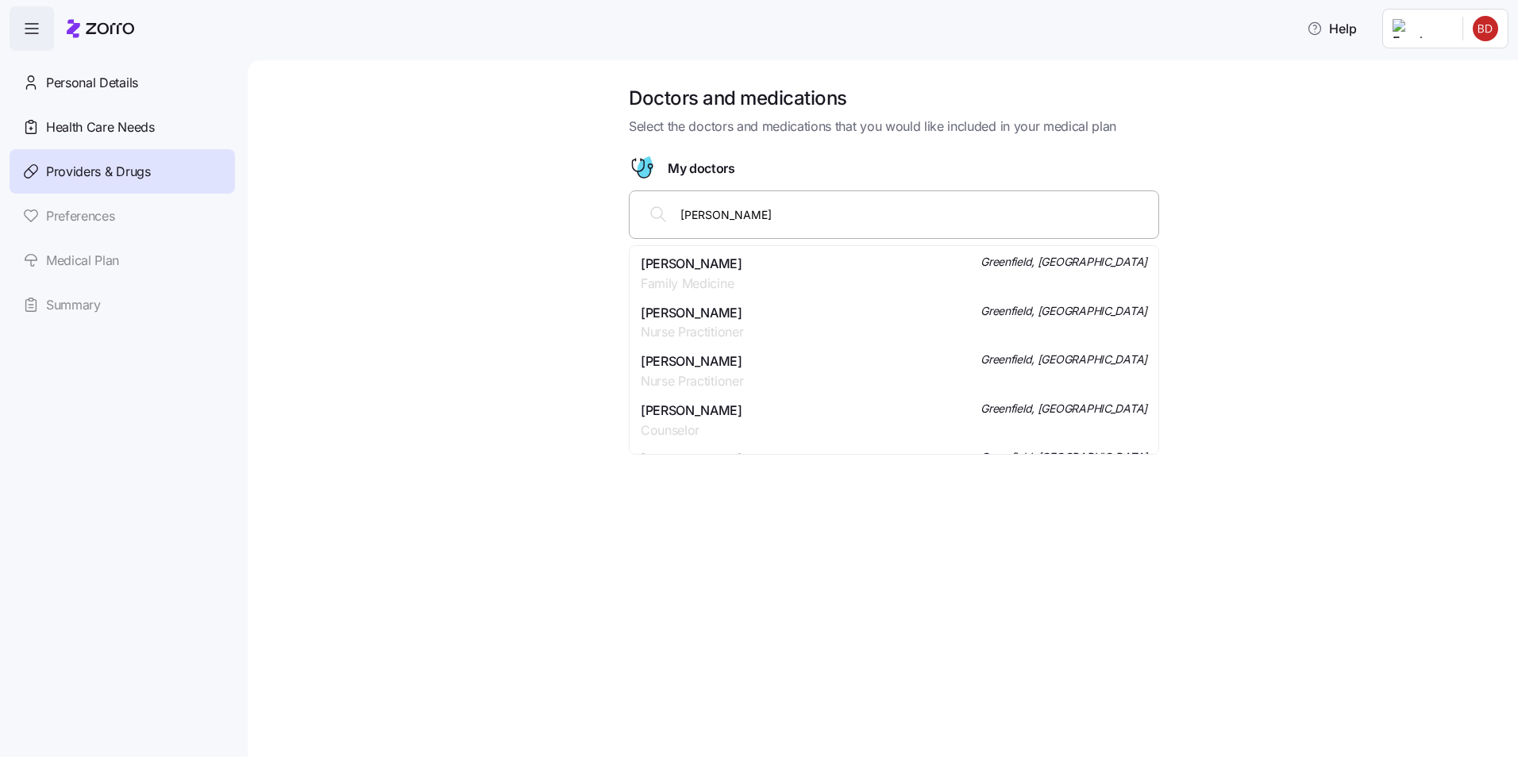
click at [742, 265] on span "Amanda Michelle Goldstein" at bounding box center [692, 264] width 102 height 20
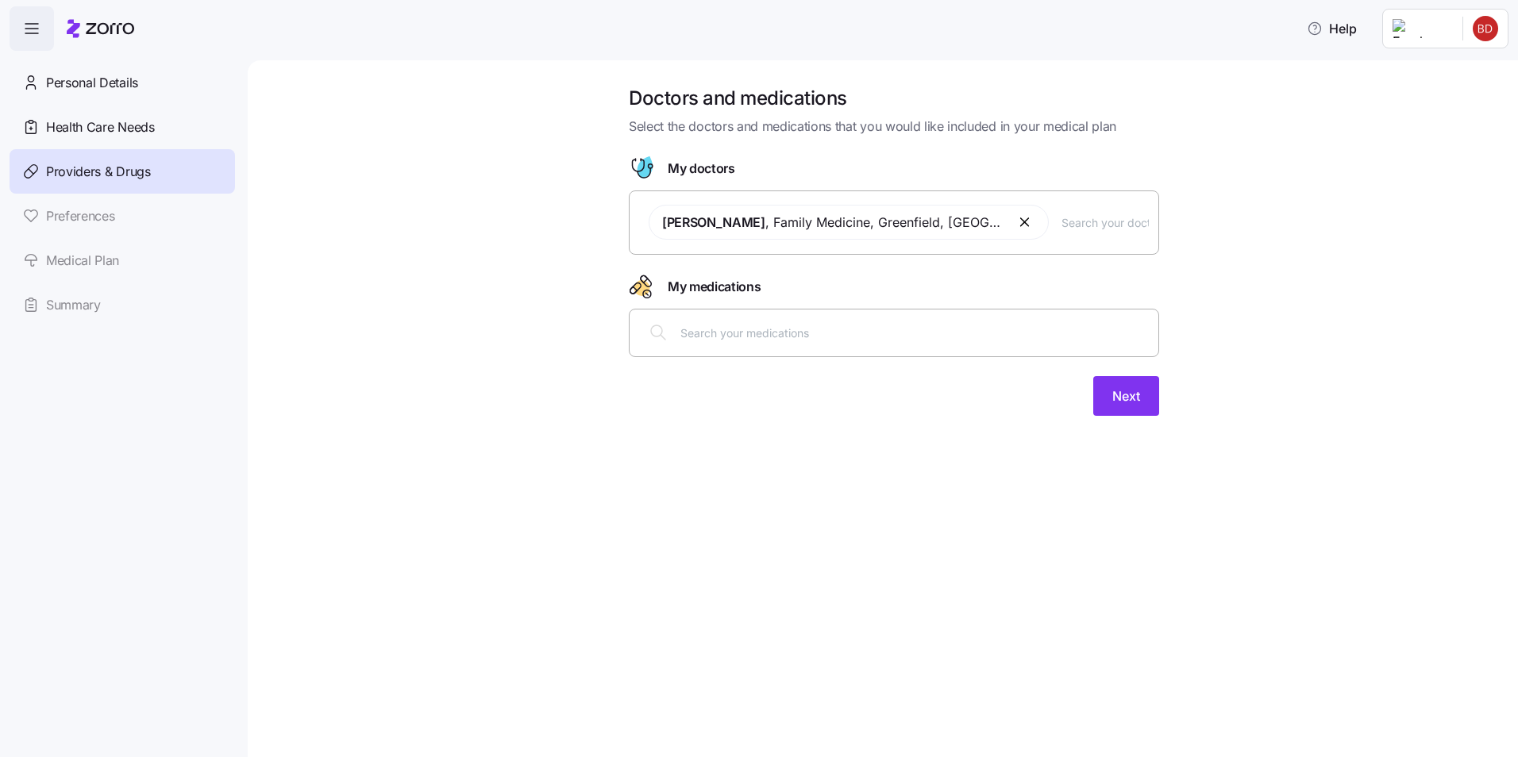
click at [757, 324] on input "text" at bounding box center [914, 332] width 468 height 17
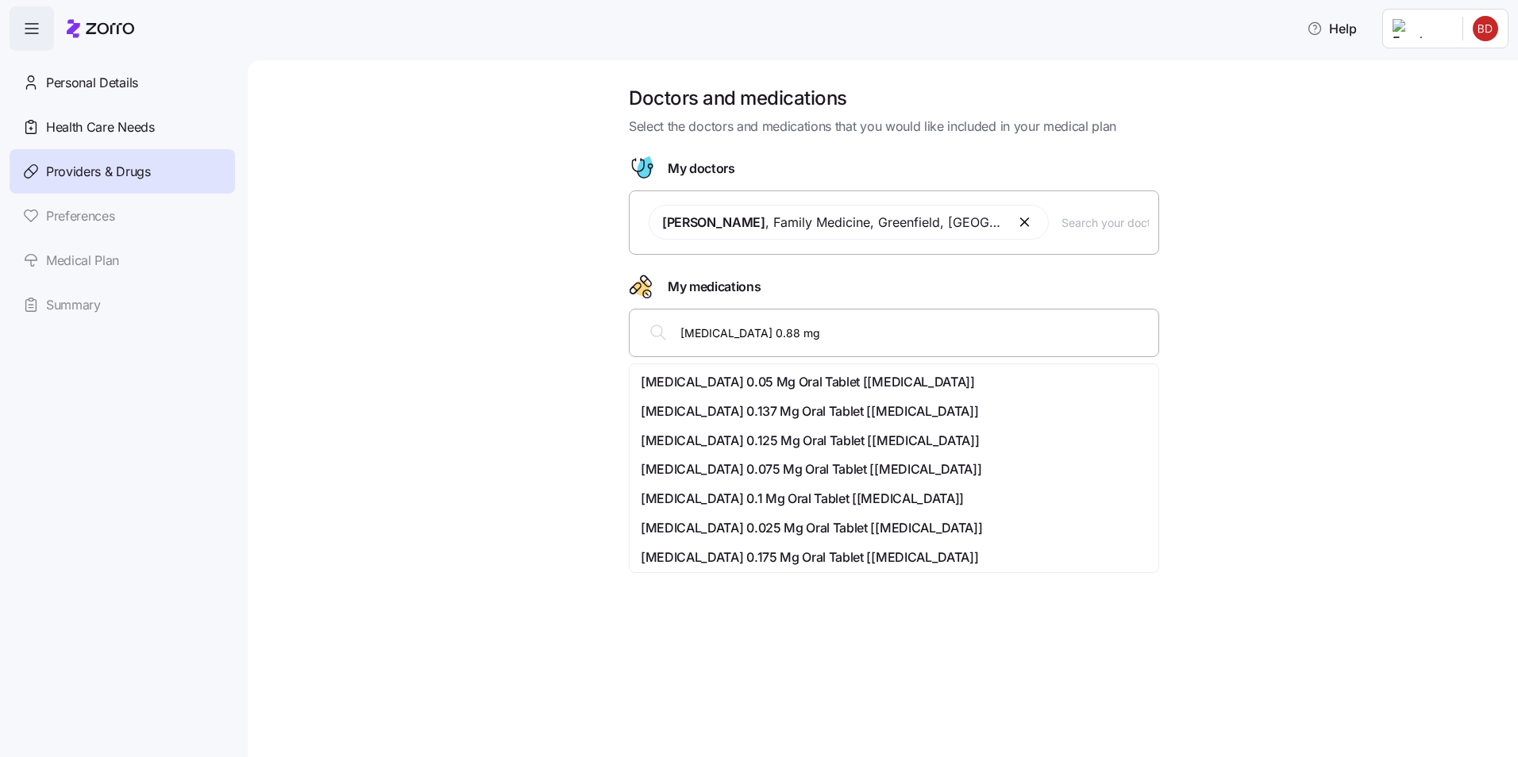
click at [791, 326] on input "Synthroid 0.88 mg" at bounding box center [914, 332] width 468 height 17
type input "S"
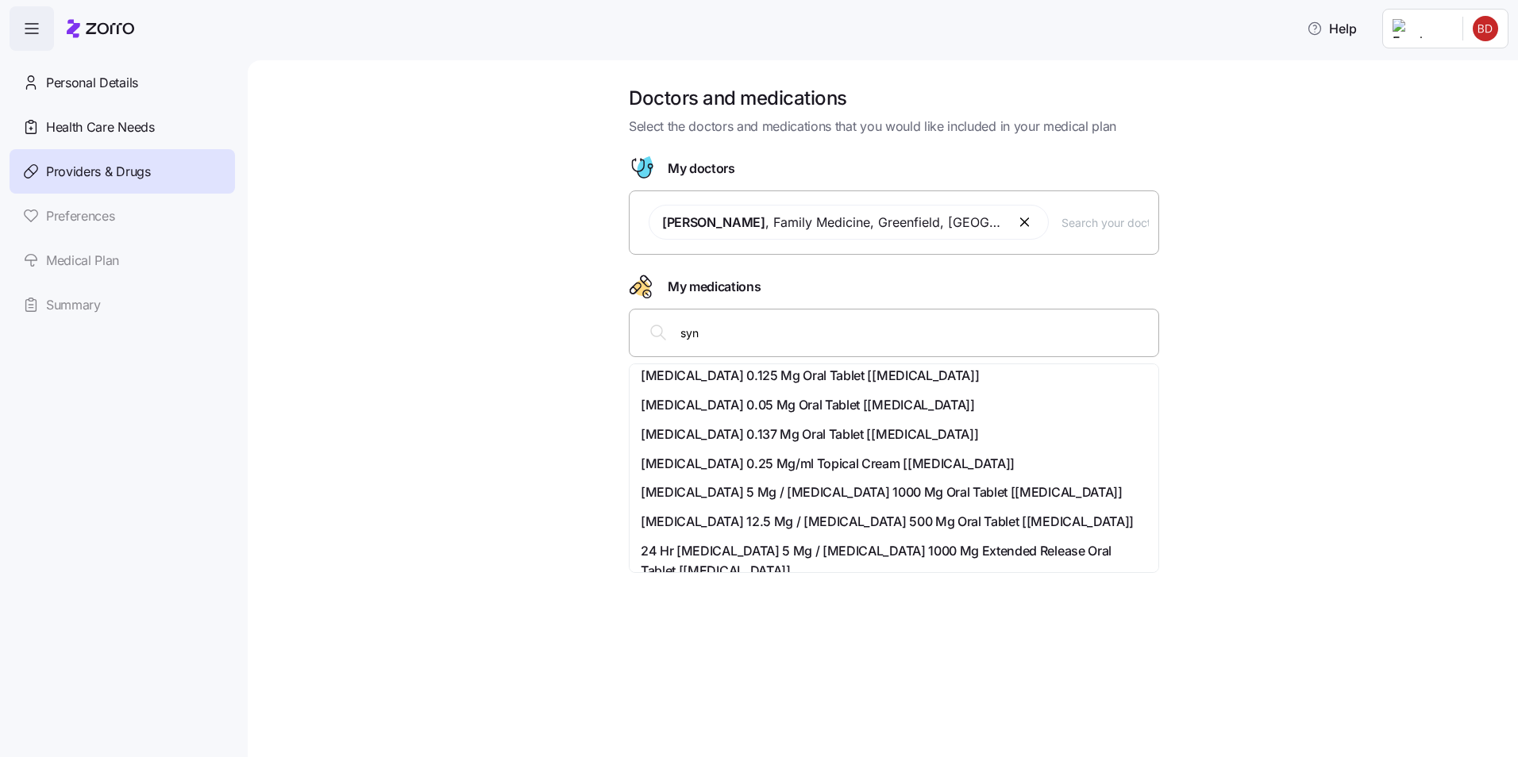
scroll to position [678, 0]
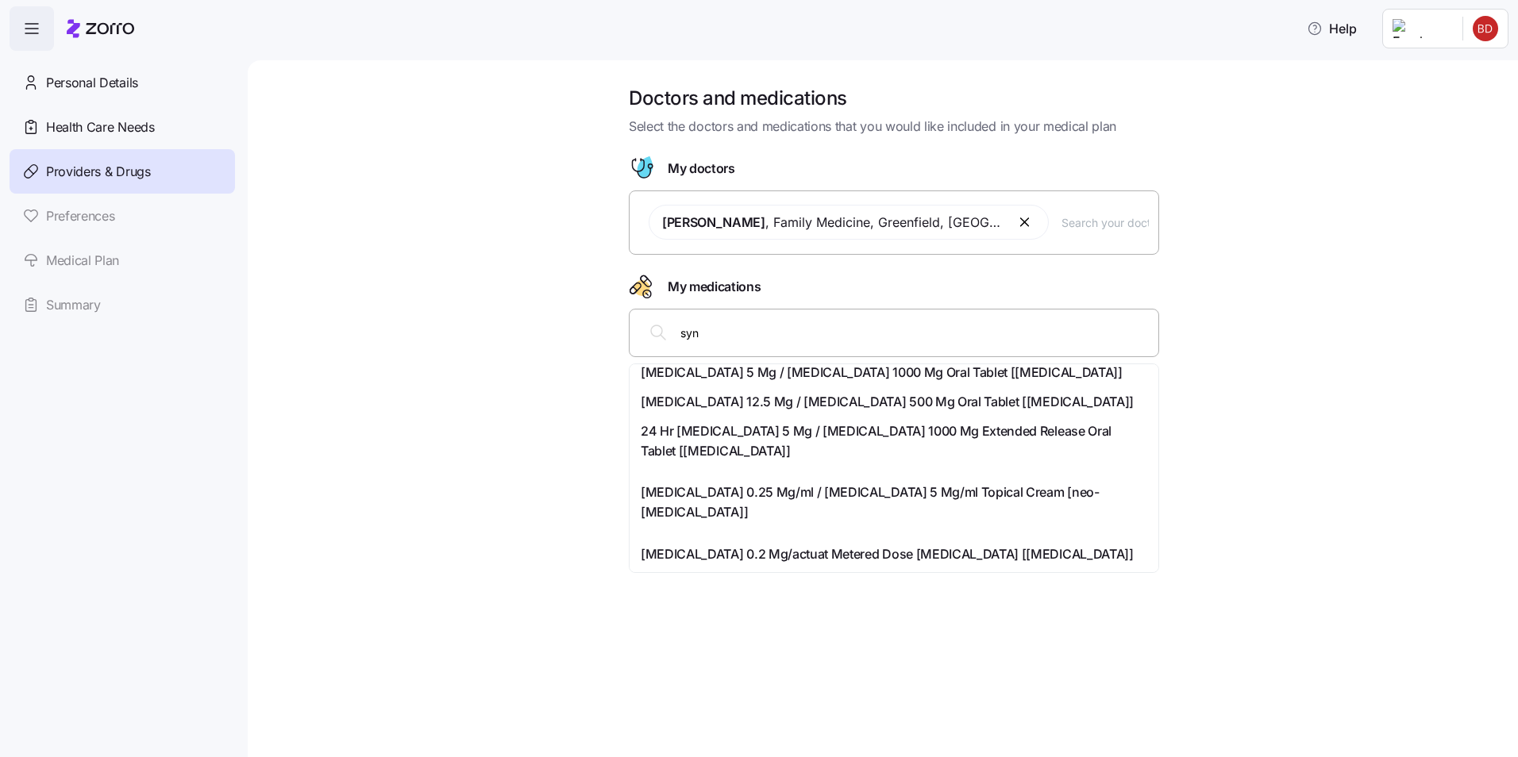
drag, startPoint x: 711, startPoint y: 332, endPoint x: 673, endPoint y: 337, distance: 38.5
click at [673, 337] on div "syn" at bounding box center [894, 333] width 510 height 38
type input "lisen"
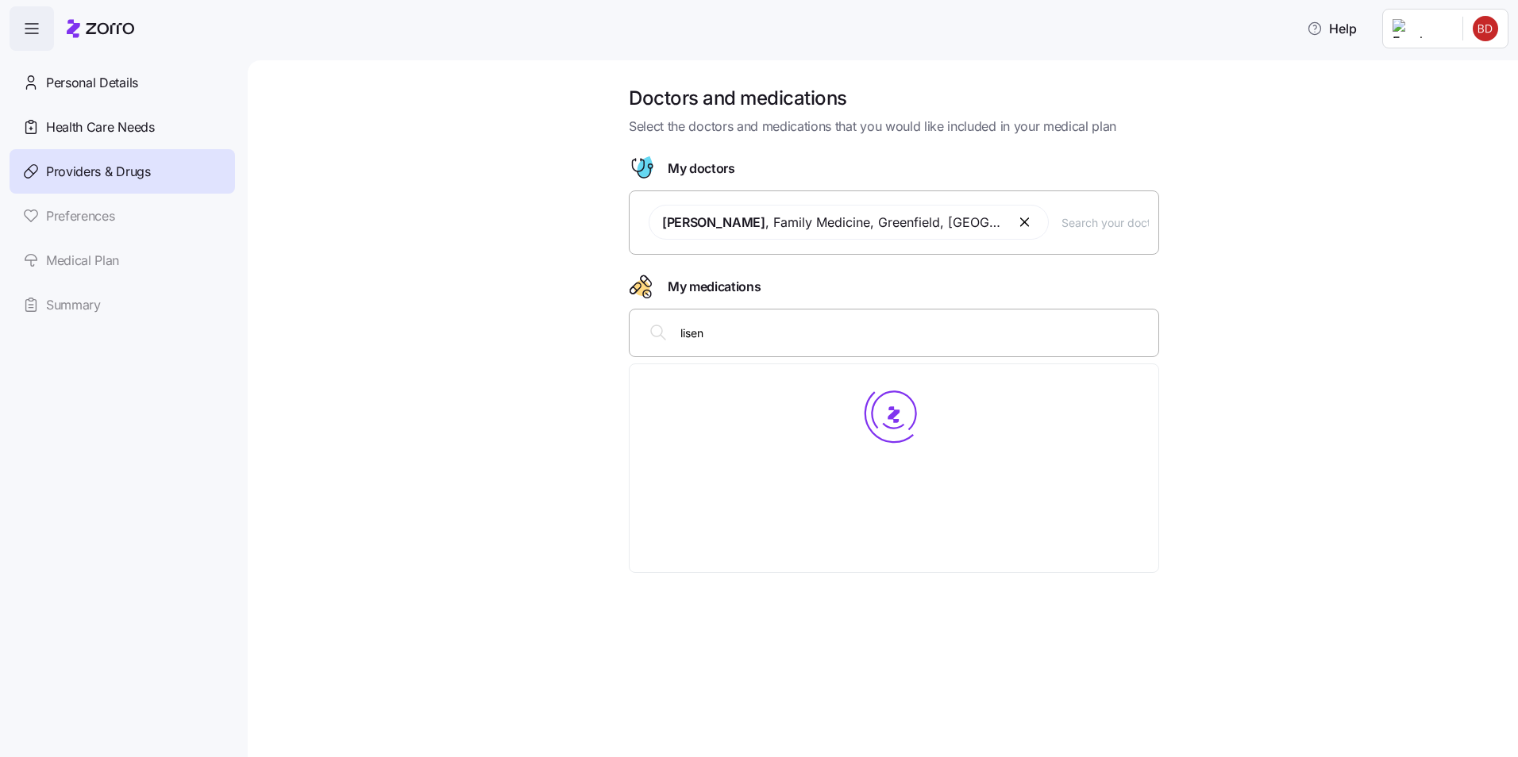
scroll to position [0, 0]
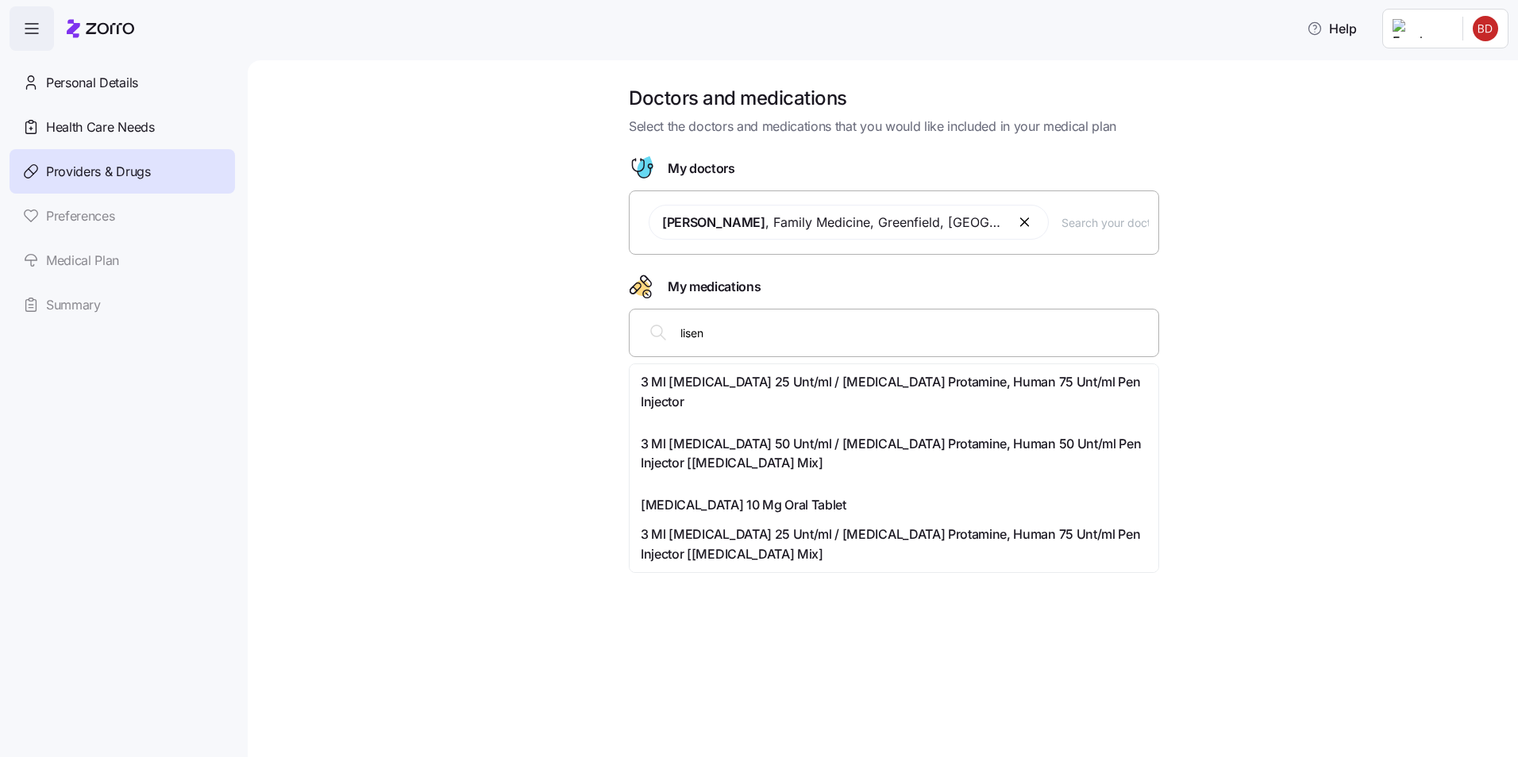
click at [723, 510] on span "Lisinopril 10 Mg Oral Tablet" at bounding box center [744, 505] width 206 height 20
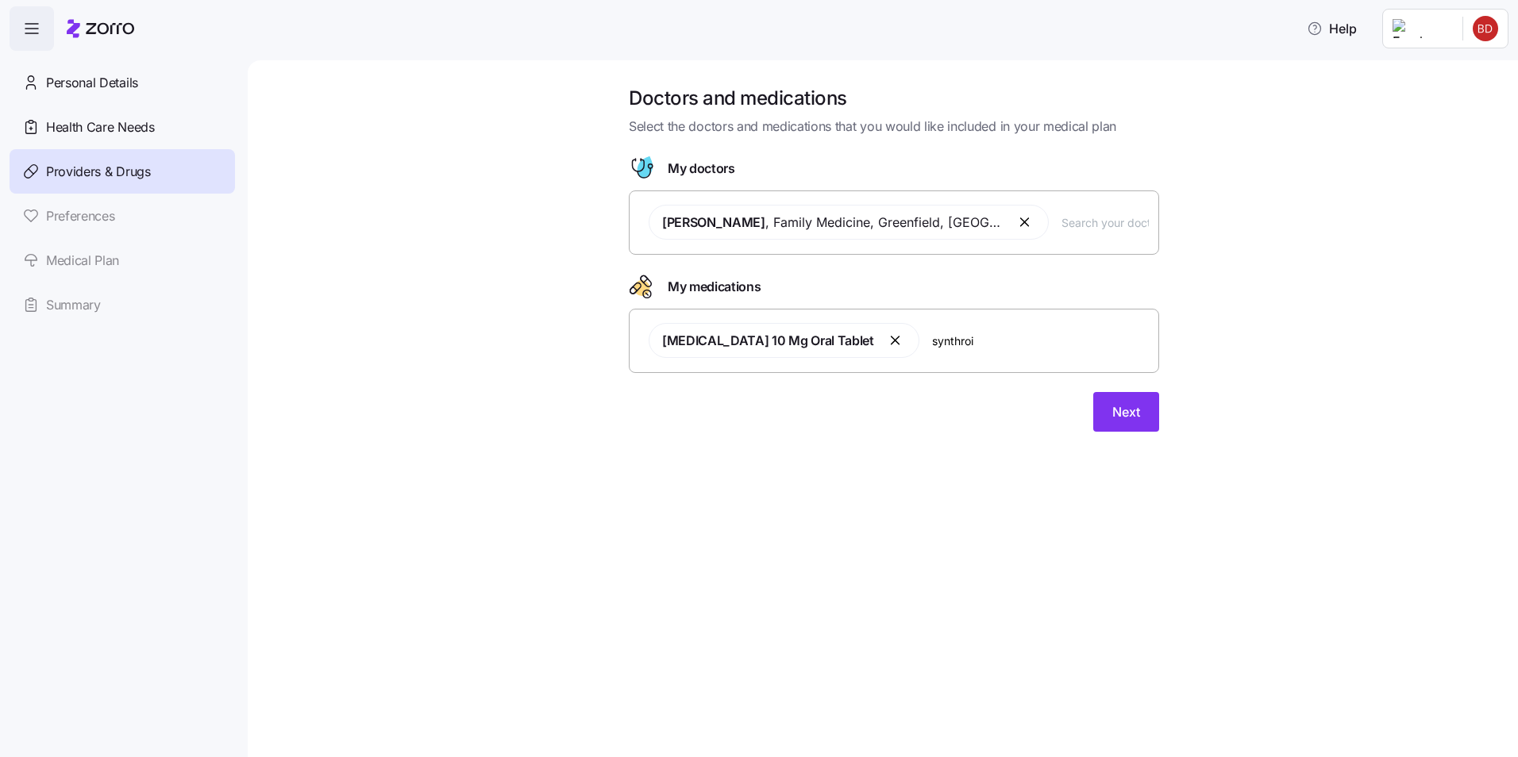
type input "synthroid"
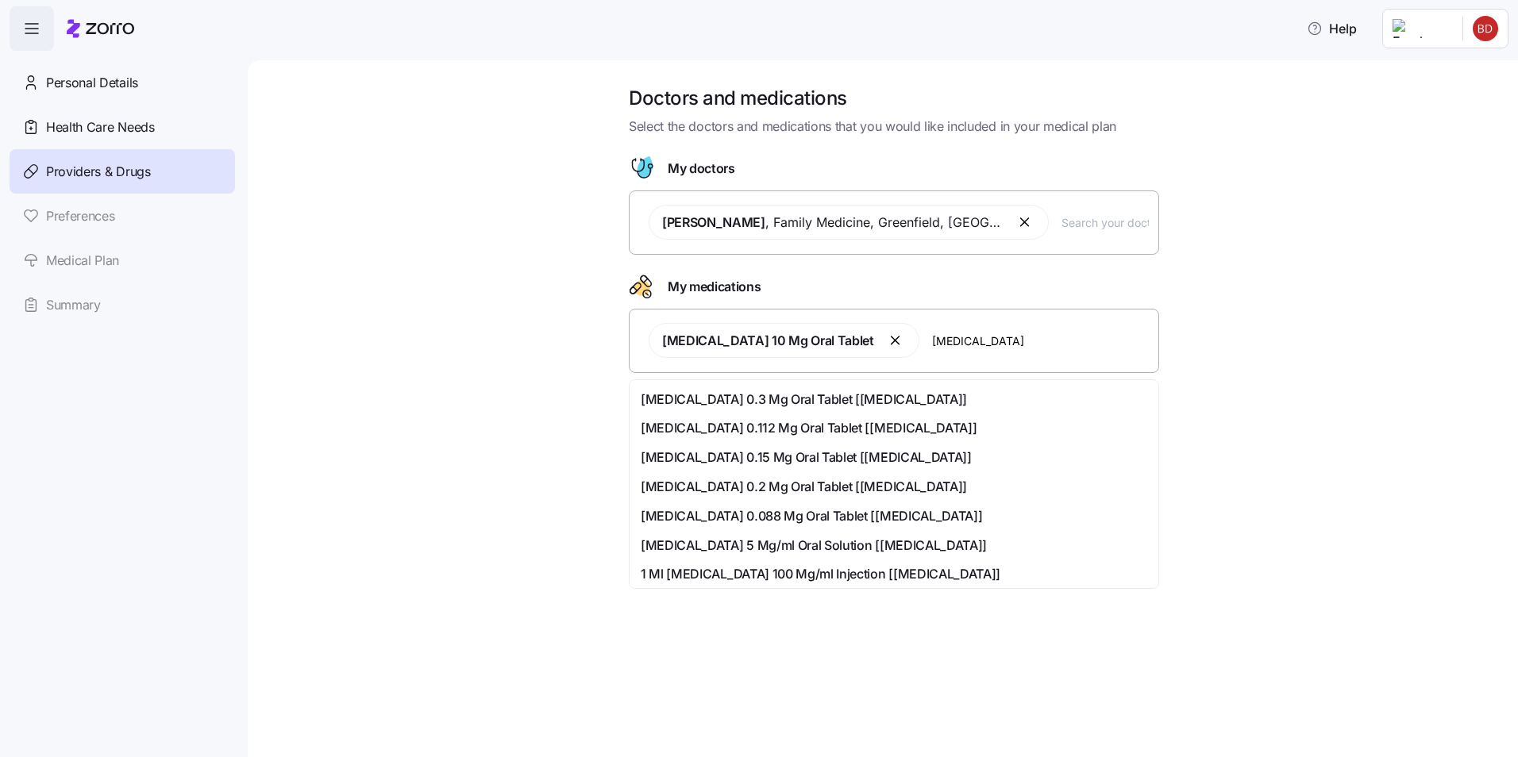
scroll to position [238, 0]
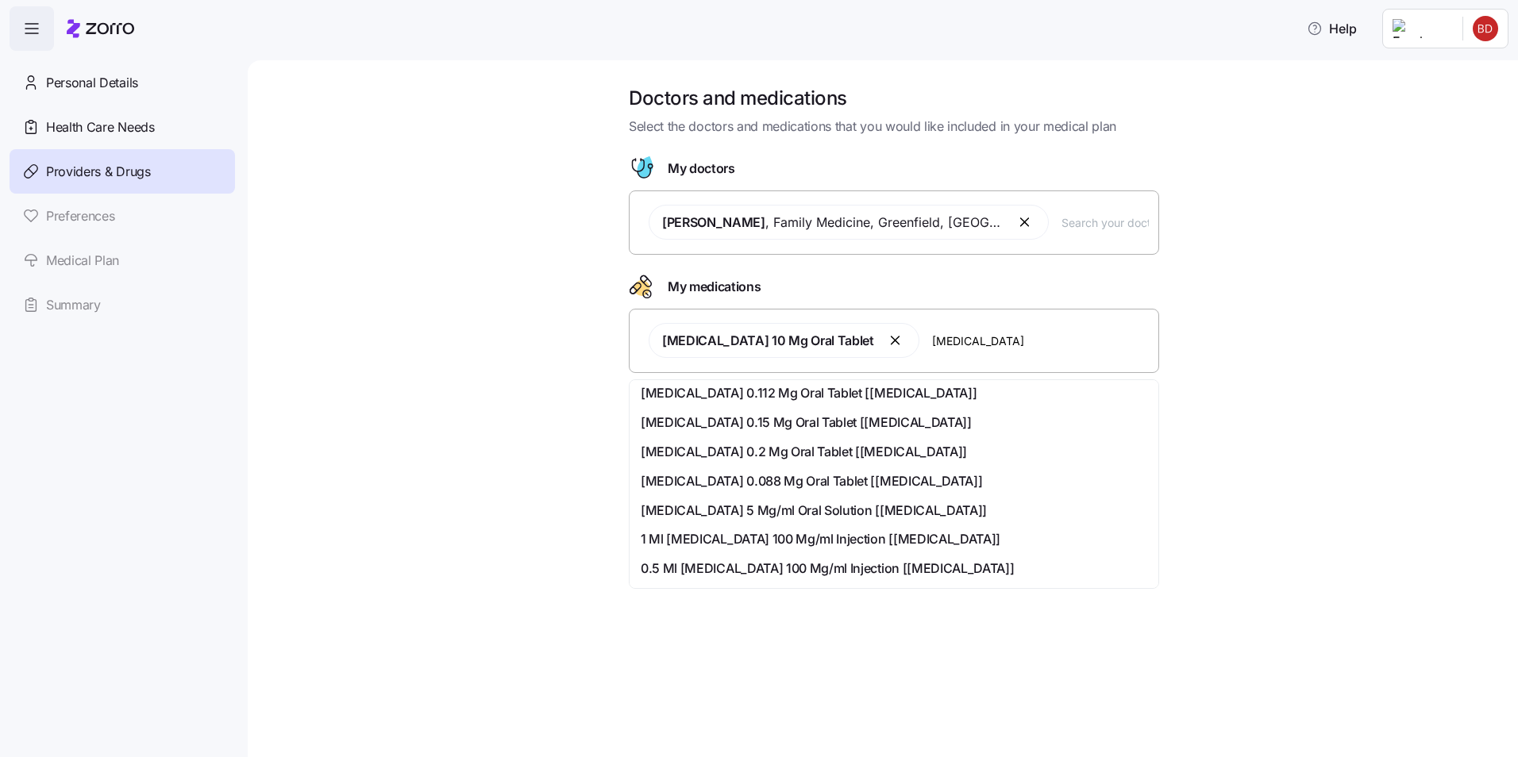
click at [844, 479] on span "Levothyroxine Sodium 0.088 Mg Oral Tablet [synthroid]" at bounding box center [811, 482] width 341 height 20
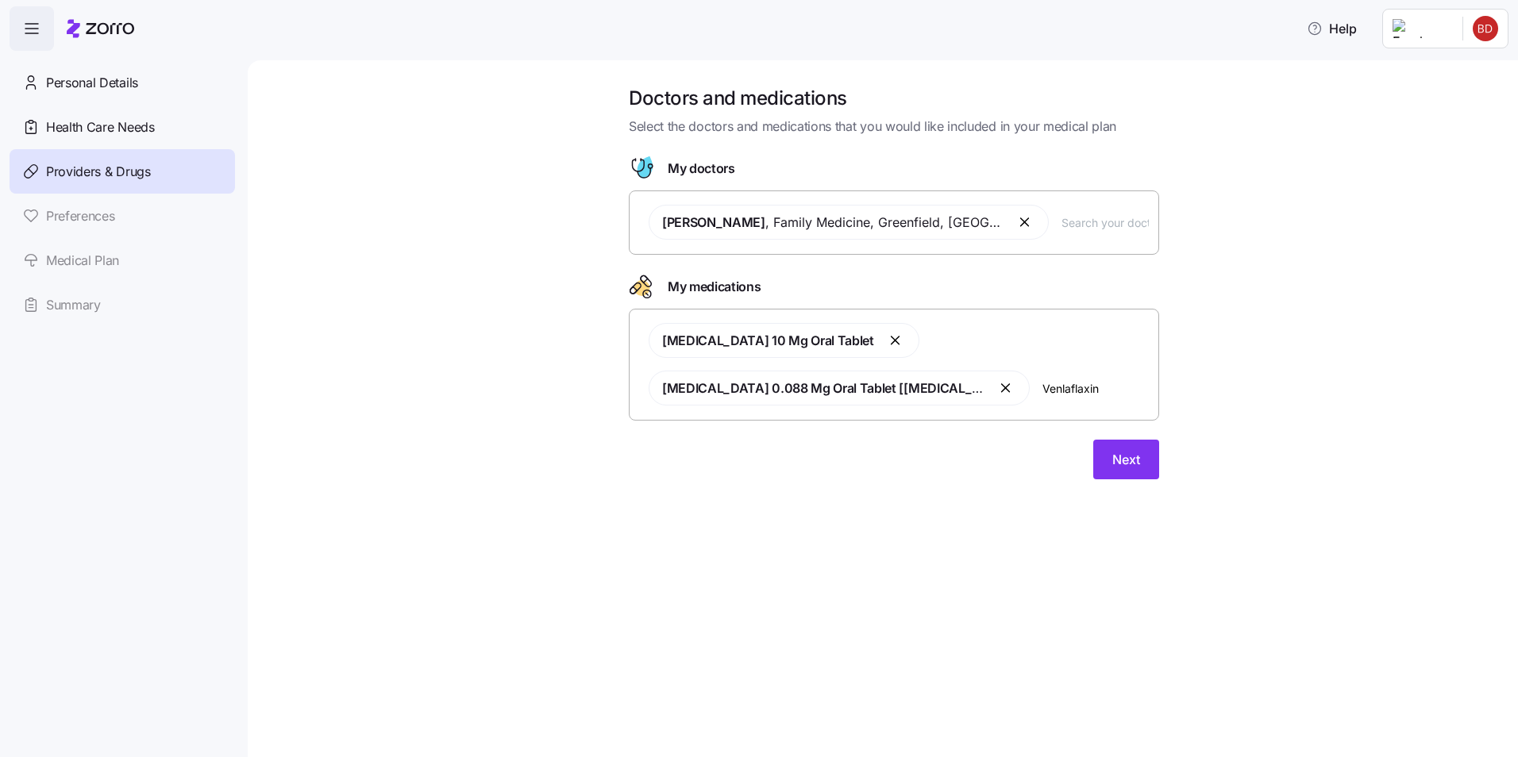
type input "Venlaflaxine"
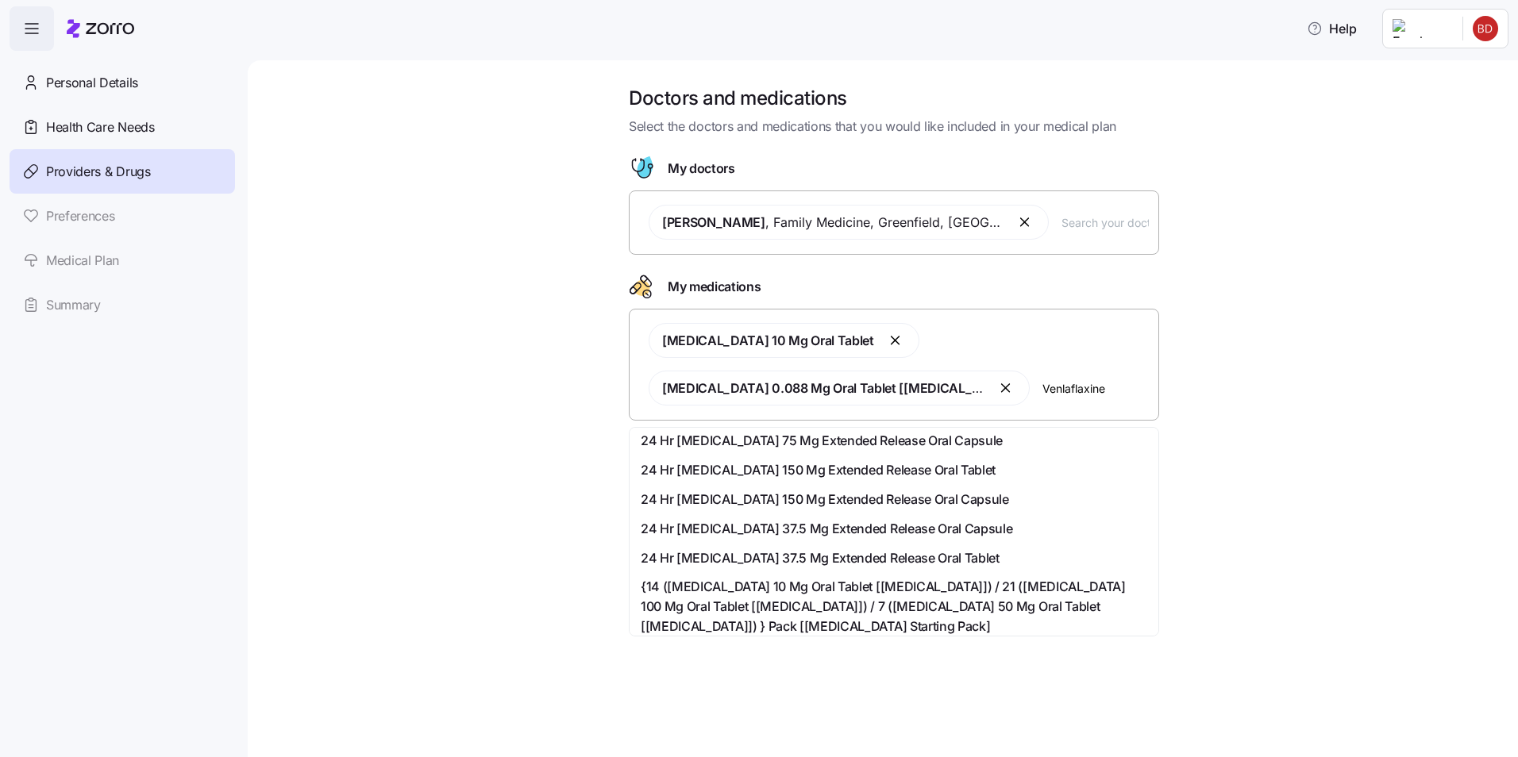
scroll to position [159, 0]
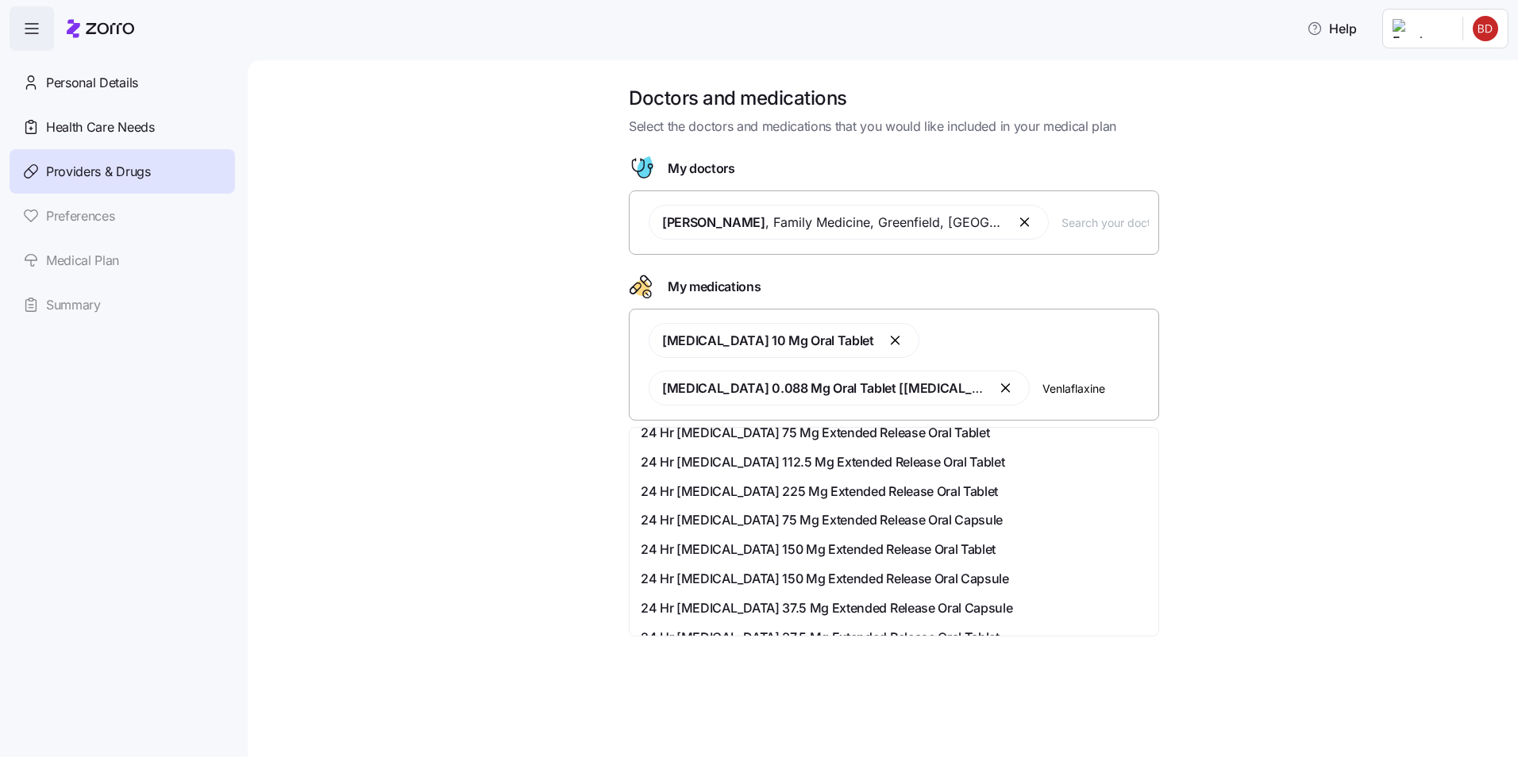
click at [797, 522] on span "24 Hr Venlafaxine 75 Mg Extended Release Oral Capsule" at bounding box center [822, 520] width 362 height 20
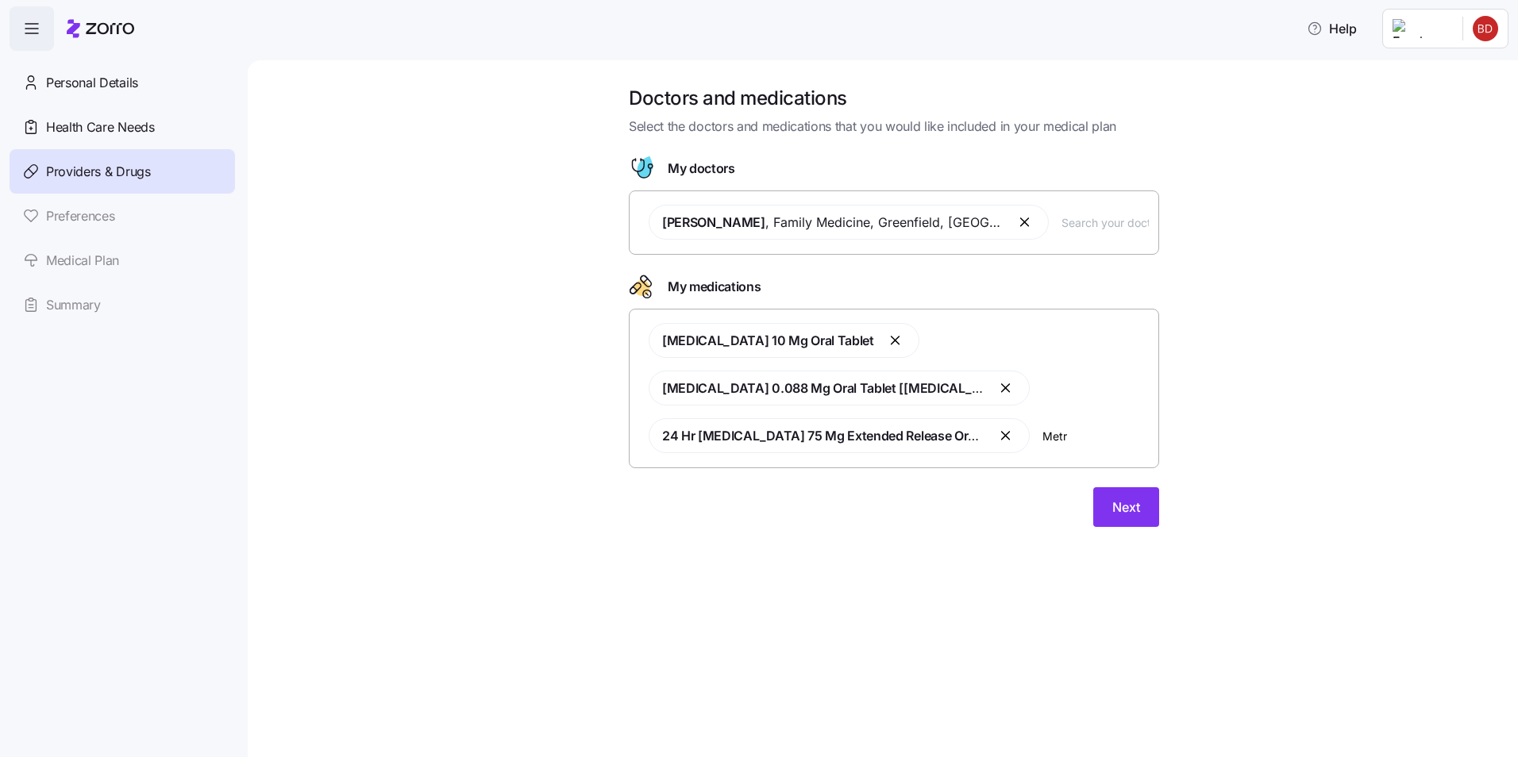
scroll to position [0, 0]
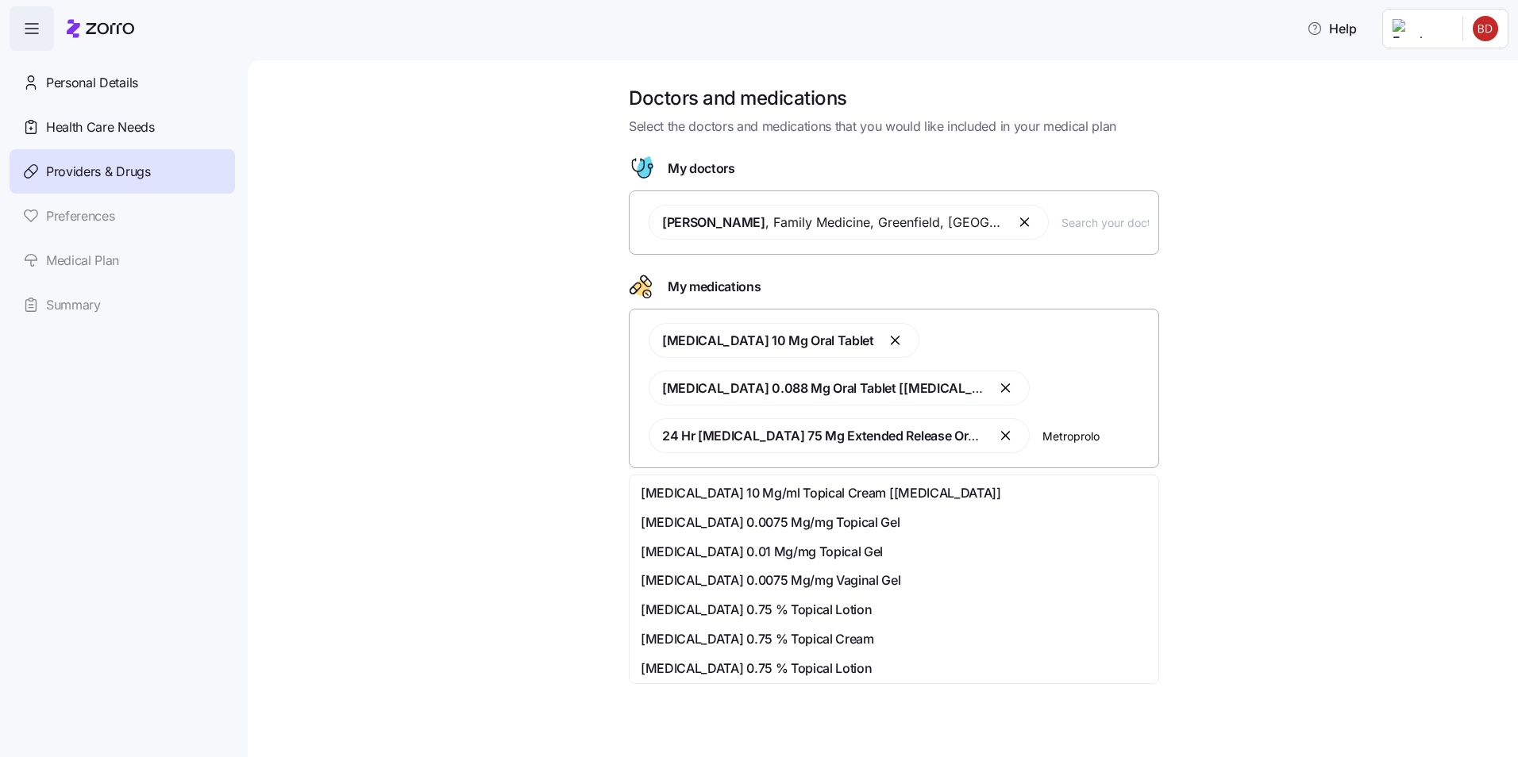
type input "Metroprolol"
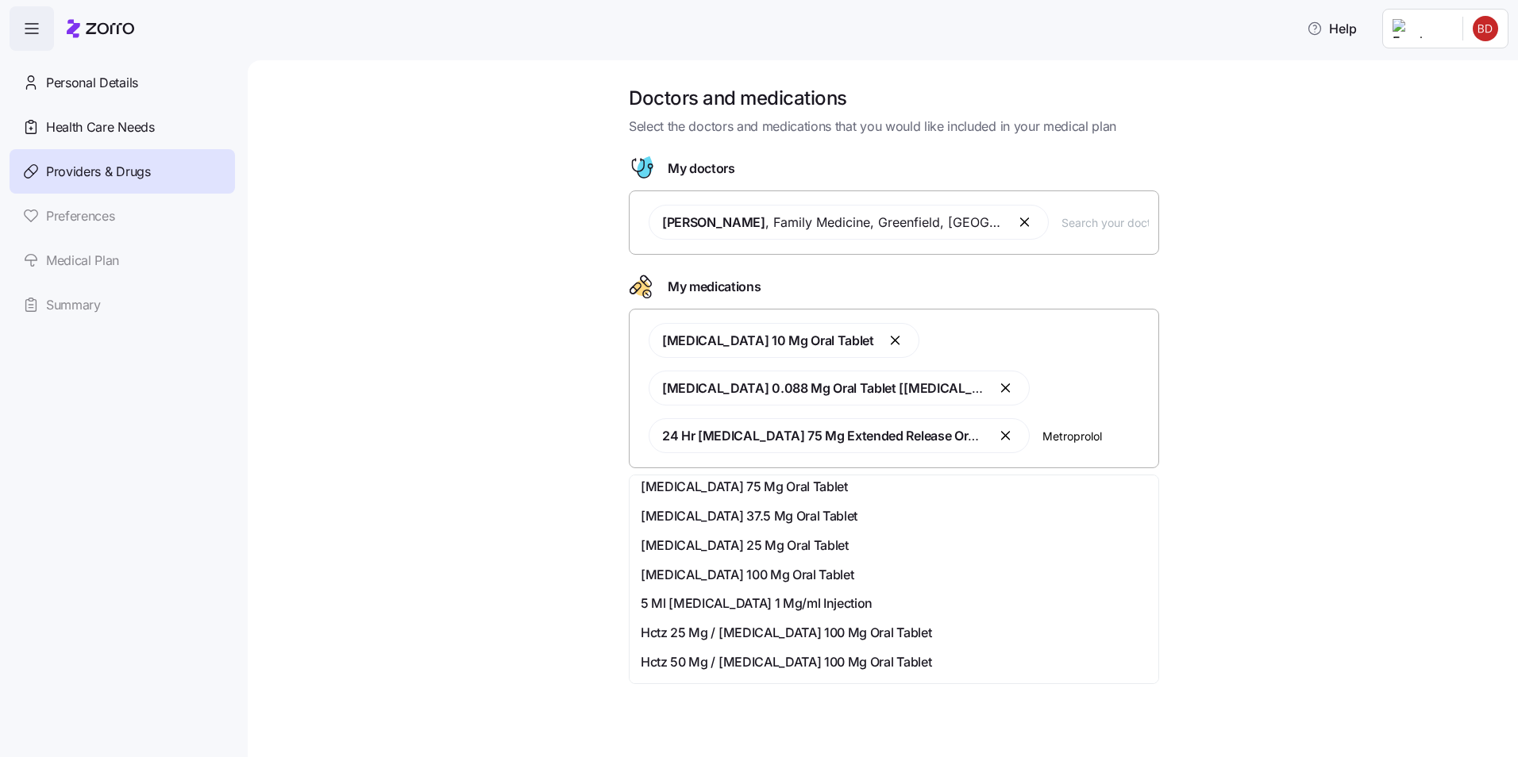
scroll to position [318, 0]
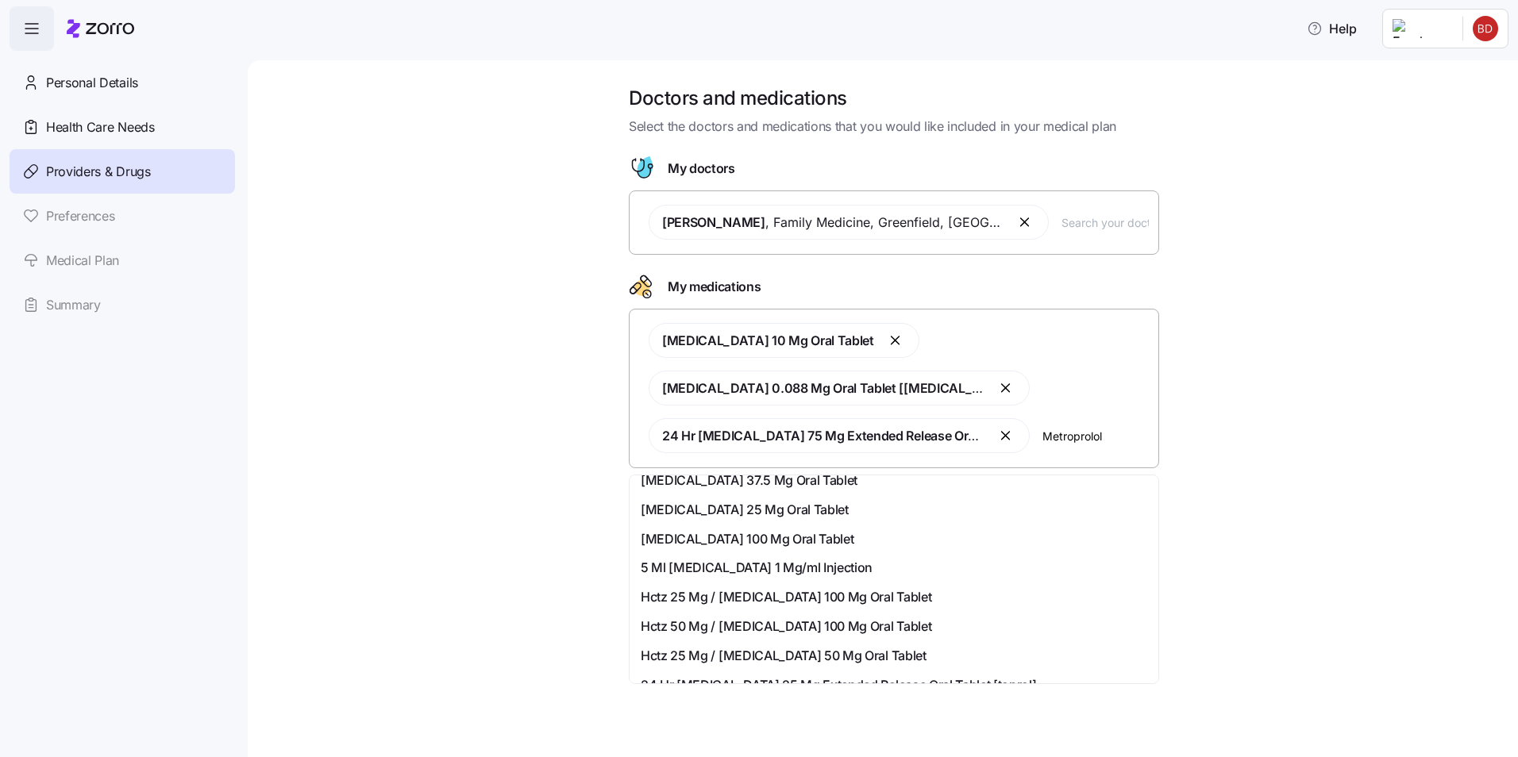
click at [865, 545] on div "Metoprolol Tartrate 100 Mg Oral Tablet" at bounding box center [894, 539] width 506 height 20
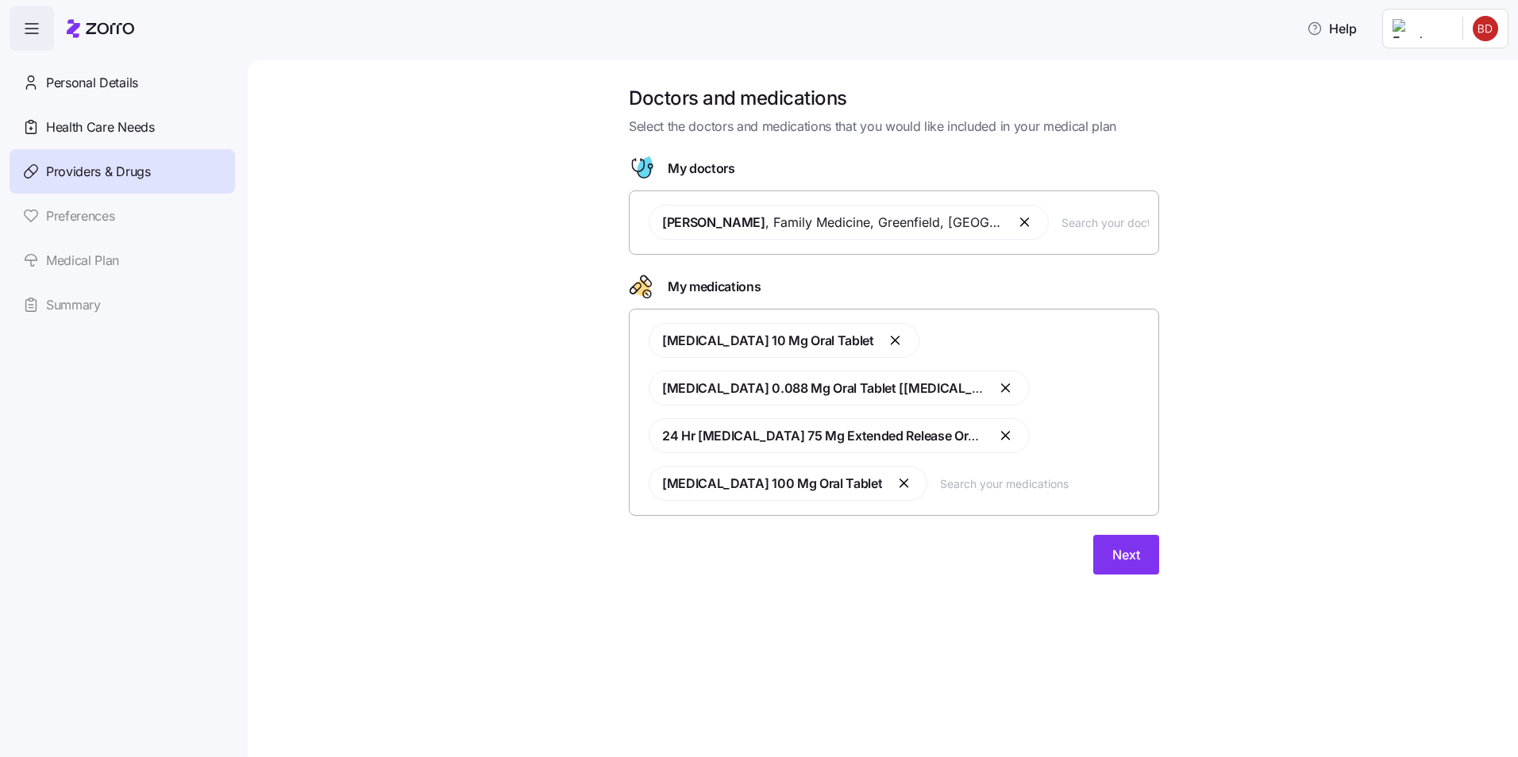
drag, startPoint x: 964, startPoint y: 479, endPoint x: 945, endPoint y: 483, distance: 18.7
click at [945, 483] on input "text" at bounding box center [1044, 483] width 209 height 17
type input "m"
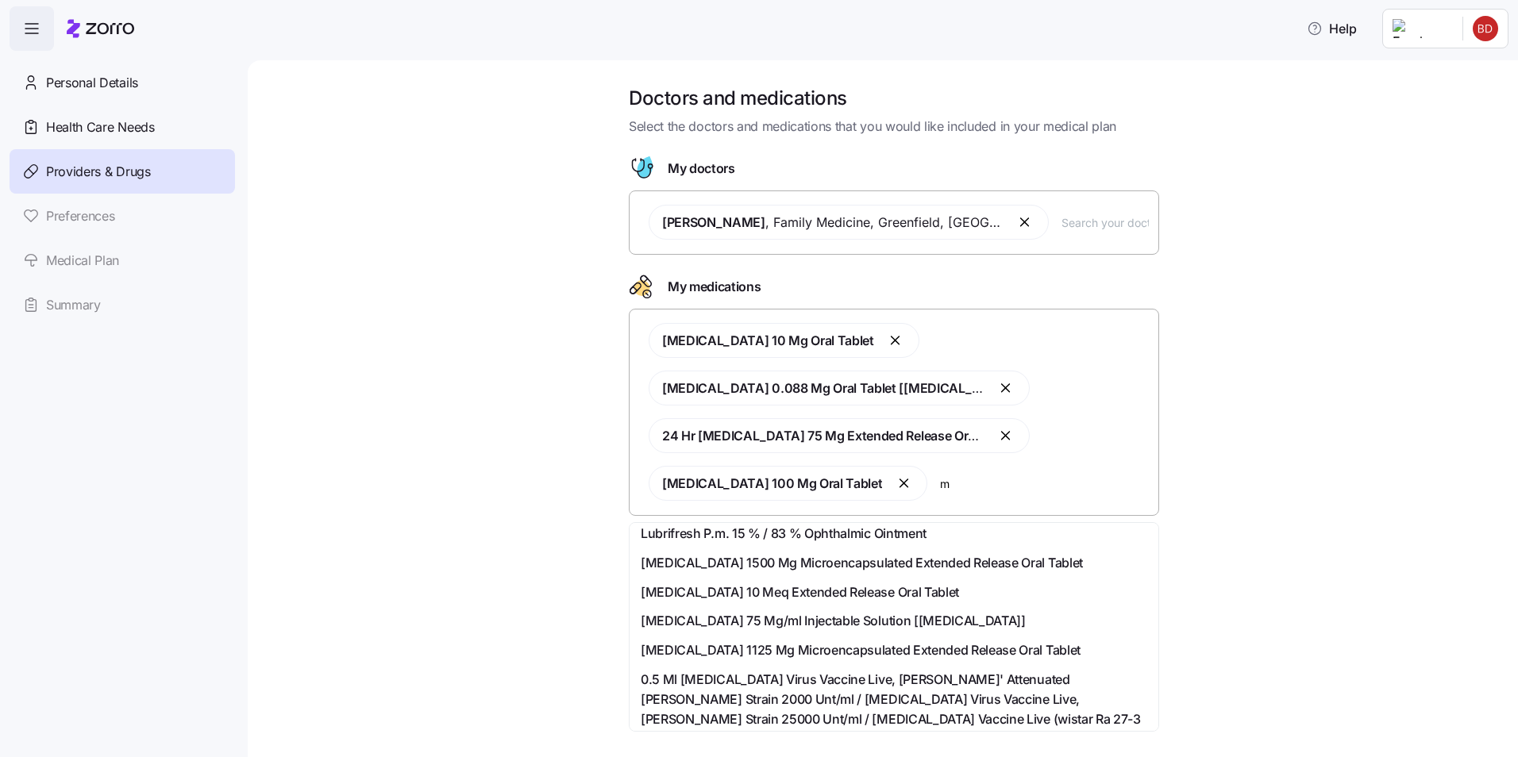
scroll to position [0, 0]
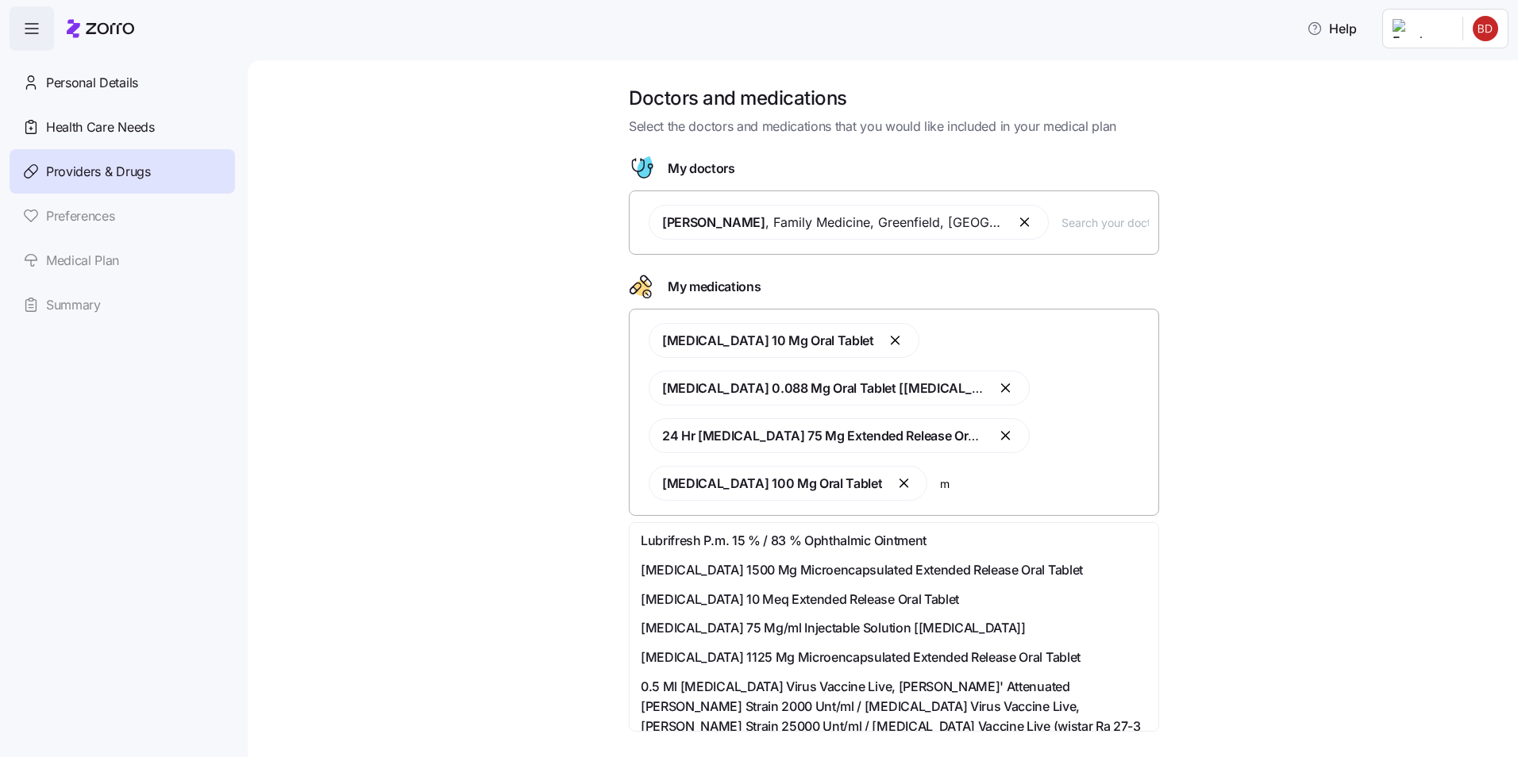
click at [958, 492] on input "m" at bounding box center [1044, 483] width 209 height 17
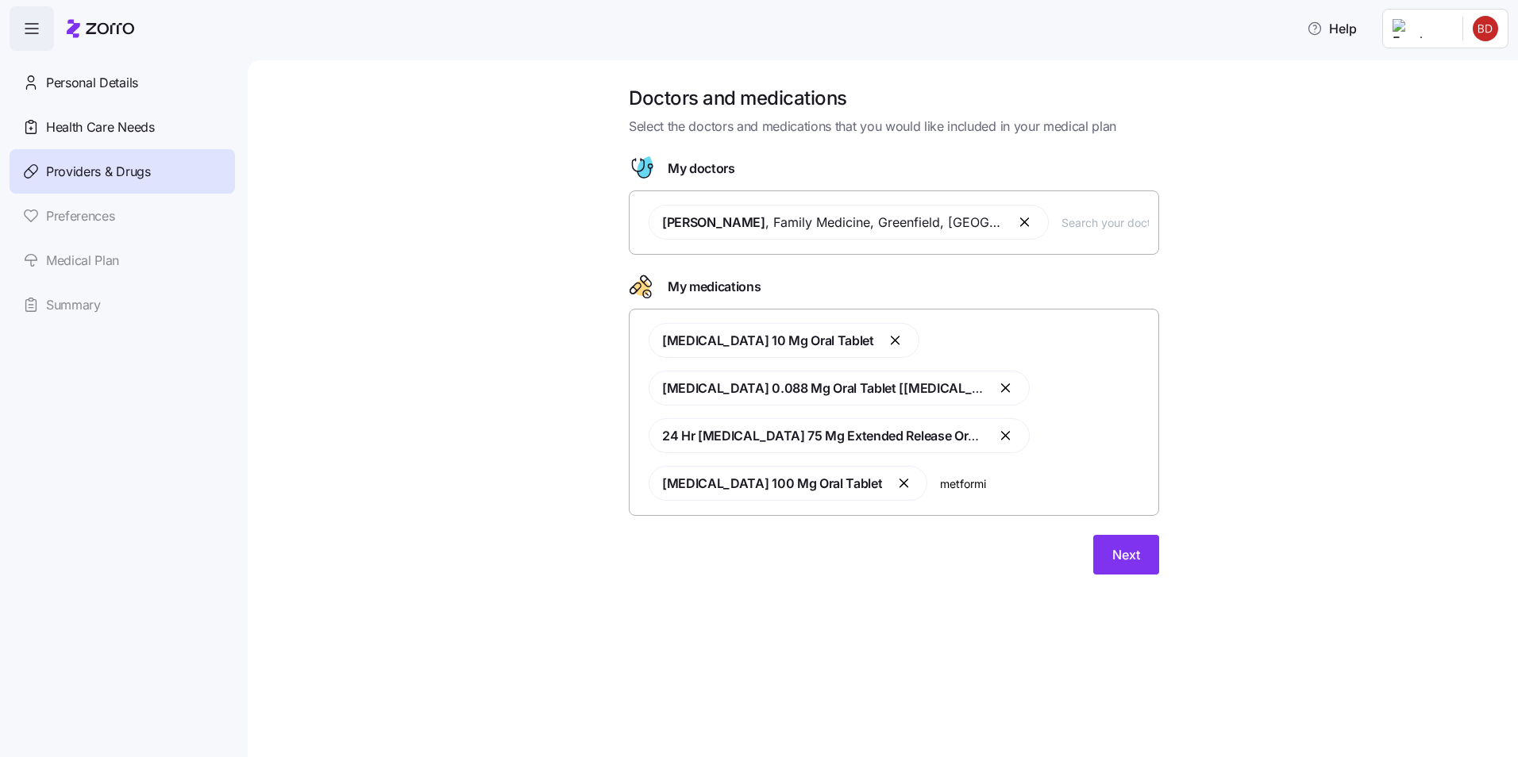
type input "metformin"
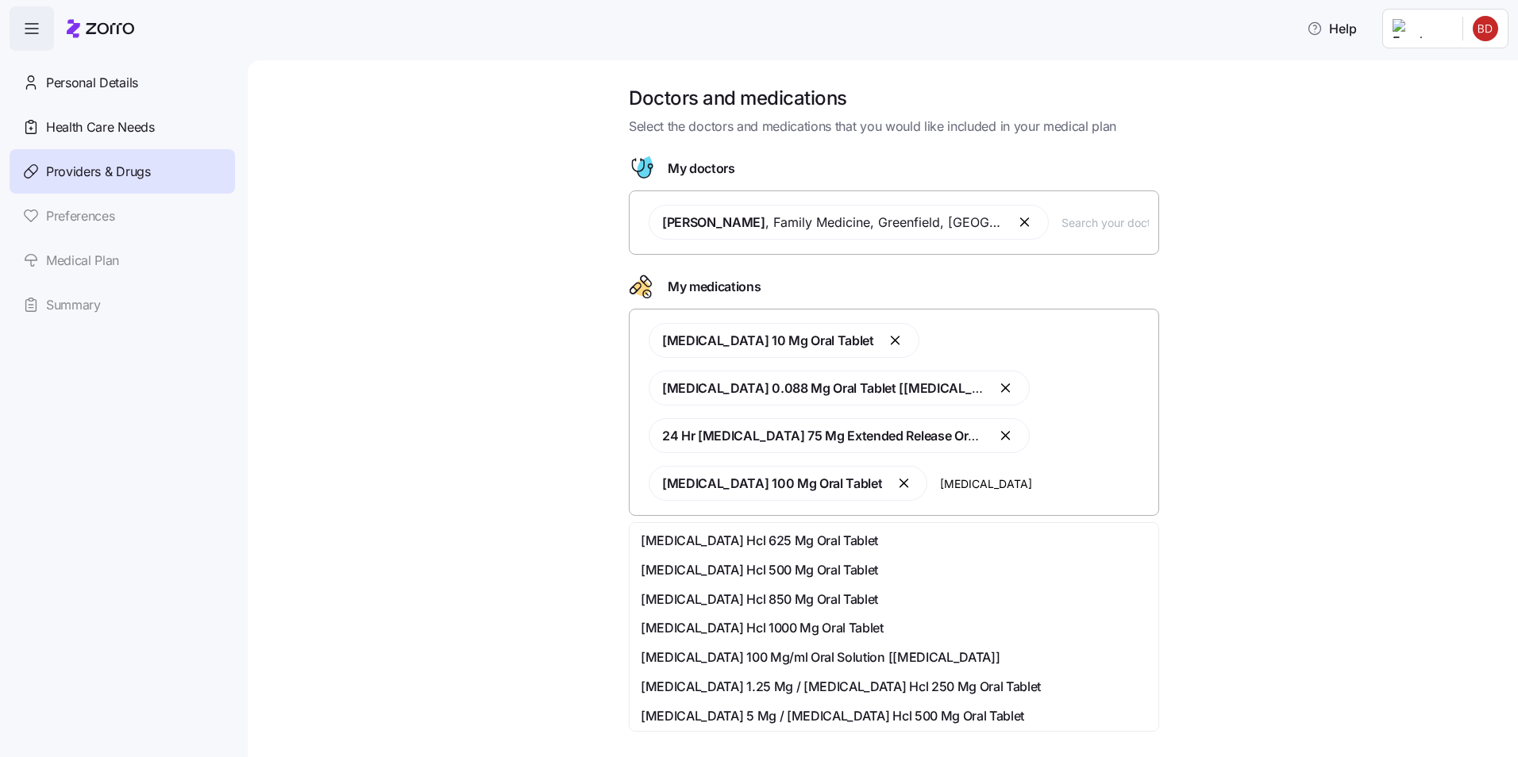
click at [770, 569] on span "Metformin Hcl 500 Mg Oral Tablet" at bounding box center [759, 570] width 237 height 20
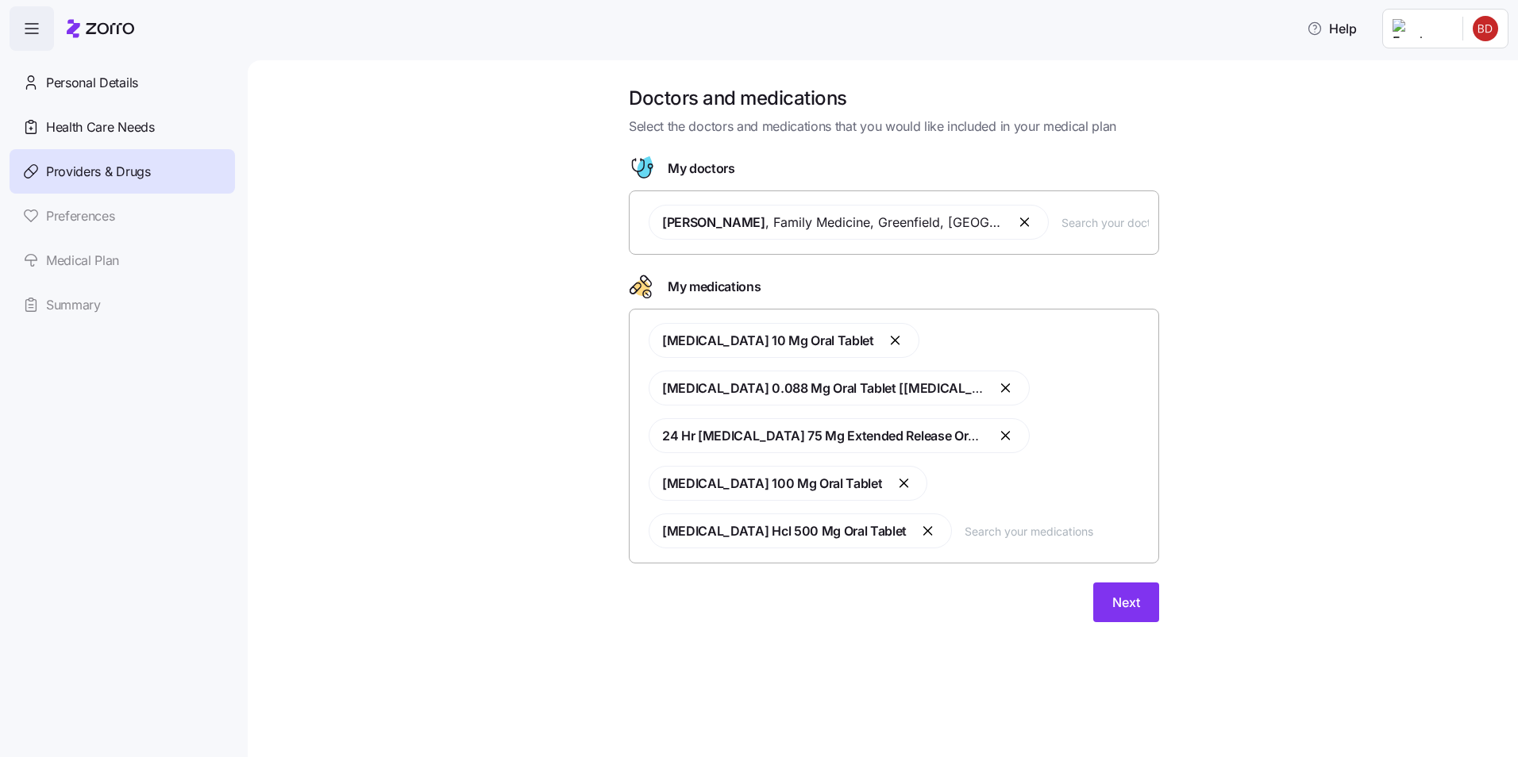
click at [853, 534] on span "Metformin Hcl 500 Mg Oral Tablet" at bounding box center [784, 531] width 245 height 16
click at [919, 531] on button "button" at bounding box center [928, 531] width 19 height 19
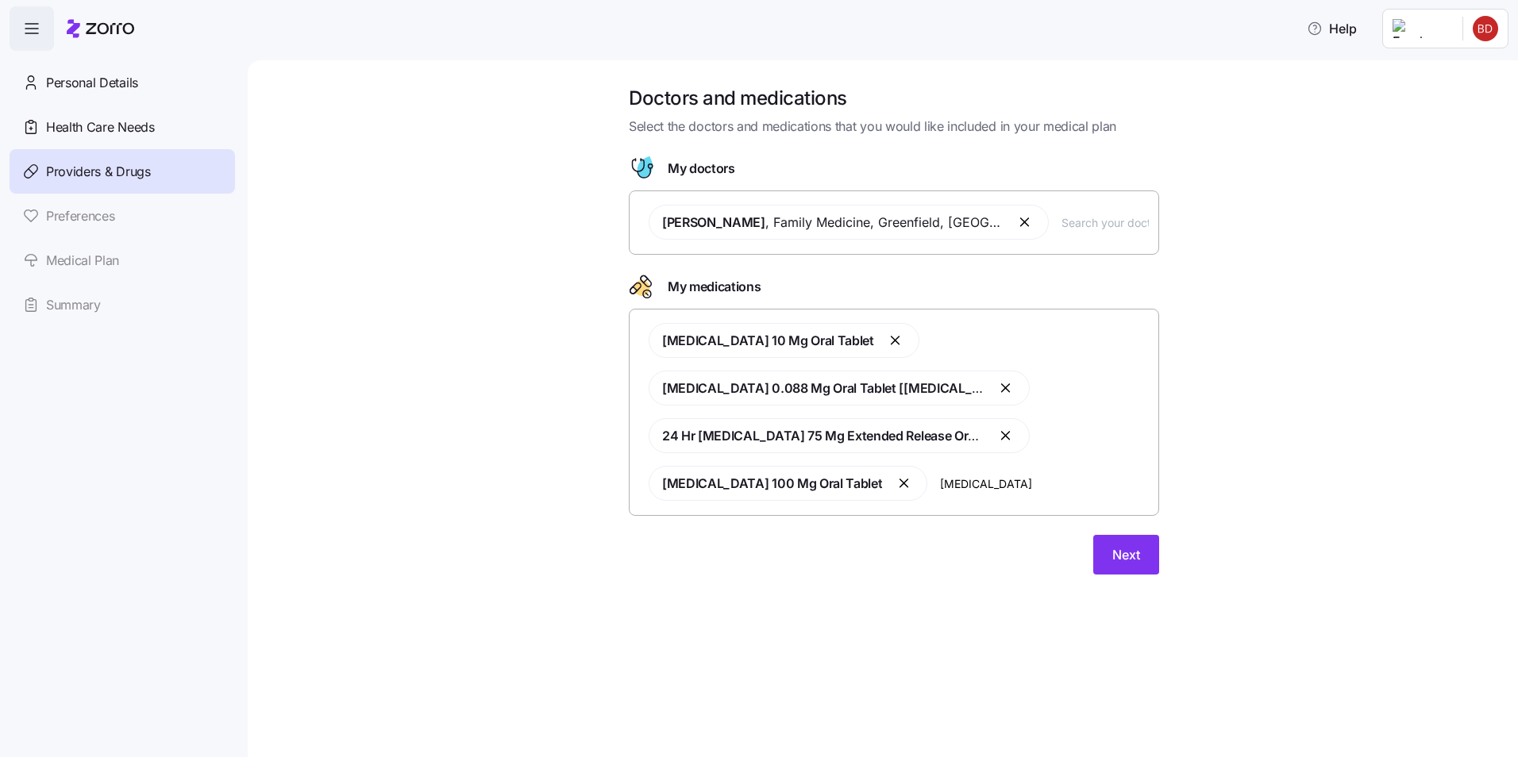
click at [1011, 488] on input "metformin" at bounding box center [1044, 483] width 209 height 17
type input "metformin"
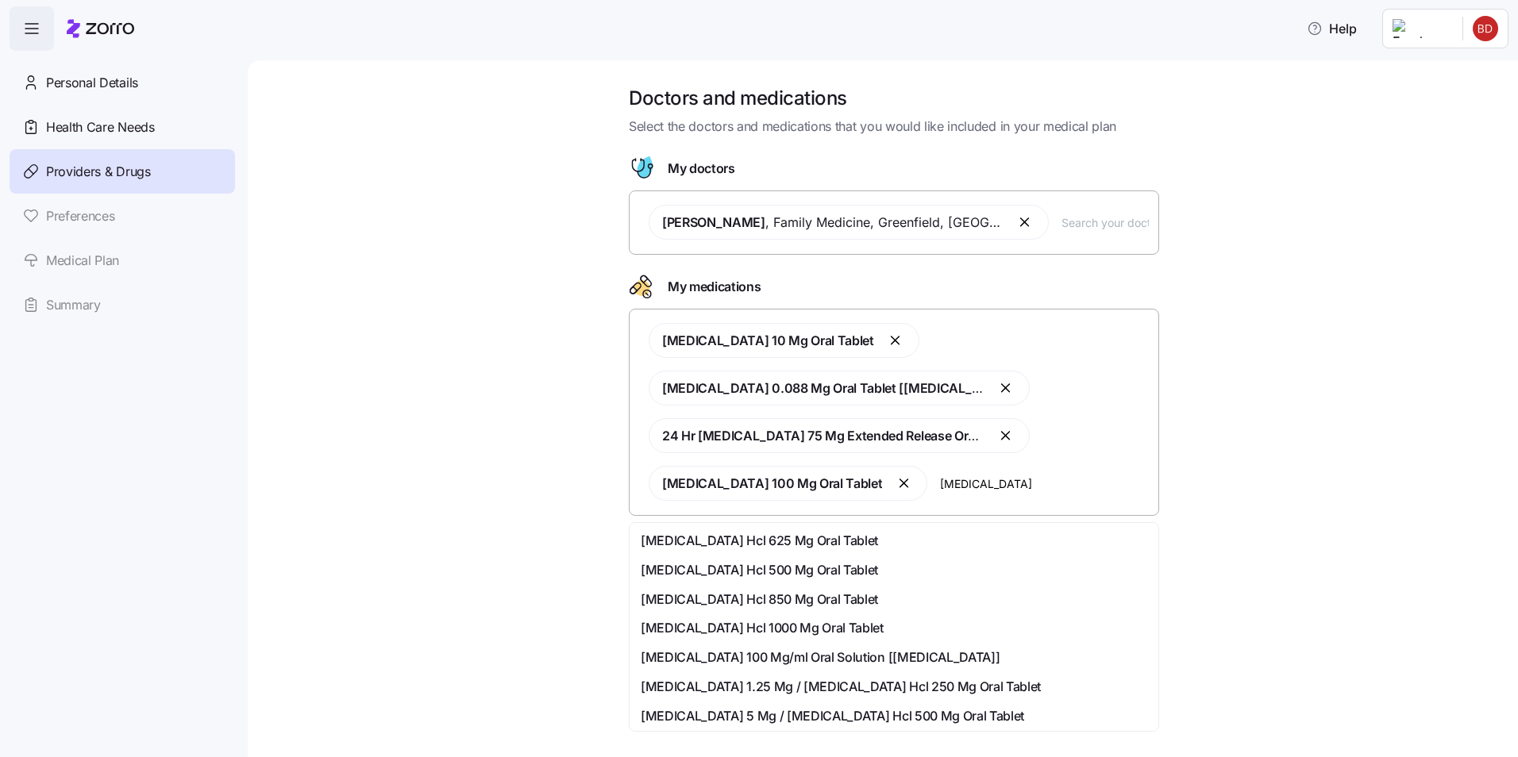
click at [776, 565] on span "Metformin Hcl 500 Mg Oral Tablet" at bounding box center [759, 570] width 237 height 20
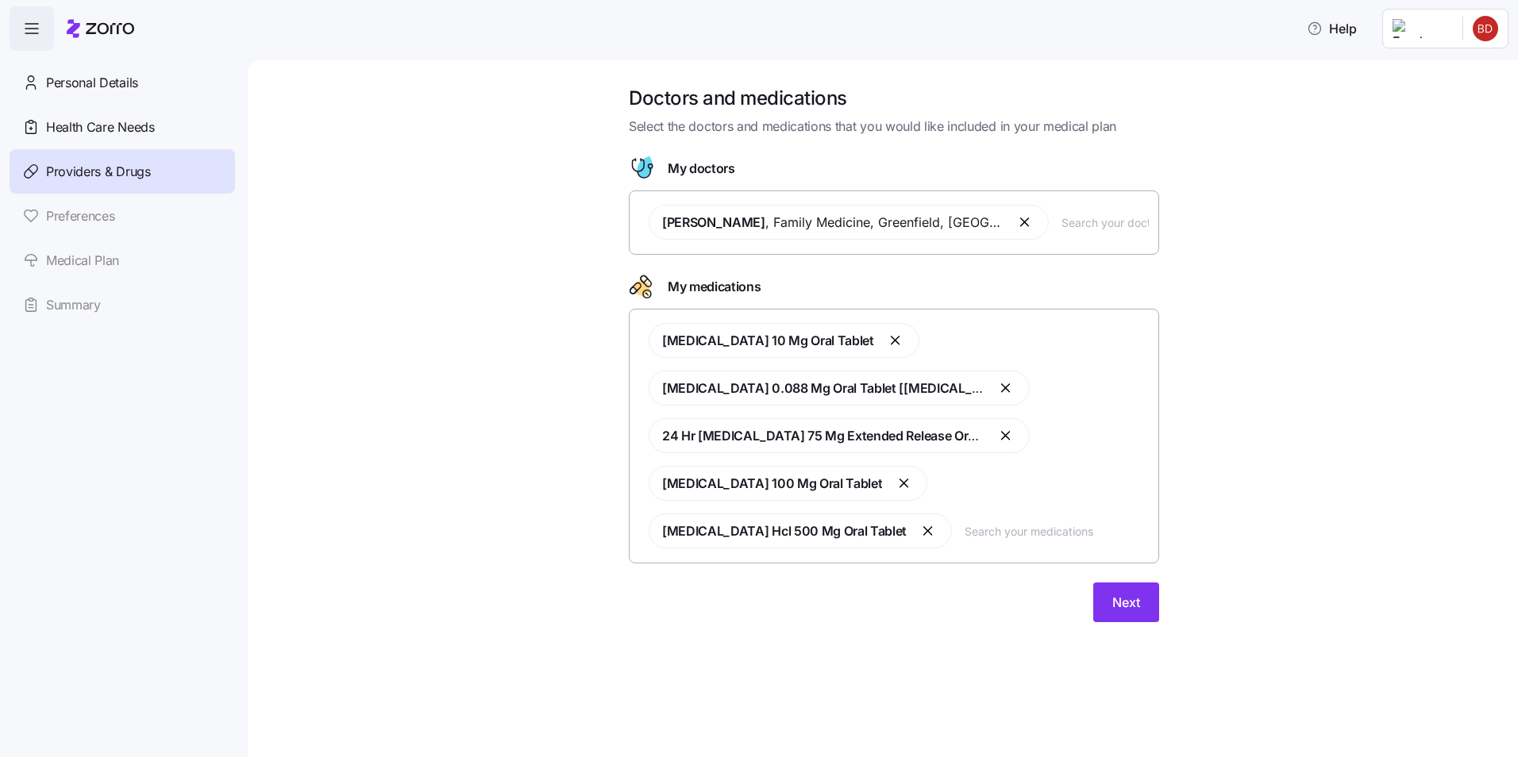
click at [965, 535] on input "text" at bounding box center [1057, 530] width 184 height 17
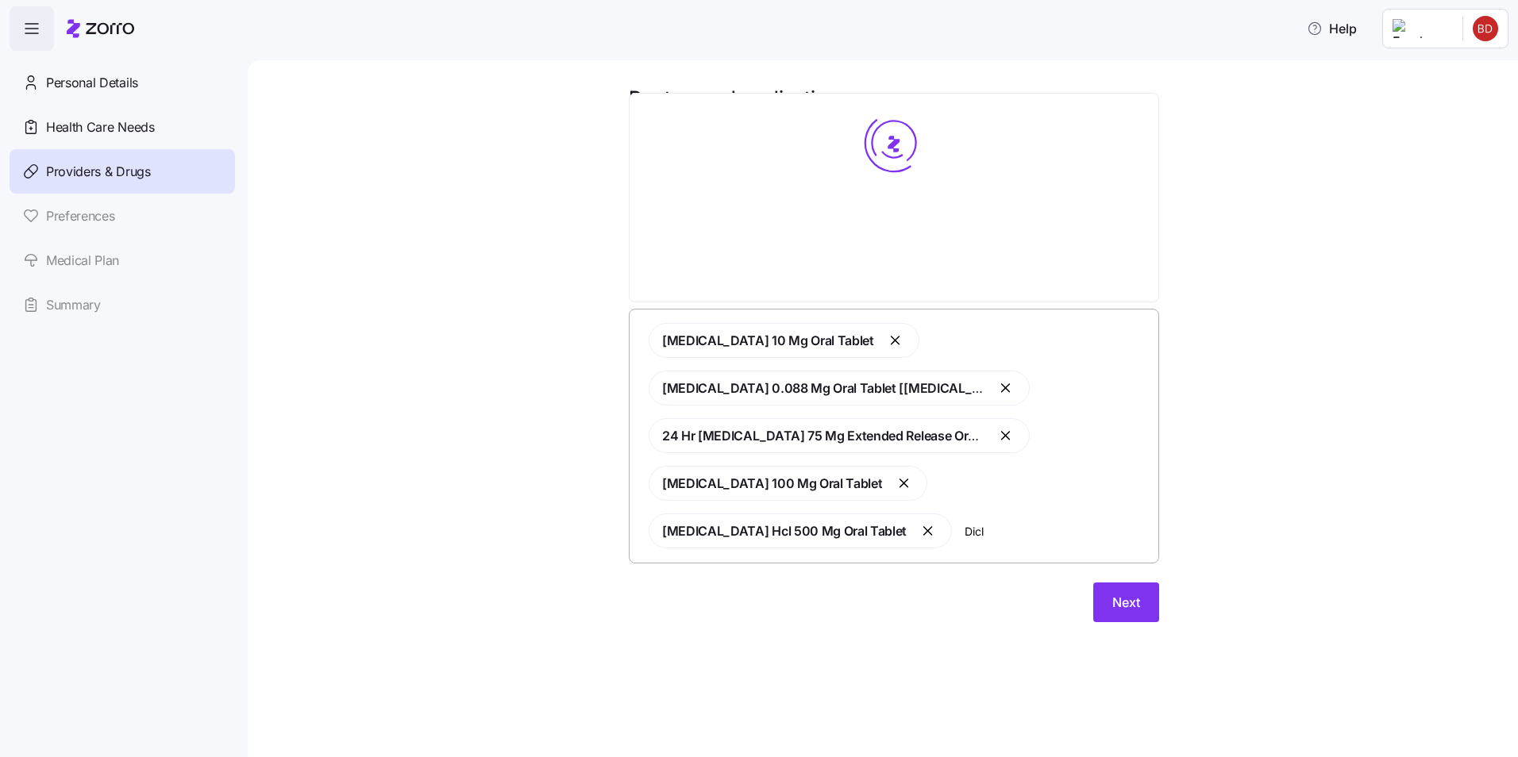
type input "Diclo"
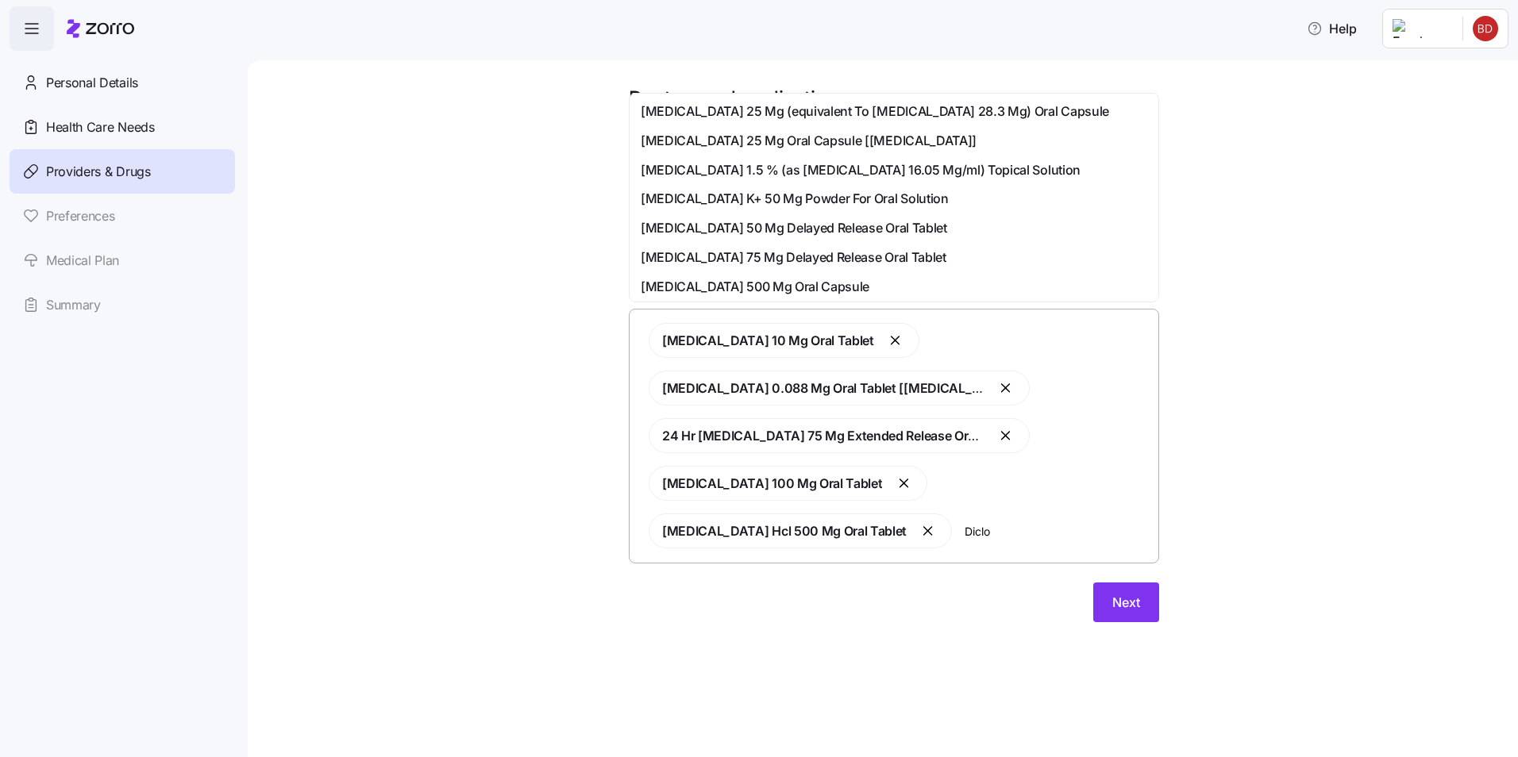
click at [783, 230] on span "Diclofenac Sodium 50 Mg Delayed Release Oral Tablet" at bounding box center [794, 228] width 306 height 20
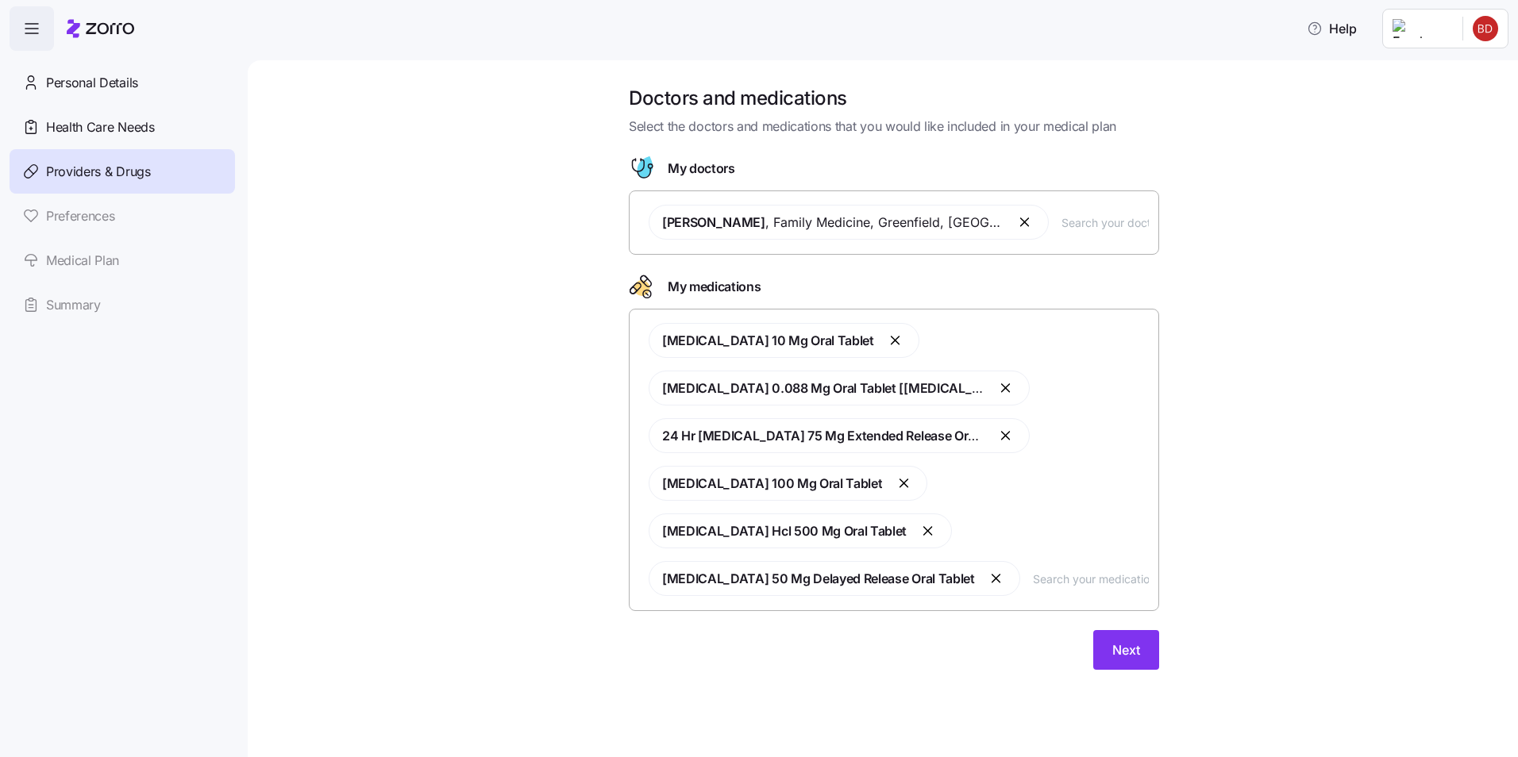
click at [1041, 581] on input "text" at bounding box center [1091, 578] width 116 height 17
click at [1129, 657] on span "Next" at bounding box center [1126, 650] width 28 height 19
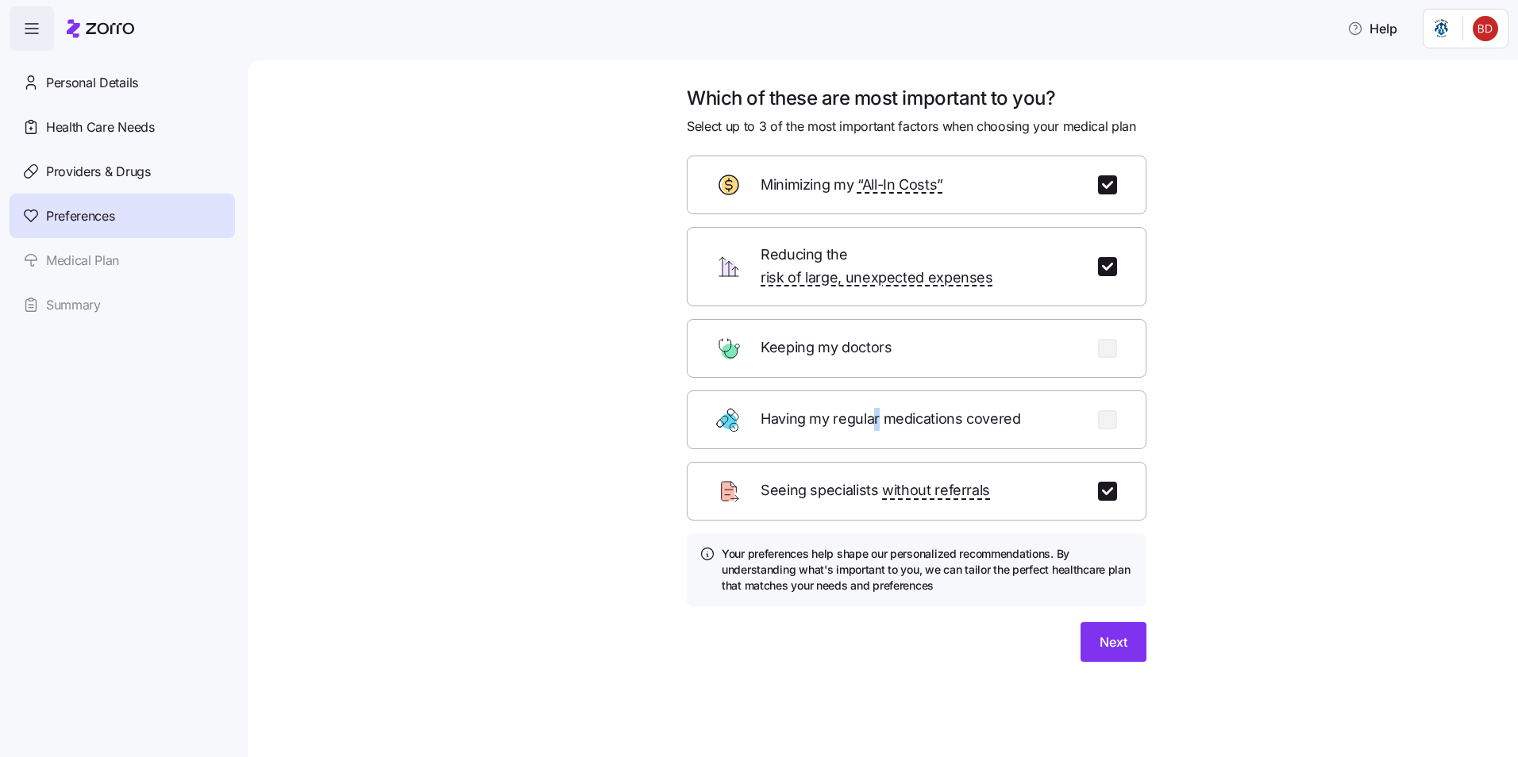
click at [874, 408] on span "Having my regular medications covered" at bounding box center [892, 419] width 264 height 23
click at [1105, 482] on input "checkbox" at bounding box center [1107, 491] width 19 height 19
checkbox input "false"
click at [1107, 410] on input "checkbox" at bounding box center [1107, 419] width 19 height 19
checkbox input "true"
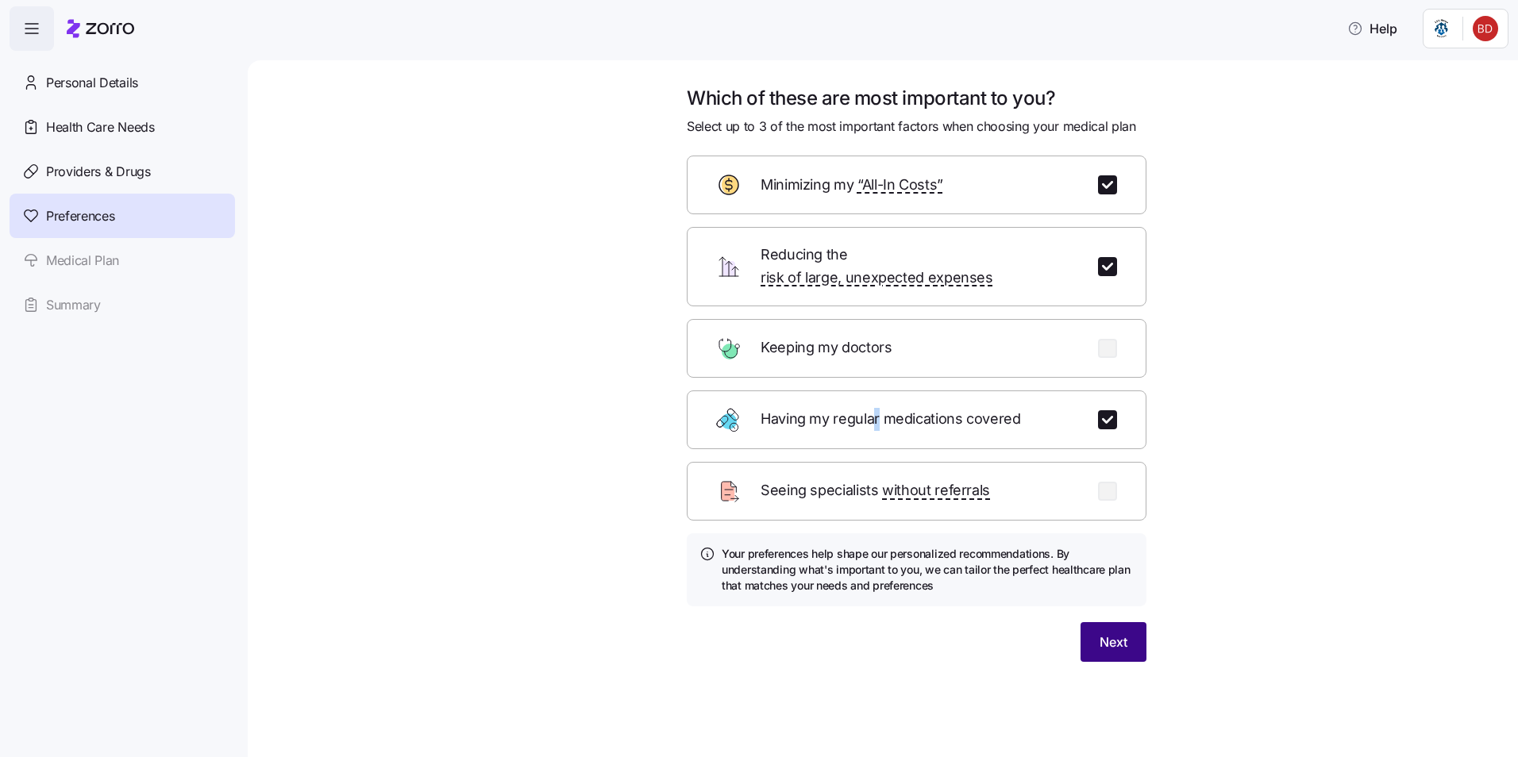
click at [1113, 633] on span "Next" at bounding box center [1113, 642] width 28 height 19
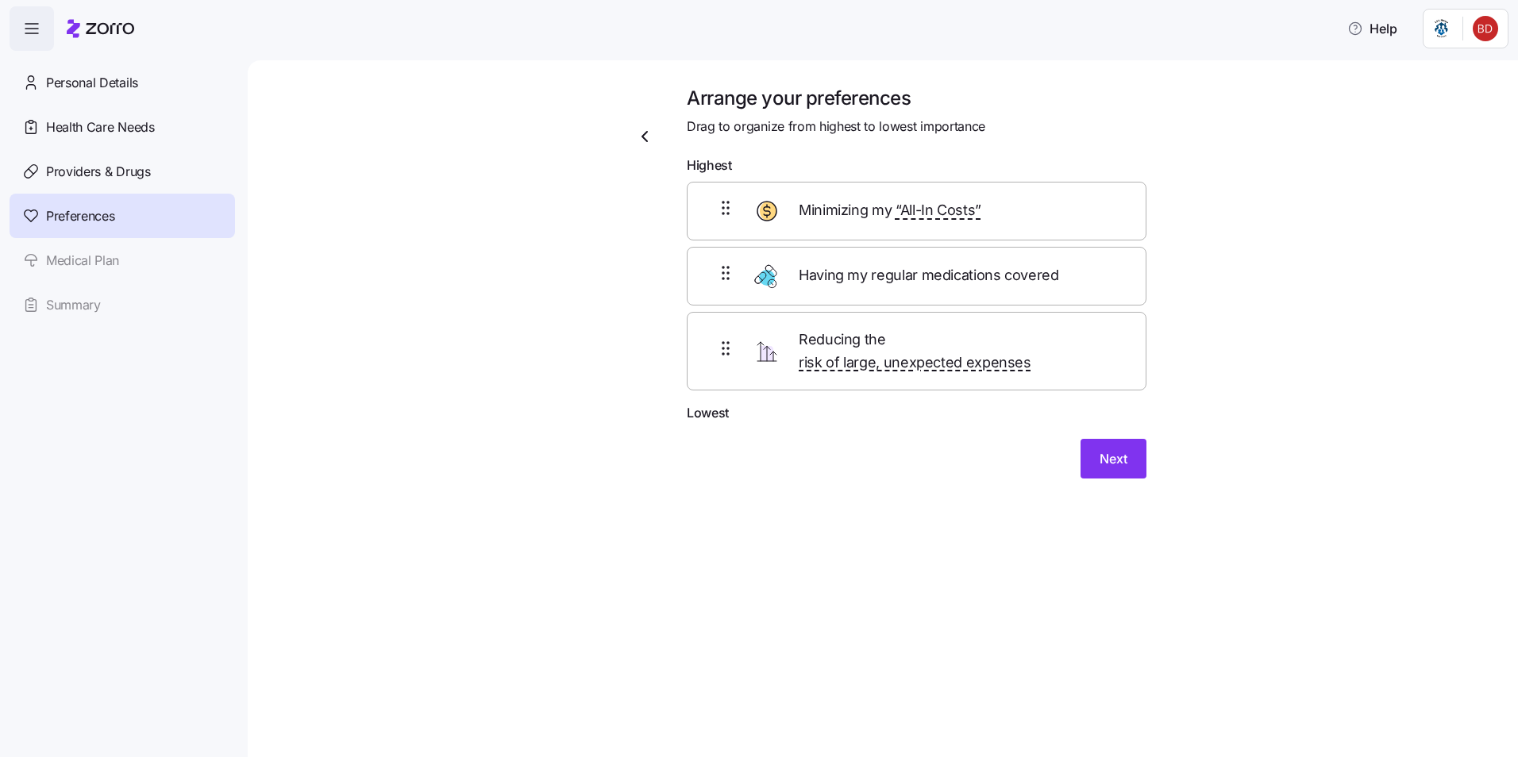
drag, startPoint x: 723, startPoint y: 357, endPoint x: 719, endPoint y: 279, distance: 77.9
click at [719, 279] on div "Minimizing my “All-In Costs” Reducing the risk of large, unexpected expenses Ha…" at bounding box center [917, 293] width 460 height 222
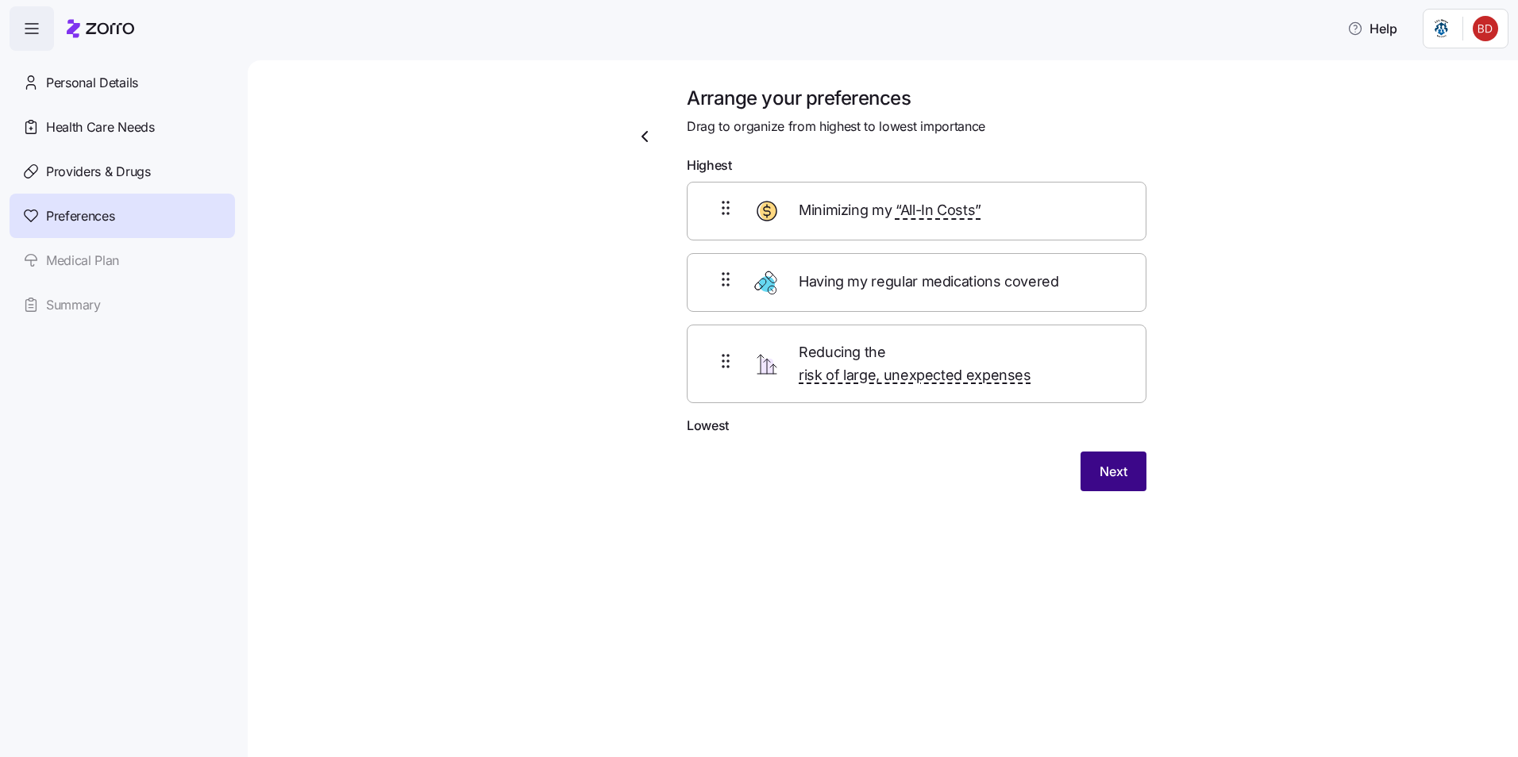
click at [1119, 462] on span "Next" at bounding box center [1113, 471] width 28 height 19
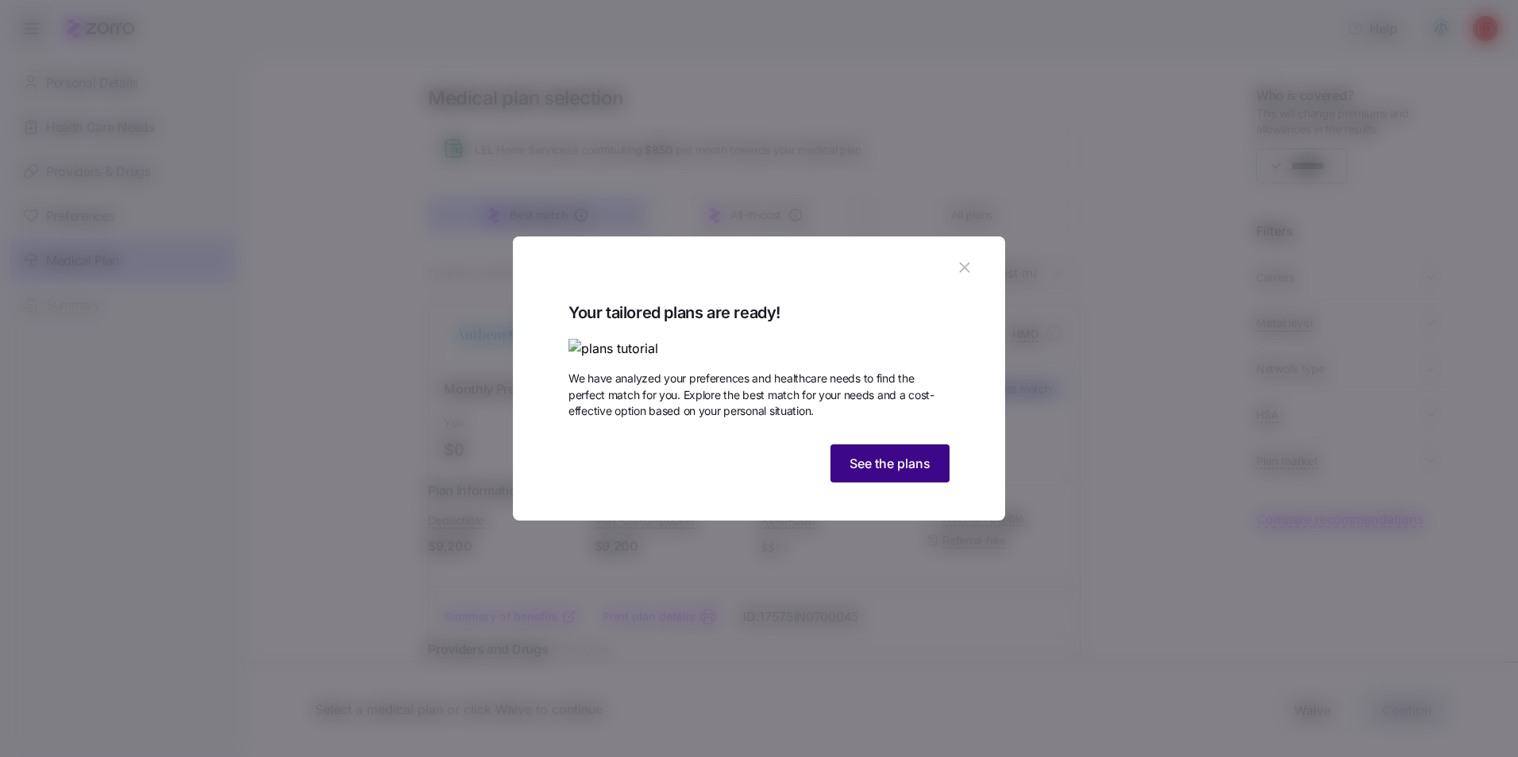
click at [887, 473] on span "See the plans" at bounding box center [889, 463] width 81 height 19
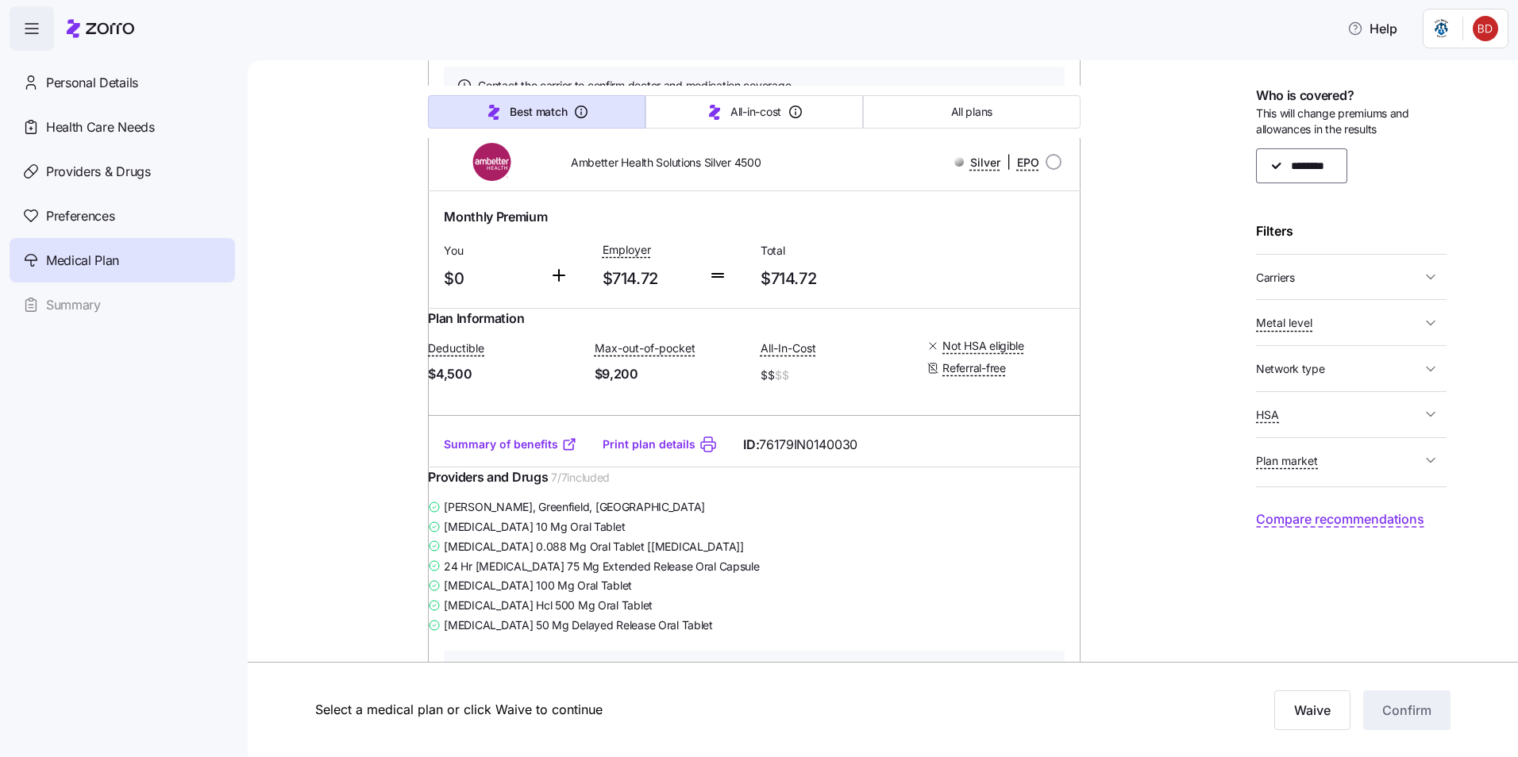
scroll to position [7859, 0]
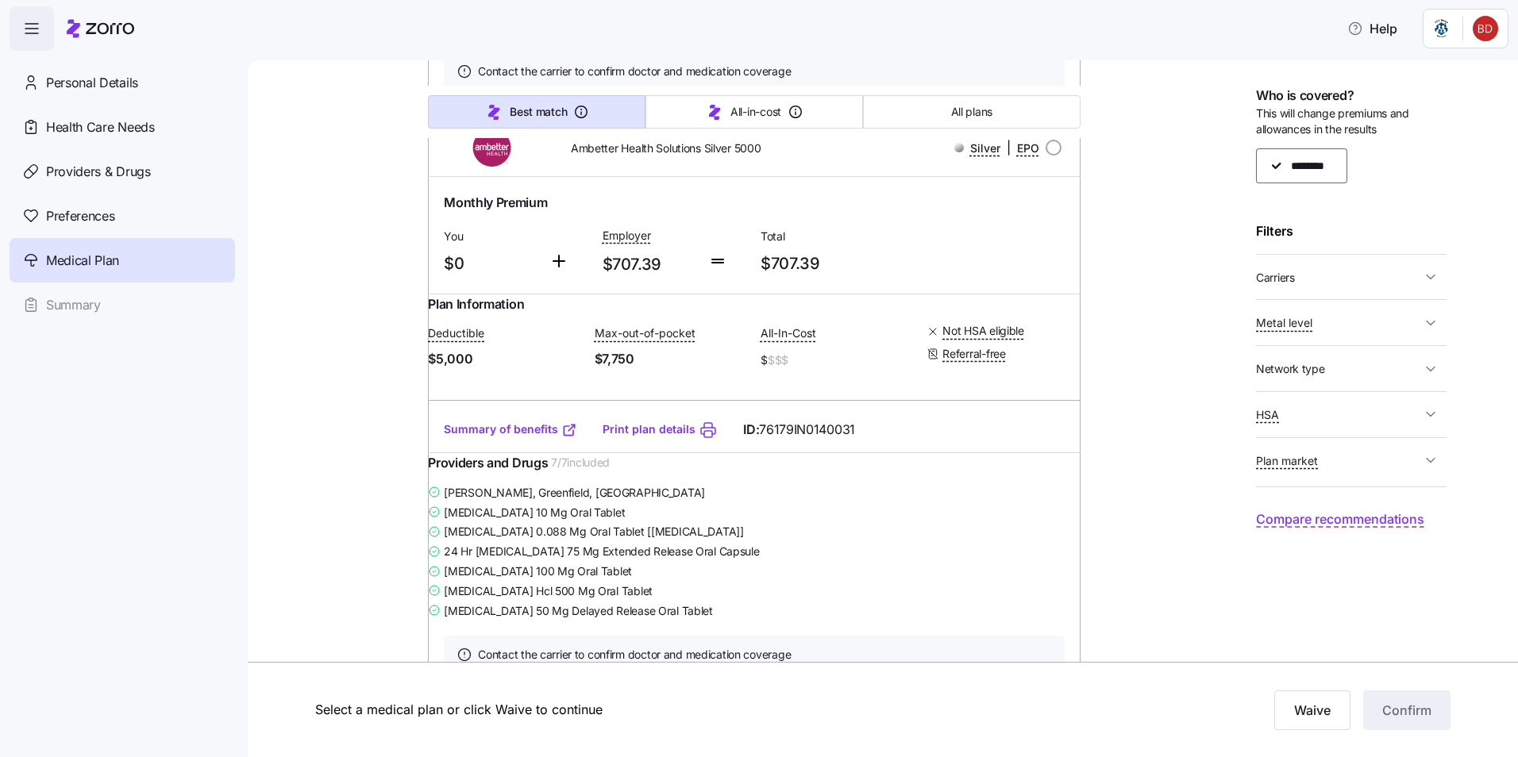
scroll to position [7383, 0]
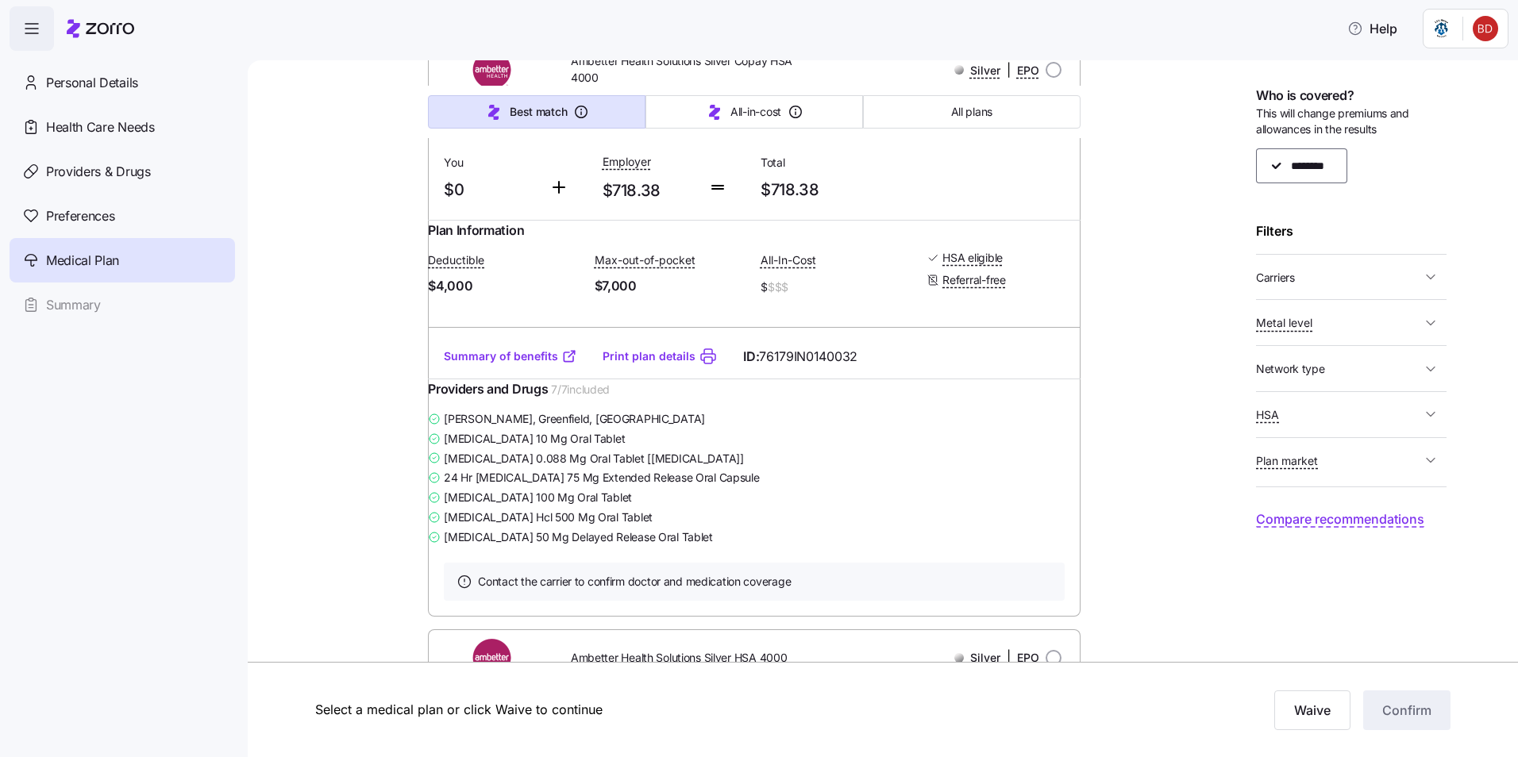
scroll to position [9208, 0]
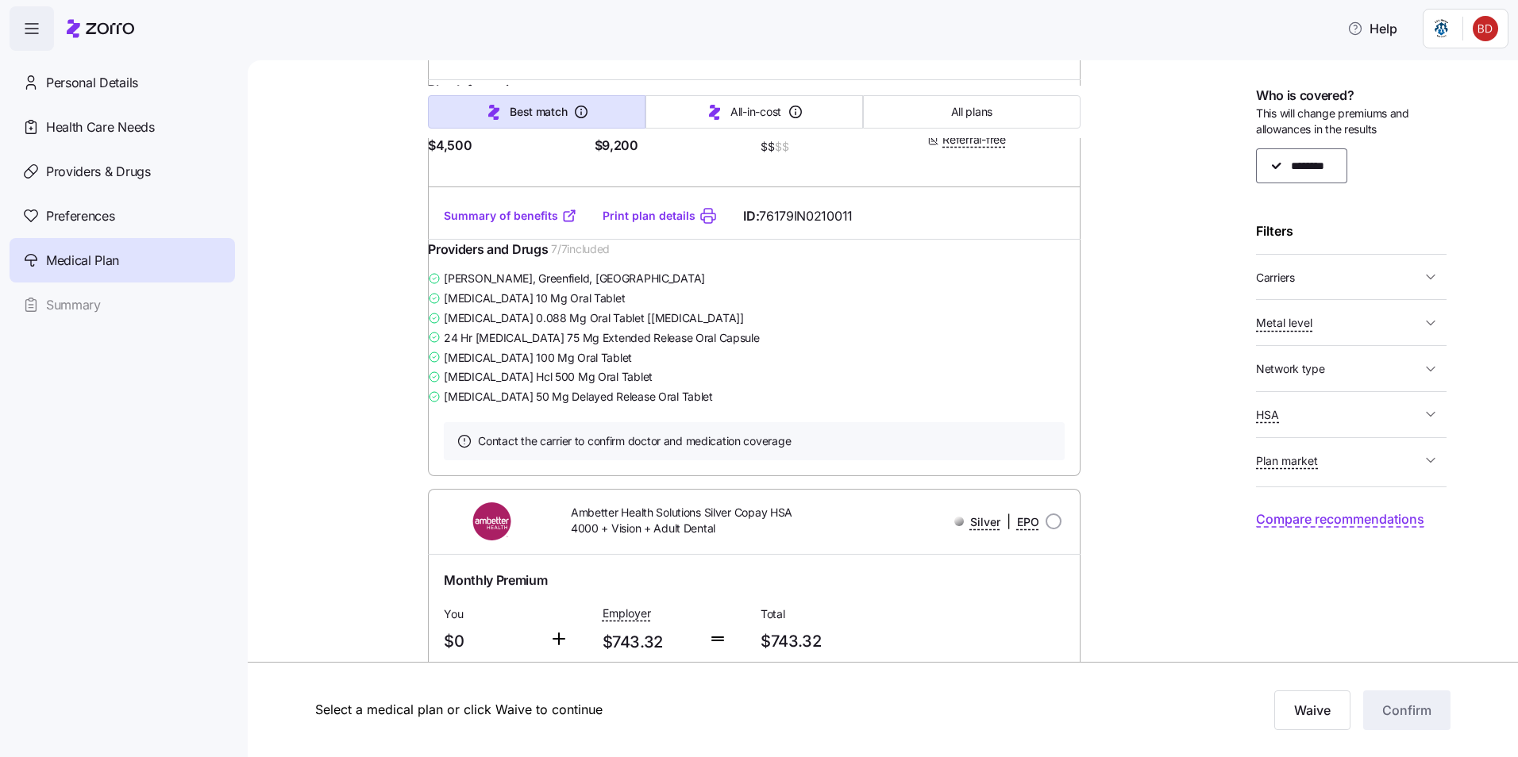
scroll to position [11034, 0]
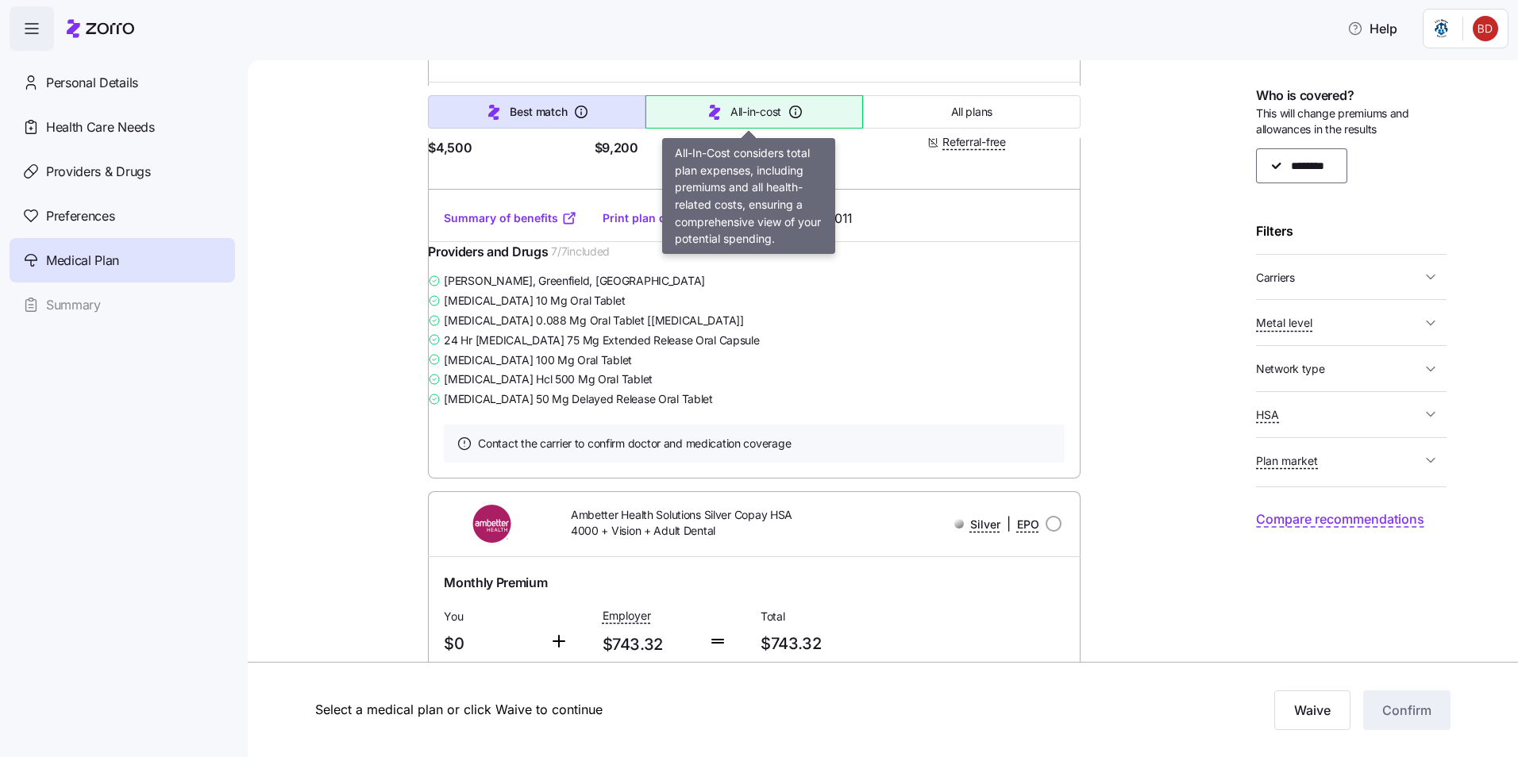
click at [760, 112] on span "All-in-cost" at bounding box center [755, 112] width 51 height 16
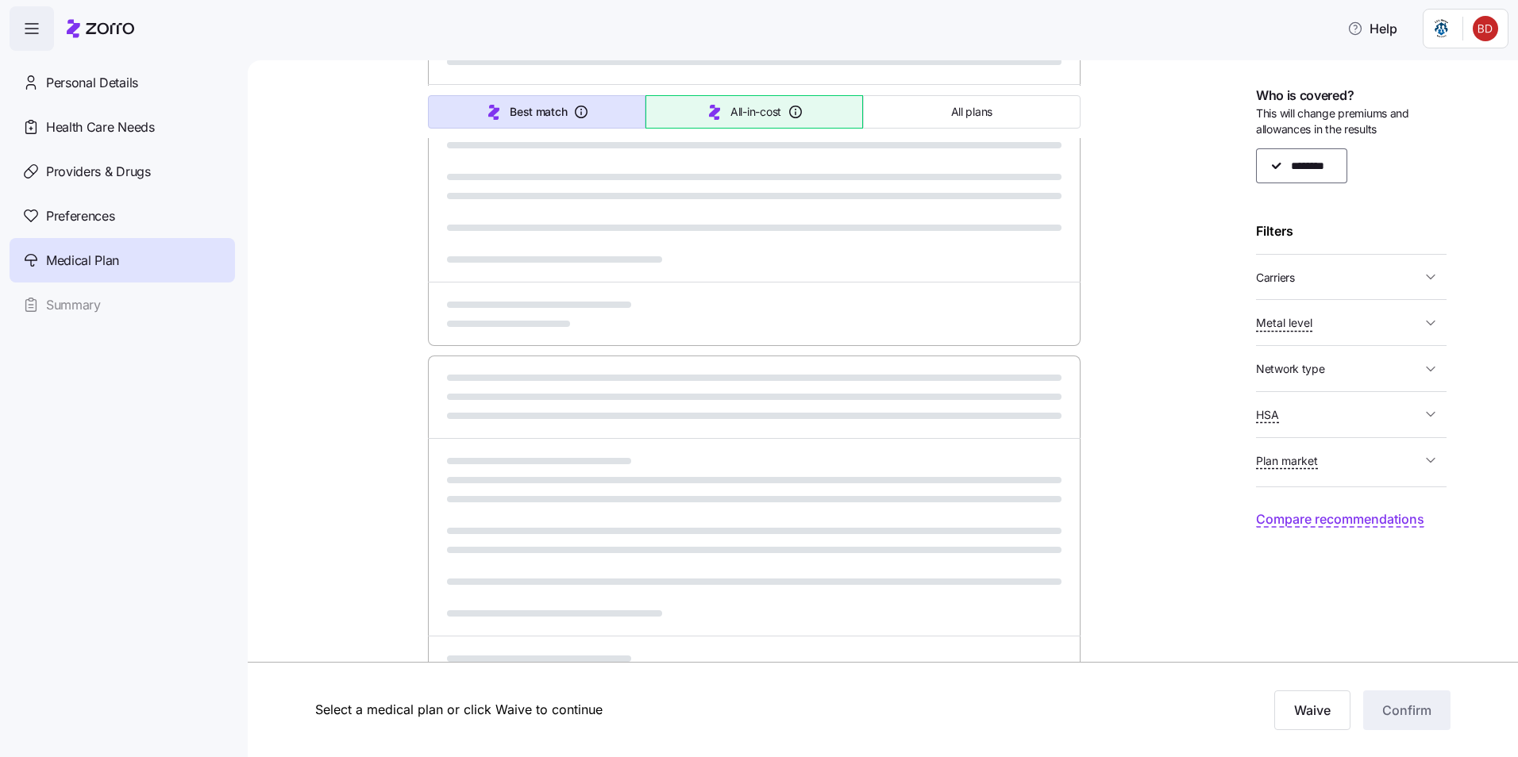
scroll to position [657, 0]
type input "Sorted by: All-in-cost"
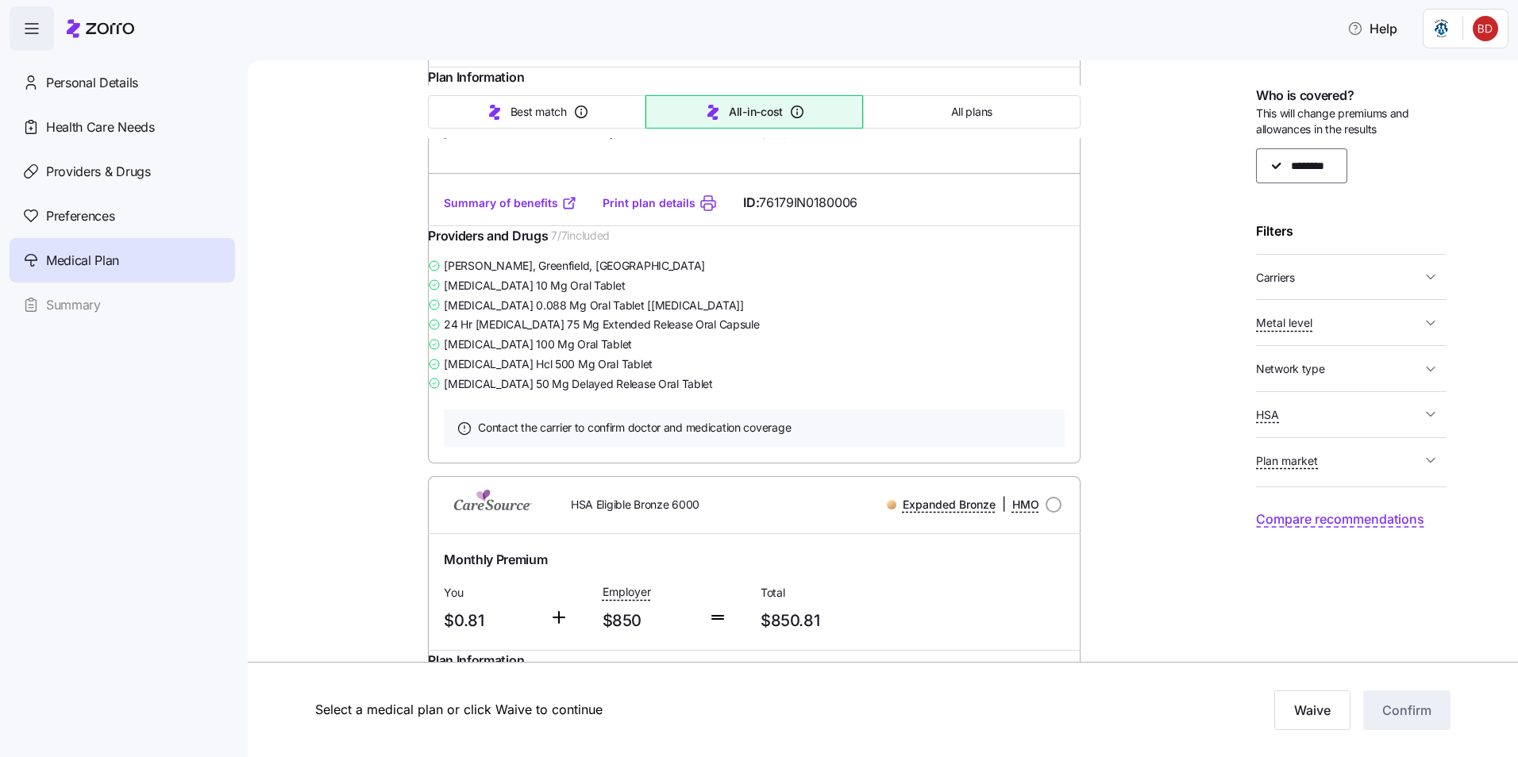
scroll to position [9844, 0]
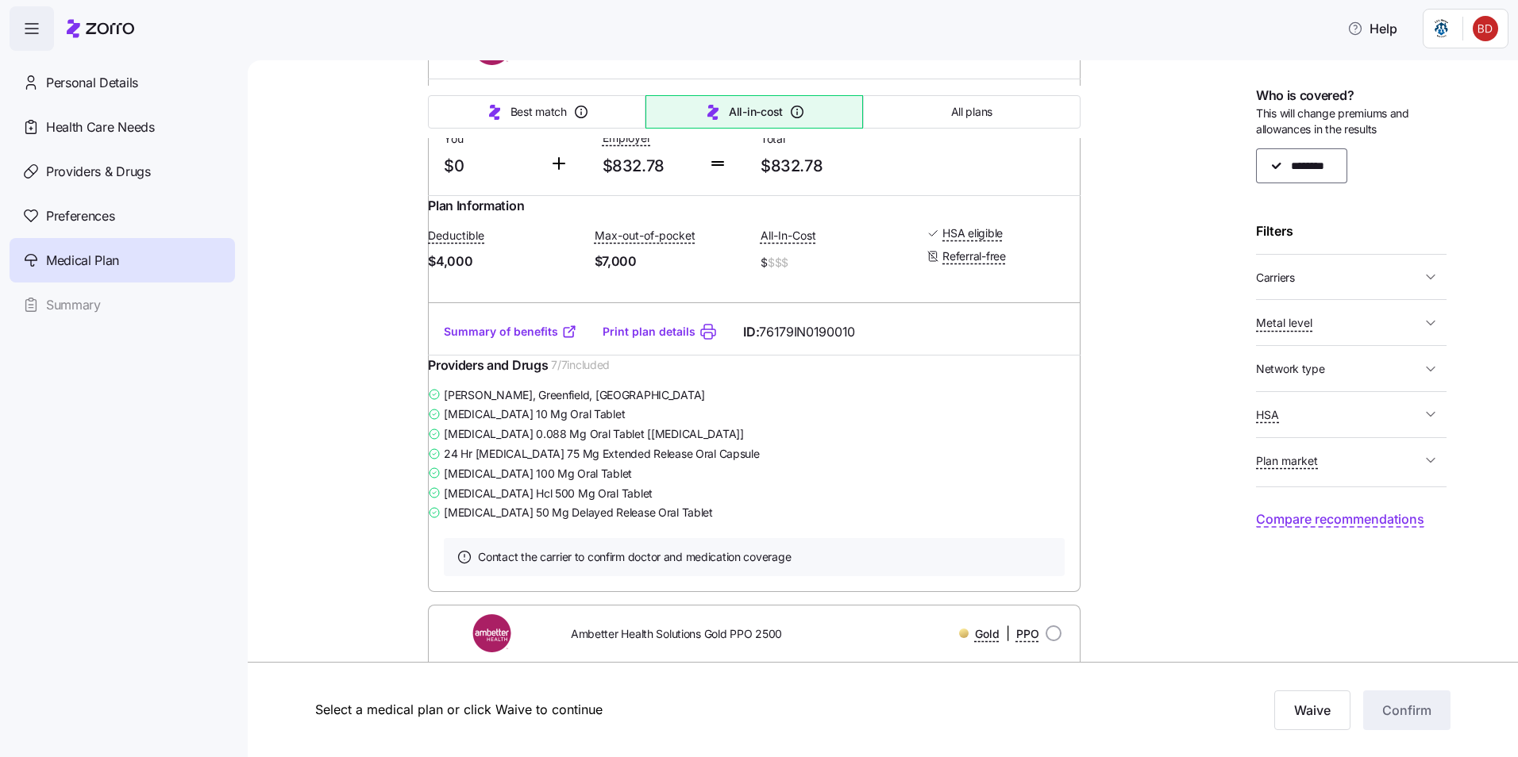
scroll to position [9050, 0]
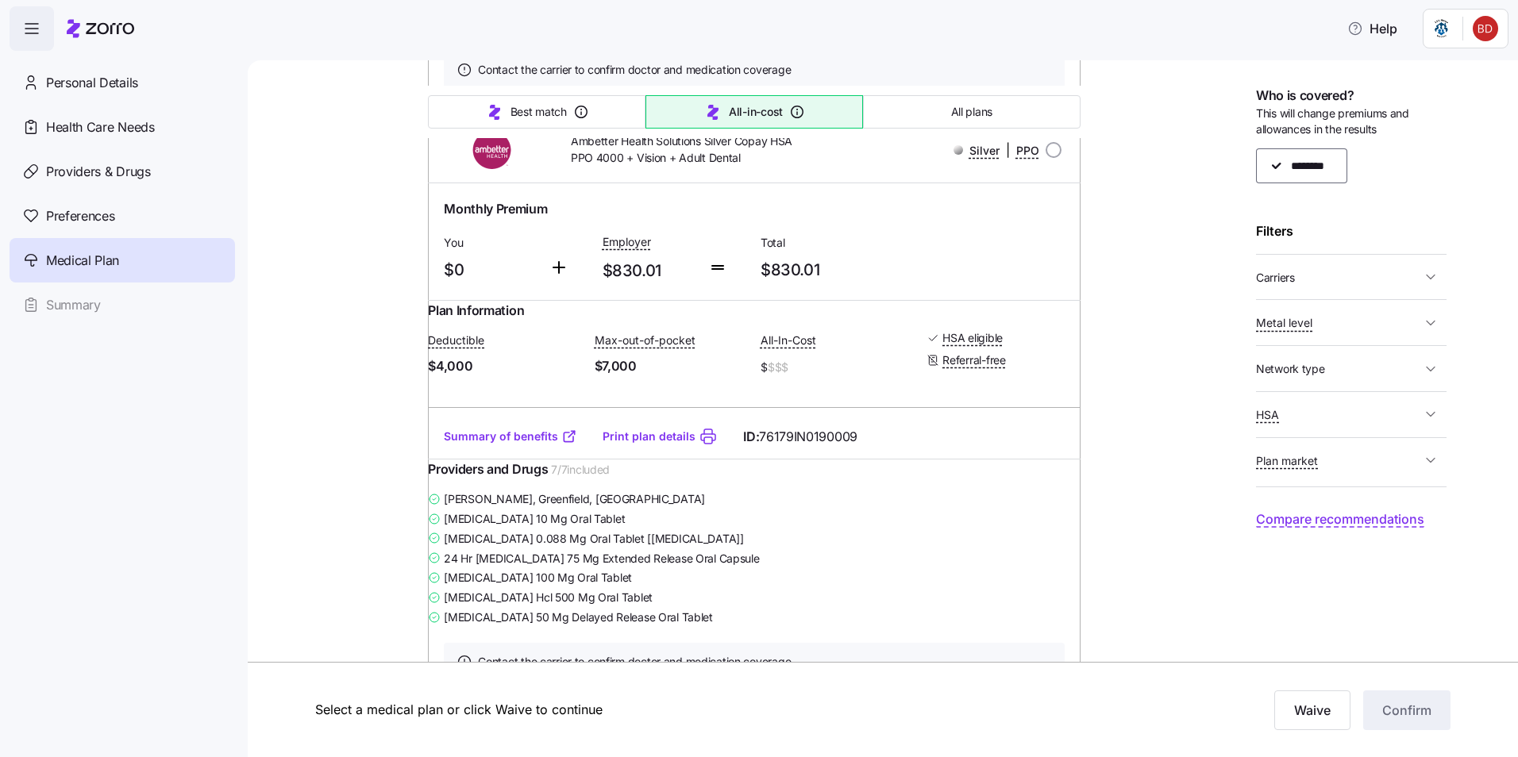
scroll to position [8415, 0]
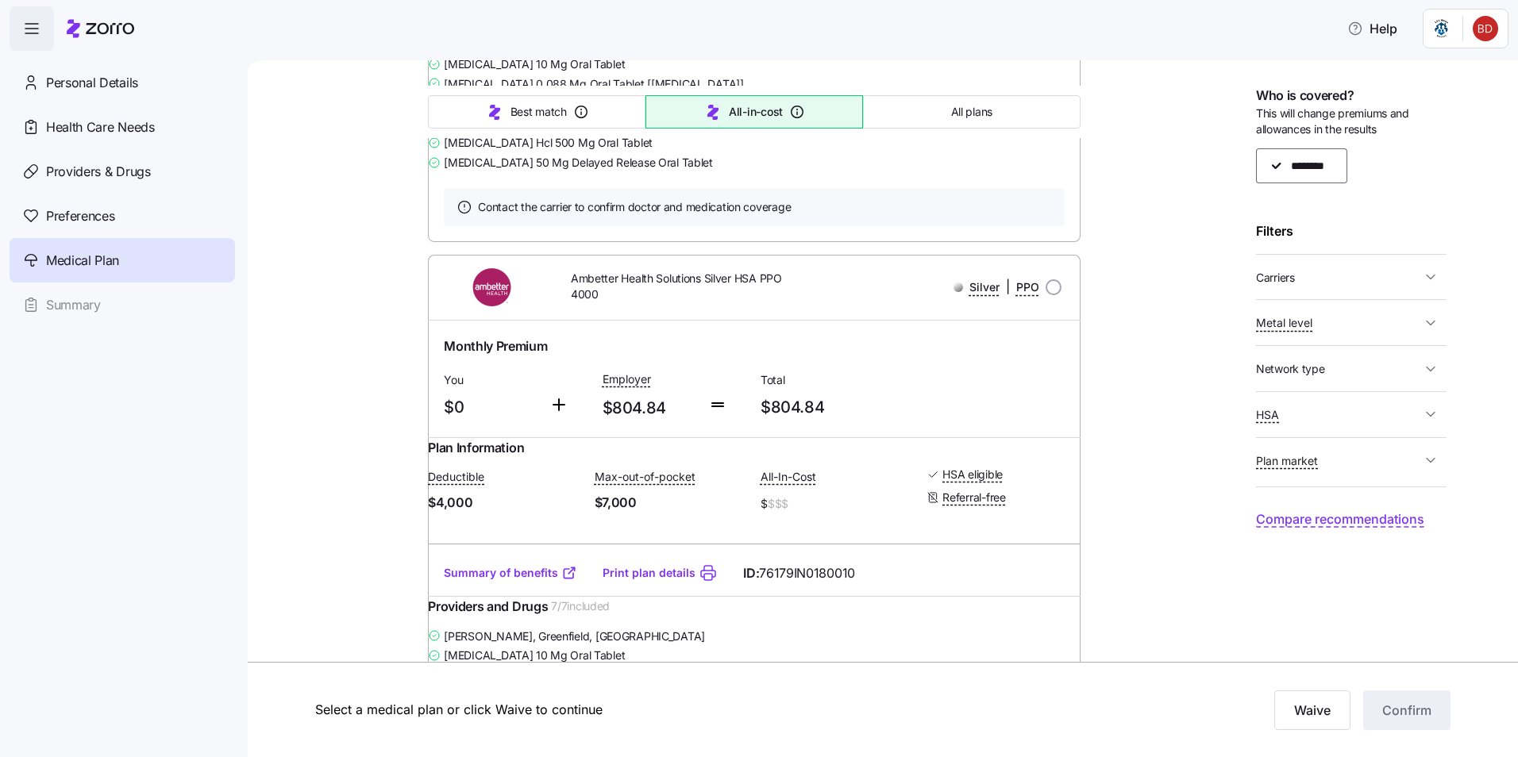
scroll to position [7700, 0]
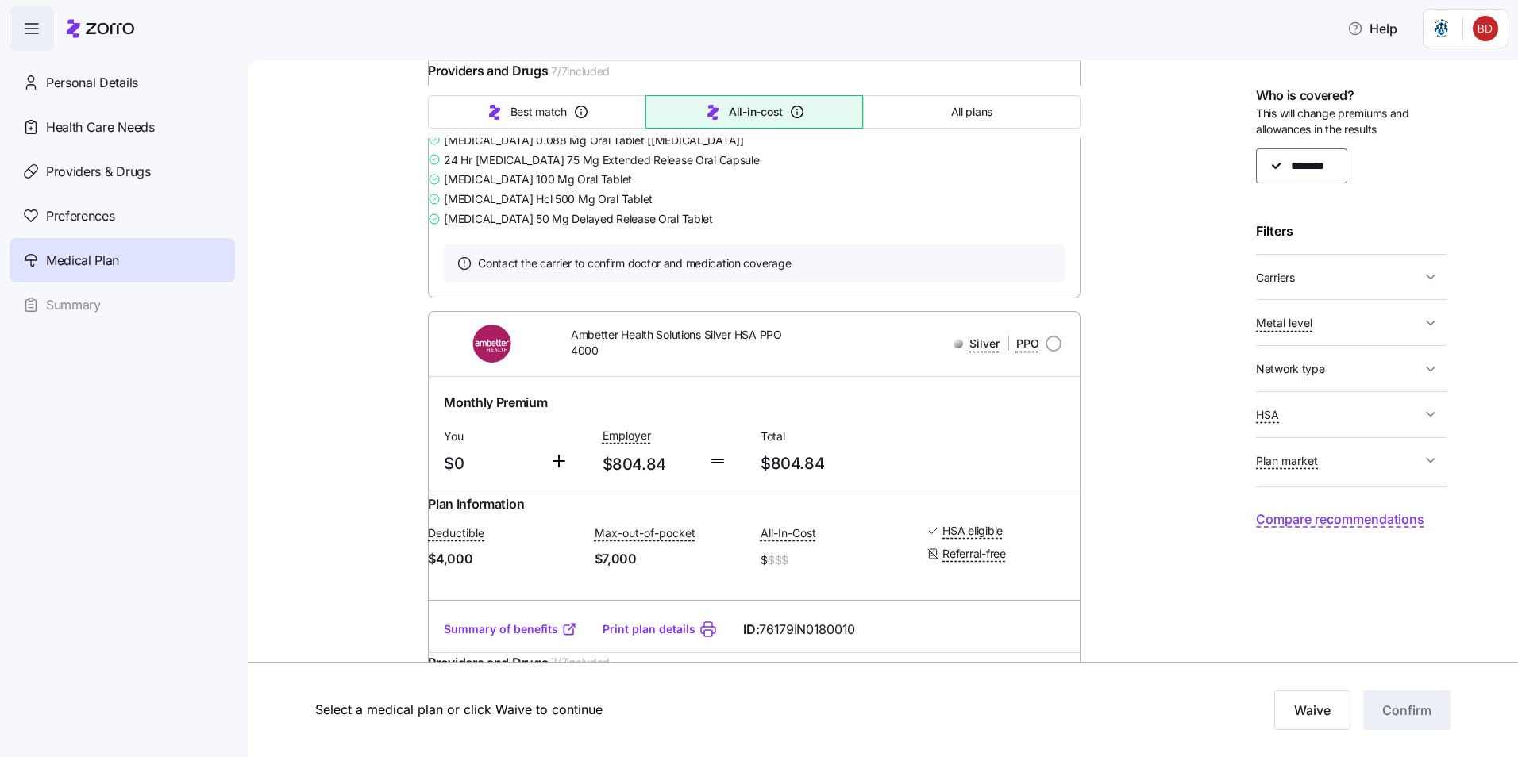
scroll to position [7621, 0]
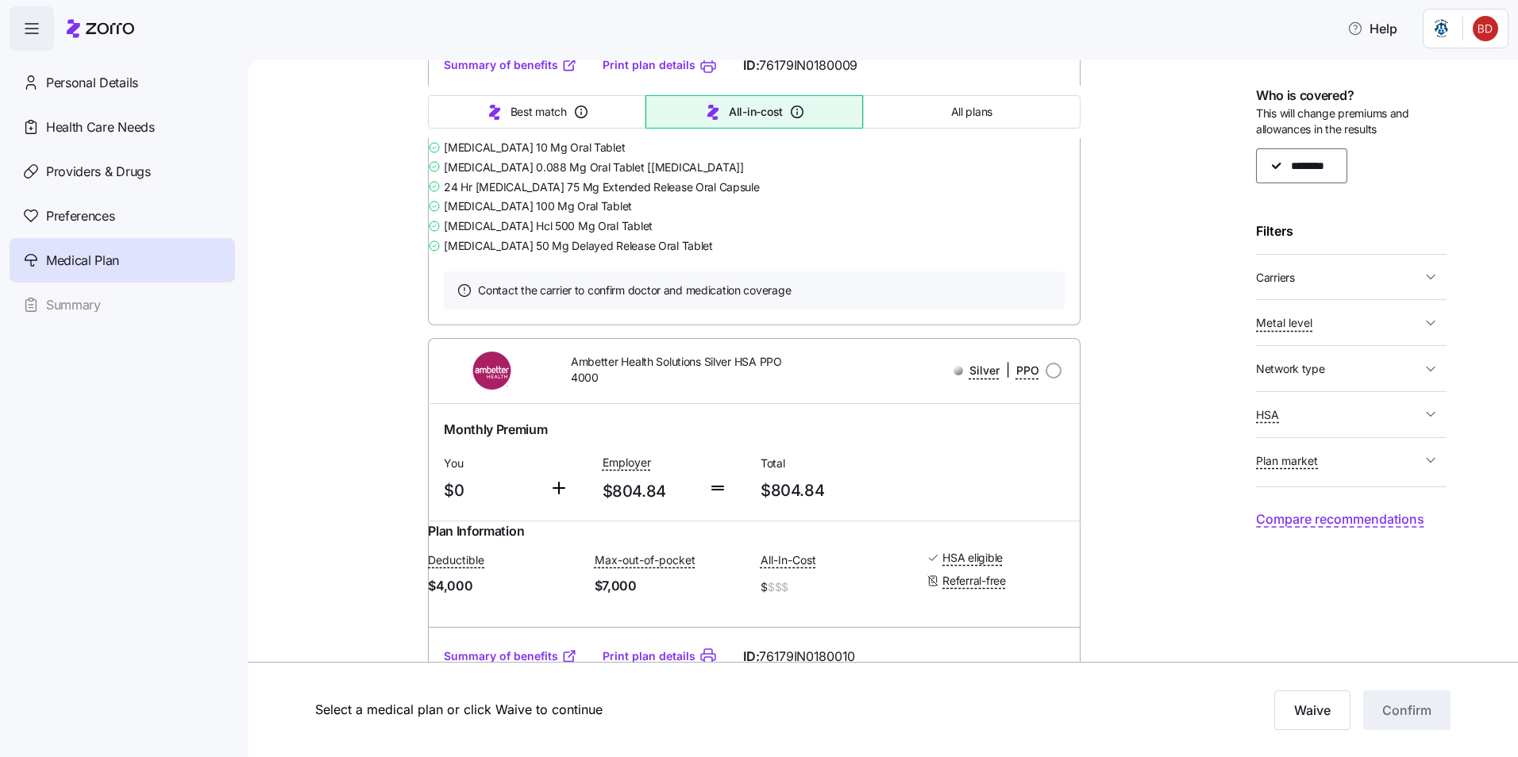
click at [1430, 278] on icon "button" at bounding box center [1431, 277] width 16 height 16
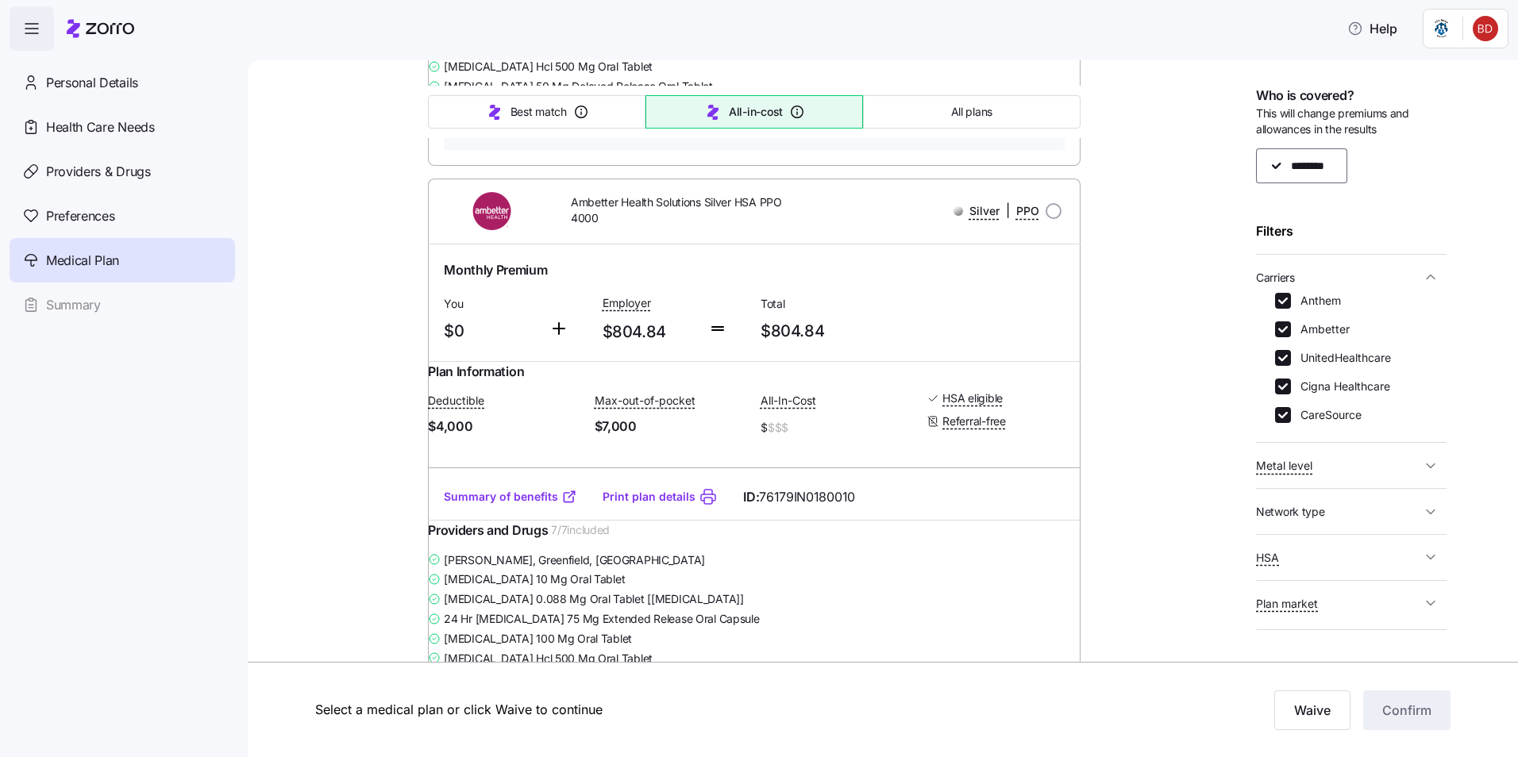
scroll to position [7780, 0]
